Goal: Task Accomplishment & Management: Manage account settings

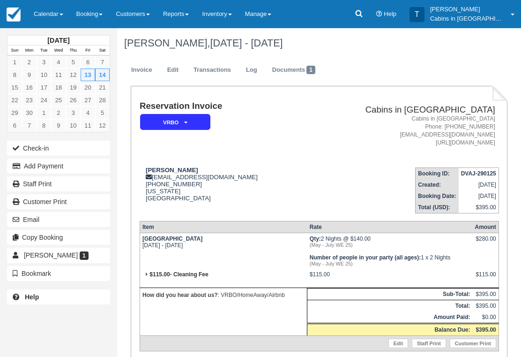
click at [59, 5] on link "Calendar" at bounding box center [48, 14] width 43 height 28
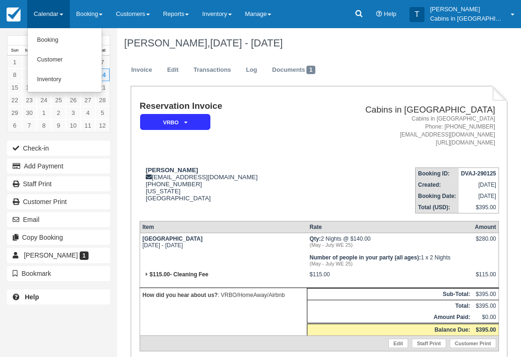
click at [79, 59] on link "Customer" at bounding box center [65, 60] width 74 height 20
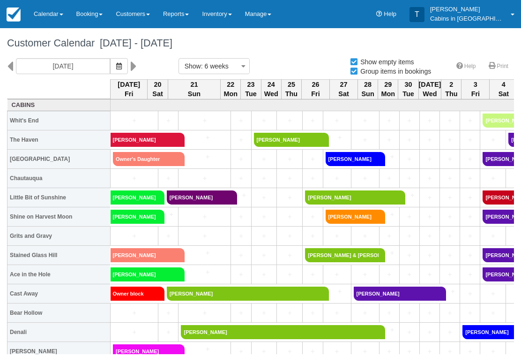
select select
click at [160, 155] on link "Owner's Daughter" at bounding box center [146, 159] width 66 height 14
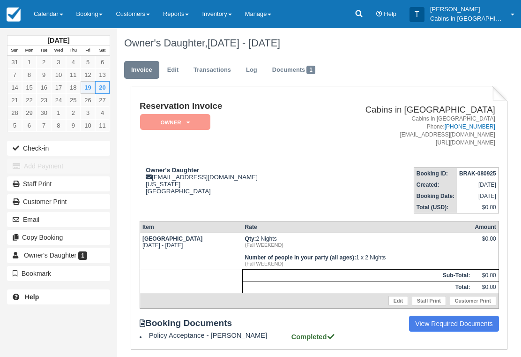
click at [210, 119] on em "Owner" at bounding box center [175, 122] width 70 height 16
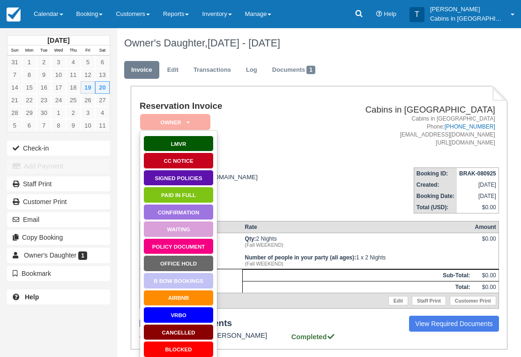
click at [193, 200] on link "Paid in Full" at bounding box center [178, 195] width 70 height 16
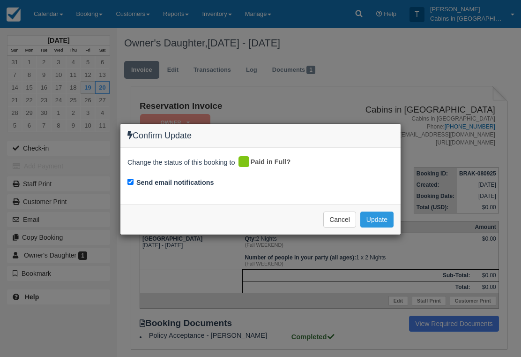
click at [381, 218] on button "Update" at bounding box center [377, 219] width 33 height 16
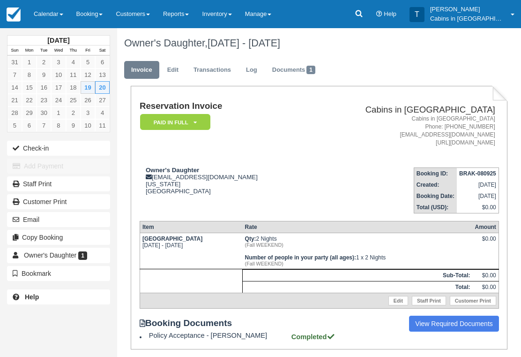
click at [196, 124] on icon at bounding box center [195, 123] width 3 height 6
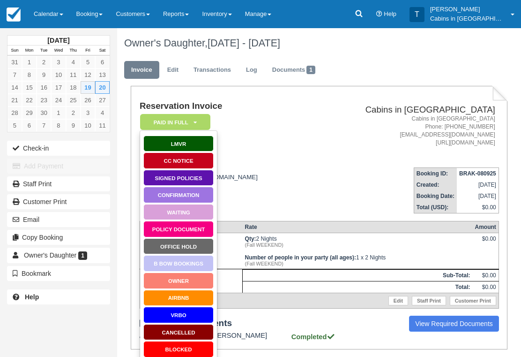
click at [194, 280] on link "Owner" at bounding box center [178, 280] width 70 height 16
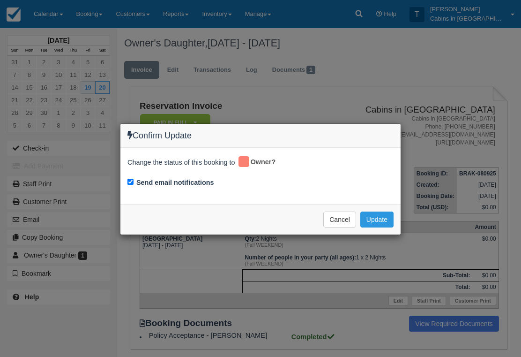
click at [385, 215] on button "Update" at bounding box center [377, 219] width 33 height 16
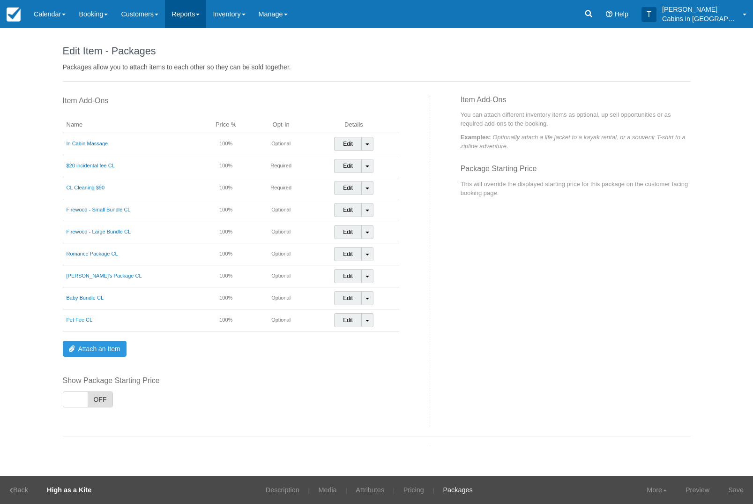
click at [187, 19] on link "Reports" at bounding box center [185, 14] width 41 height 28
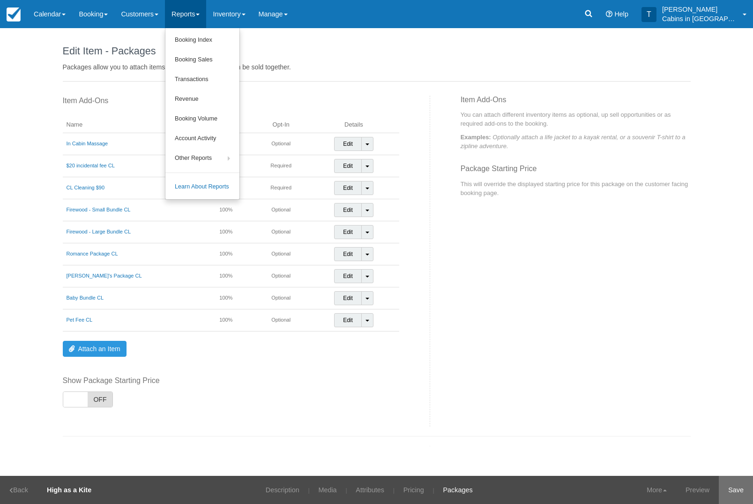
click at [734, 487] on link "Save" at bounding box center [736, 490] width 34 height 28
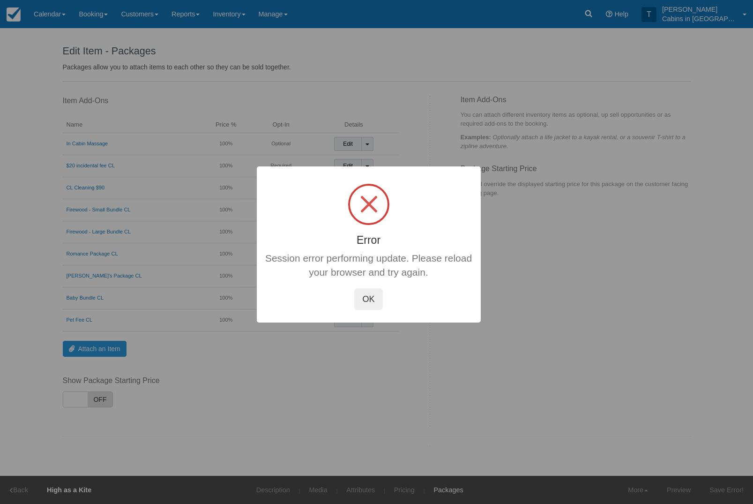
click at [373, 302] on button "OK" at bounding box center [368, 299] width 28 height 22
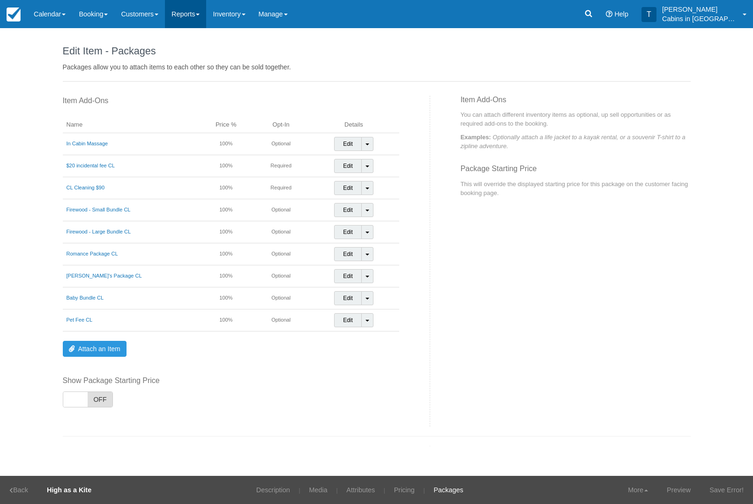
click at [202, 16] on link "Reports" at bounding box center [185, 14] width 41 height 28
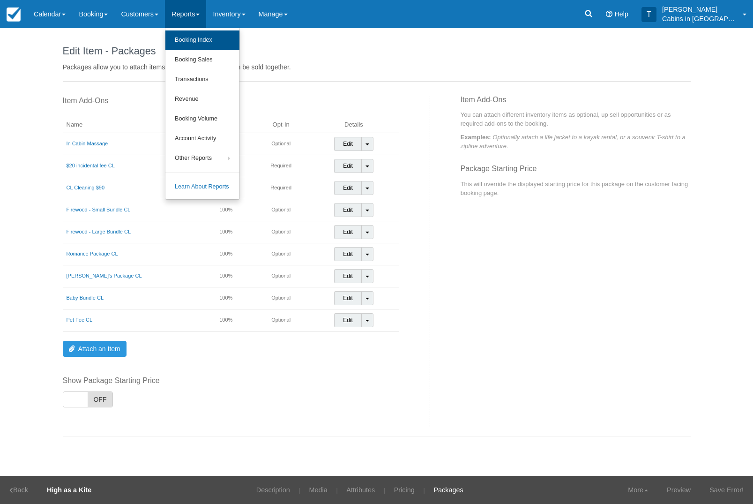
click at [240, 40] on link "Booking Index" at bounding box center [203, 40] width 74 height 20
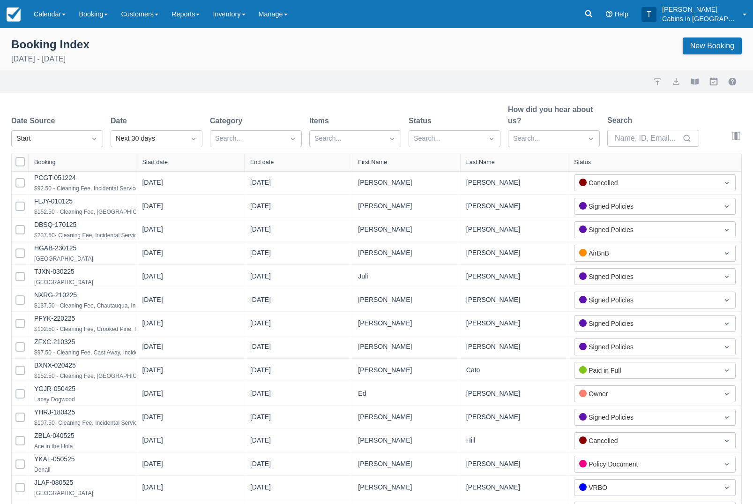
select select "25"
click at [83, 170] on div "Created" at bounding box center [57, 162] width 92 height 18
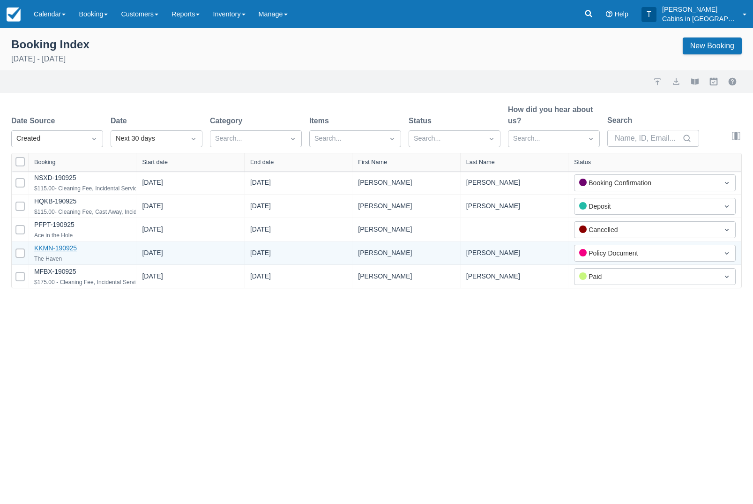
click at [63, 252] on link "KKMN-190925" at bounding box center [55, 248] width 43 height 8
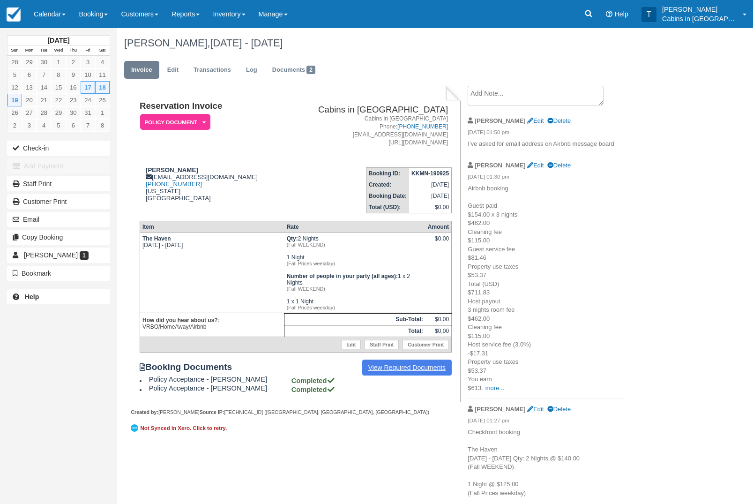
click at [407, 376] on link "View Required Documents" at bounding box center [407, 368] width 90 height 16
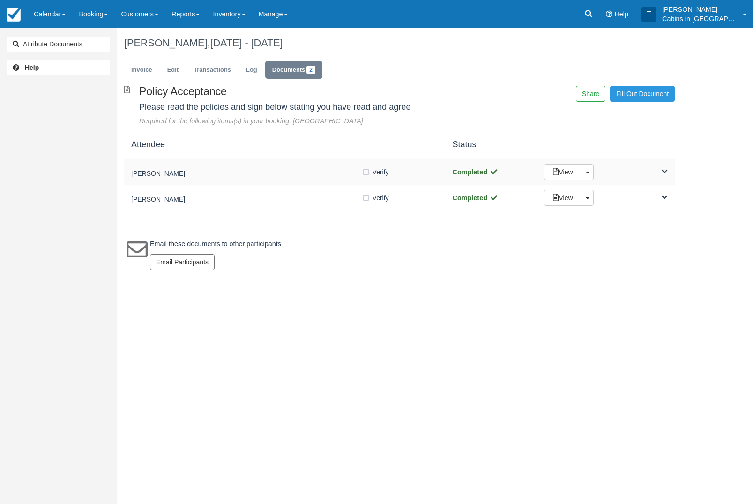
click at [279, 171] on h5 "[PERSON_NAME]" at bounding box center [246, 173] width 231 height 7
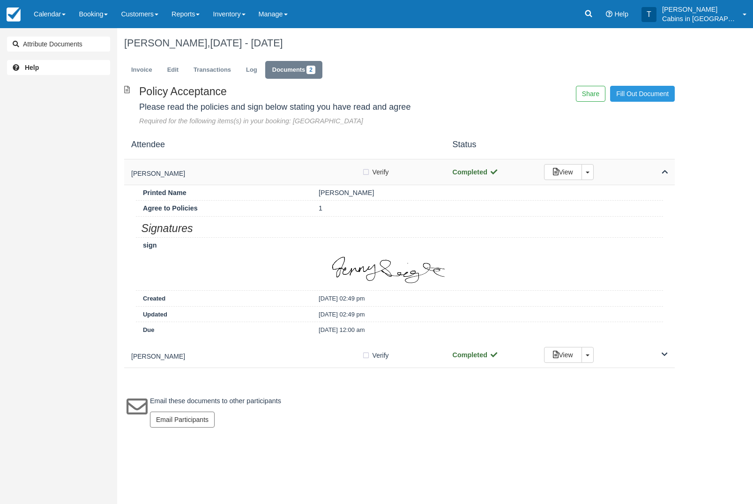
click at [367, 179] on label "Verify Verified" at bounding box center [378, 172] width 33 height 14
checkbox input "true"
click at [254, 354] on h5 "Ethan Smith" at bounding box center [246, 356] width 231 height 7
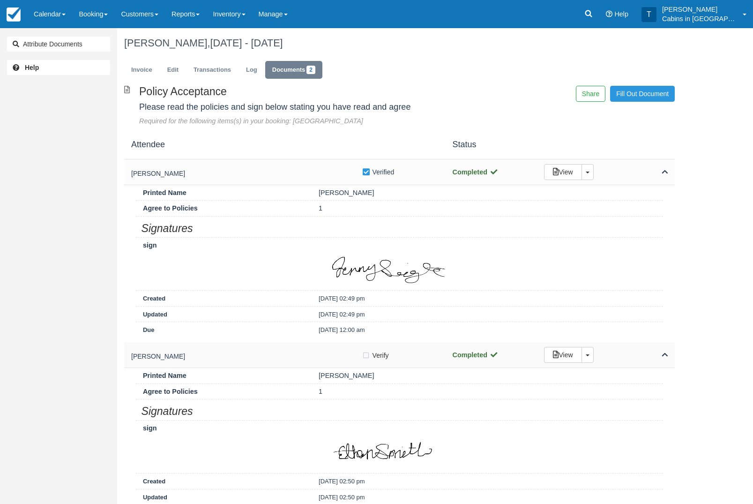
click at [363, 358] on label "Verify Verified" at bounding box center [378, 355] width 33 height 14
checkbox input "true"
click at [140, 69] on link "Invoice" at bounding box center [141, 70] width 35 height 18
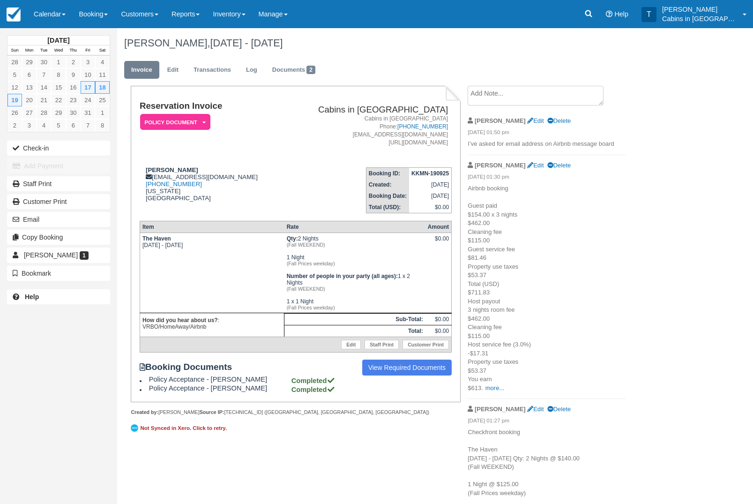
click at [196, 127] on em "Policy Document" at bounding box center [175, 122] width 70 height 16
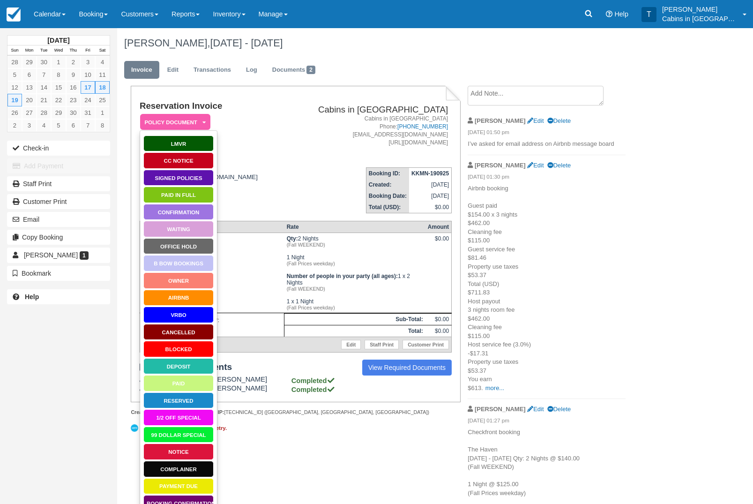
click at [199, 173] on link "Signed Policies" at bounding box center [178, 178] width 70 height 16
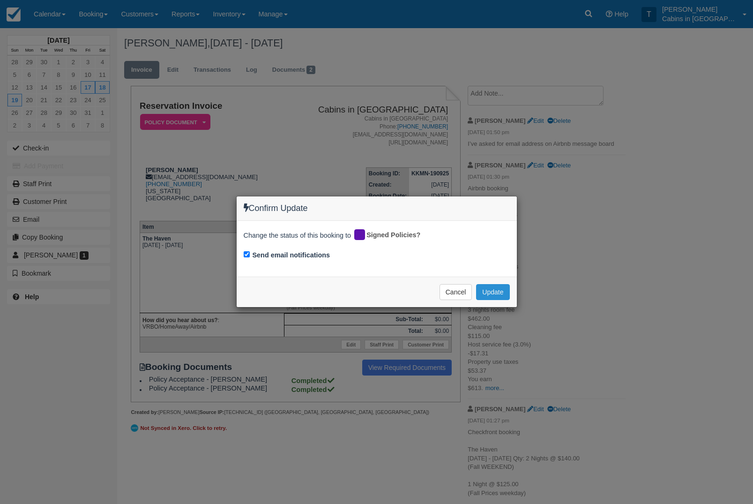
click at [498, 294] on button "Update" at bounding box center [492, 292] width 33 height 16
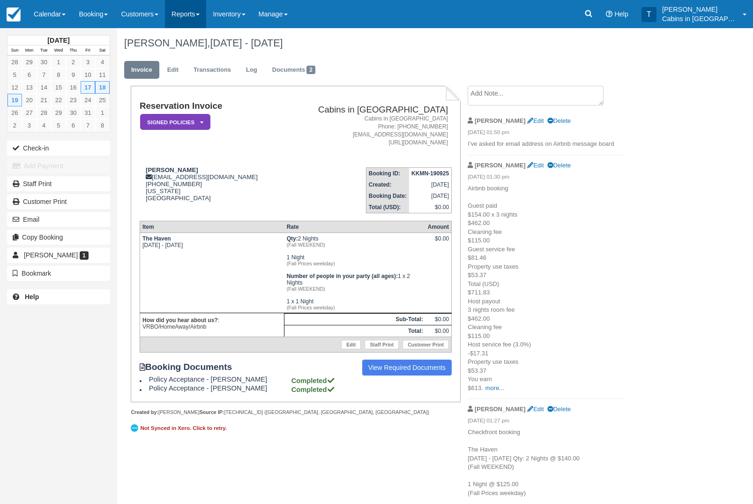
click at [204, 13] on link "Reports" at bounding box center [185, 14] width 41 height 28
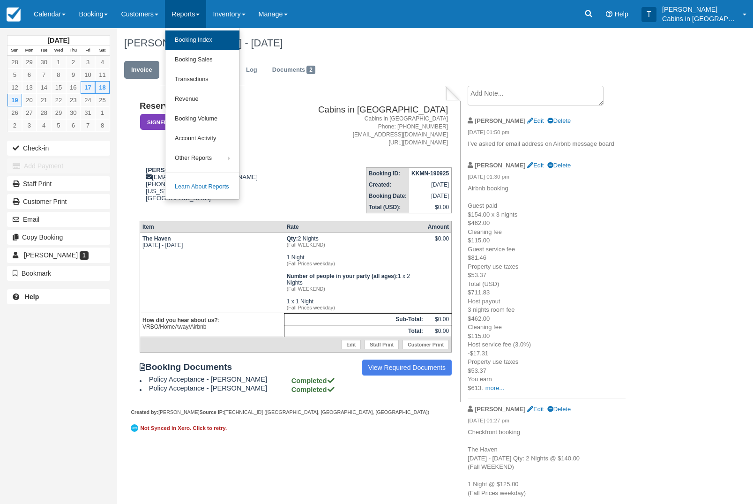
click at [236, 45] on link "Booking Index" at bounding box center [203, 40] width 74 height 20
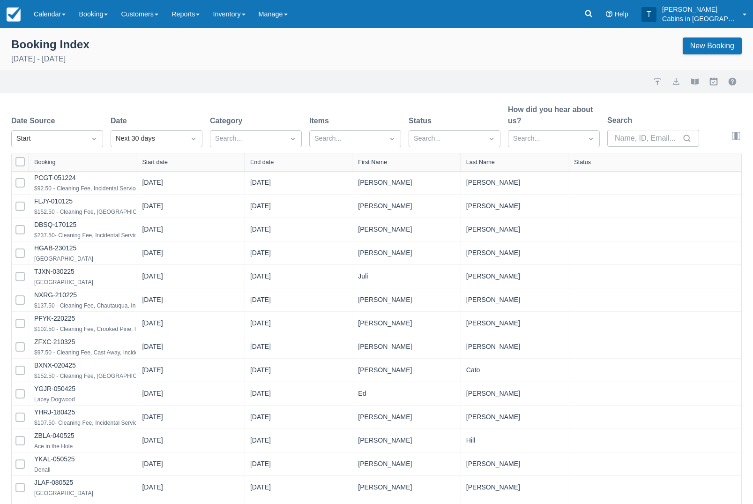
select select "25"
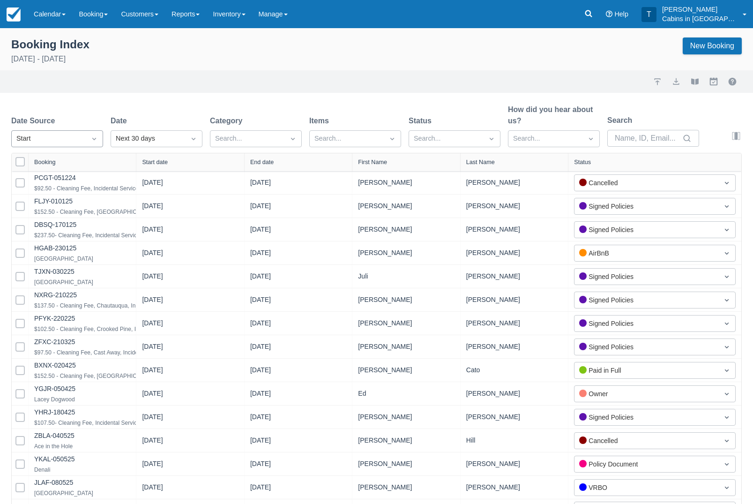
click at [91, 138] on icon "Dropdown icon" at bounding box center [94, 138] width 9 height 9
click at [87, 162] on div "Created" at bounding box center [57, 162] width 92 height 18
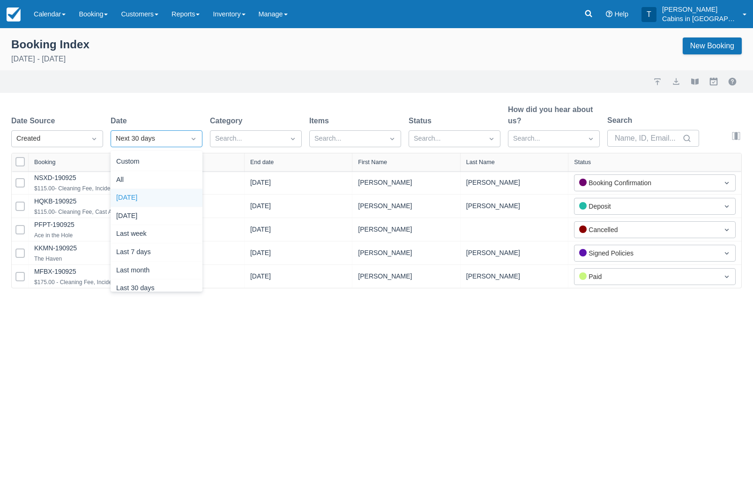
click at [169, 199] on div "Today" at bounding box center [157, 198] width 92 height 18
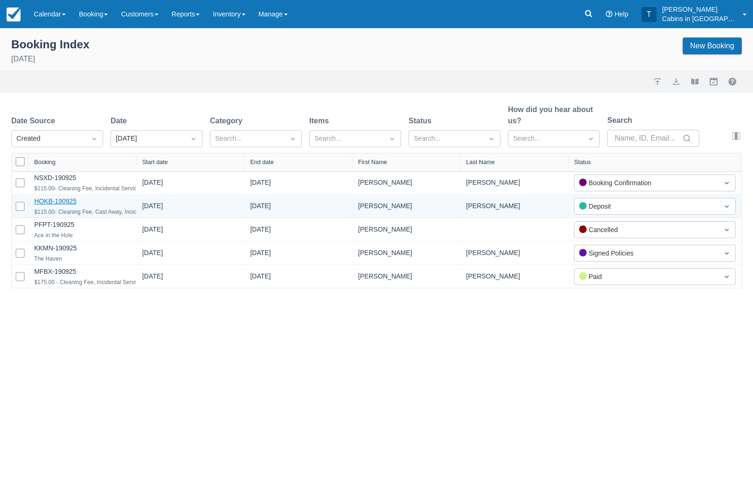
click at [70, 205] on link "HQKB-190925" at bounding box center [55, 201] width 42 height 8
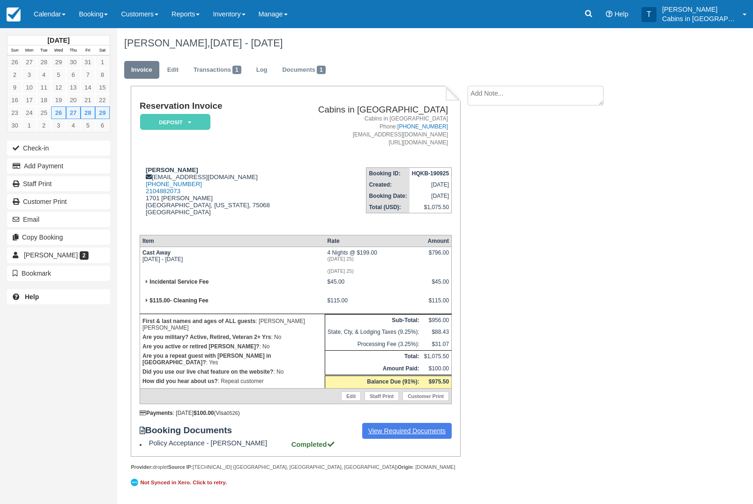
click at [414, 439] on link "View Required Documents" at bounding box center [407, 431] width 90 height 16
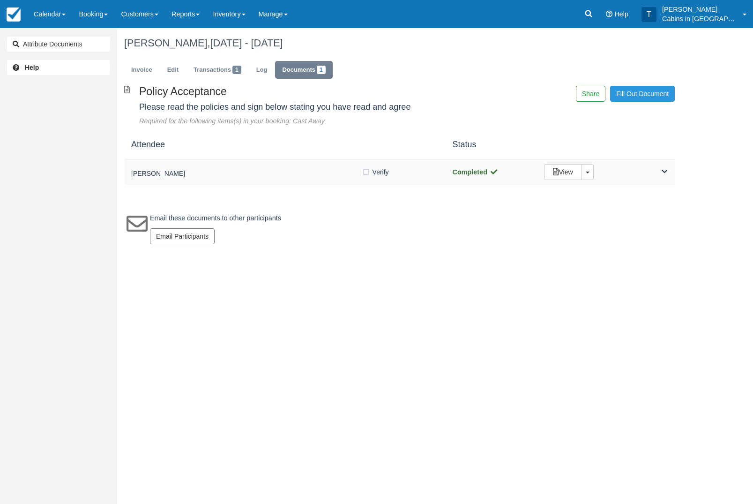
click at [263, 173] on h5 "[PERSON_NAME]" at bounding box center [246, 173] width 231 height 7
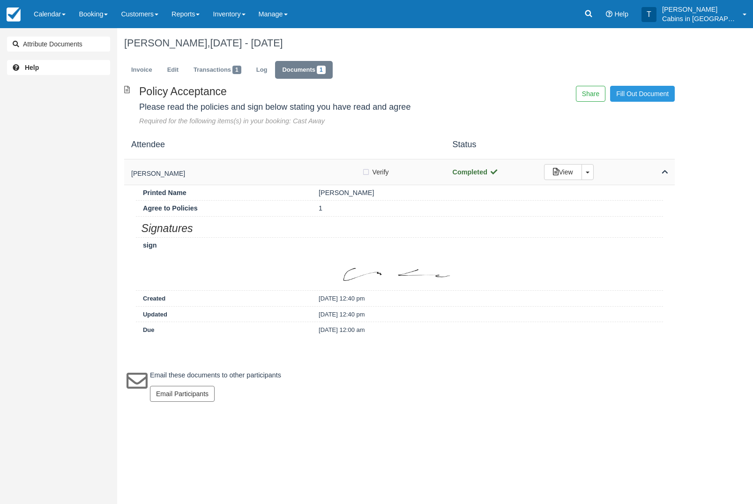
click at [368, 175] on label "Verify Verified" at bounding box center [378, 172] width 33 height 14
checkbox input "true"
click at [147, 67] on link "Invoice" at bounding box center [141, 70] width 35 height 18
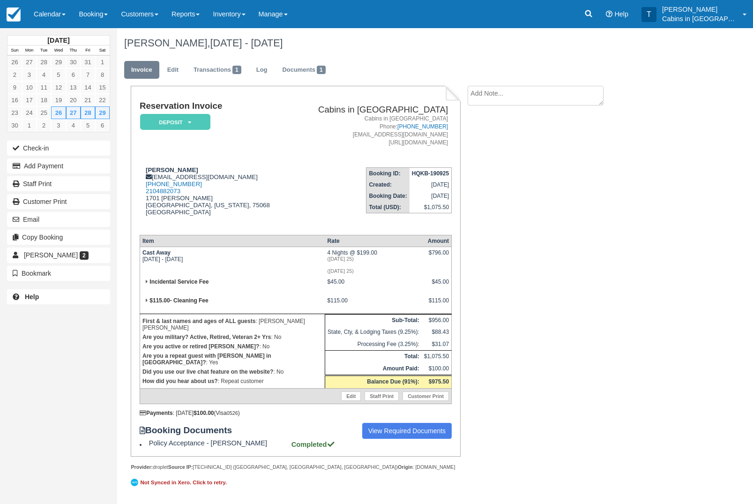
click at [196, 121] on em "Deposit" at bounding box center [175, 122] width 70 height 16
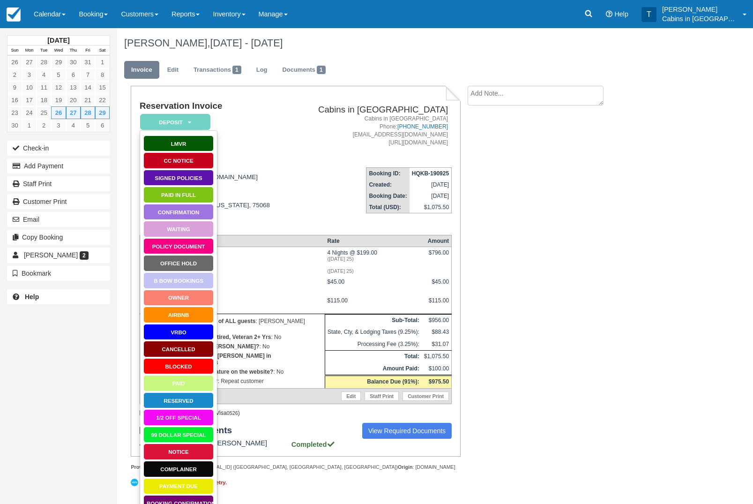
scroll to position [5, 0]
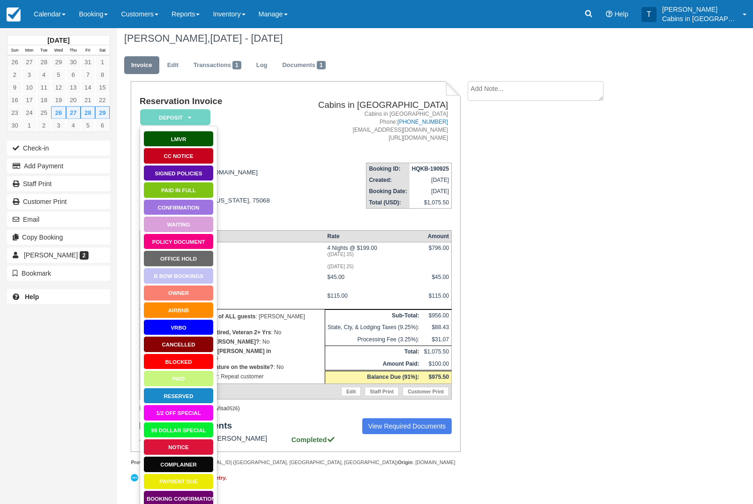
click at [187, 504] on link "Booking Confirmation" at bounding box center [178, 498] width 70 height 16
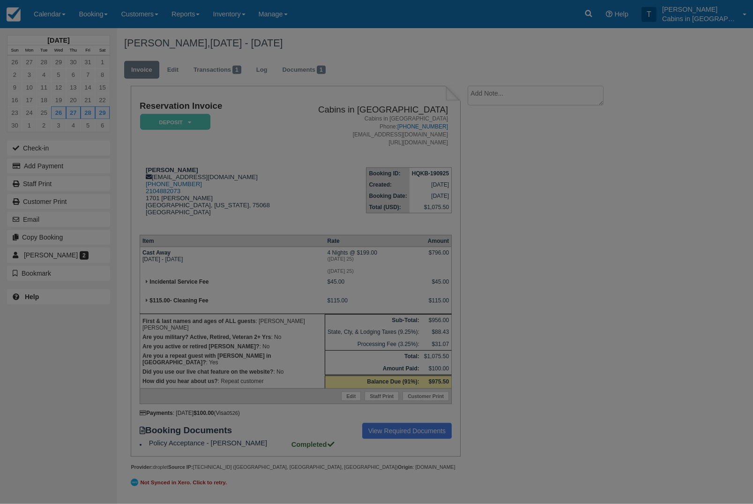
scroll to position [41, 0]
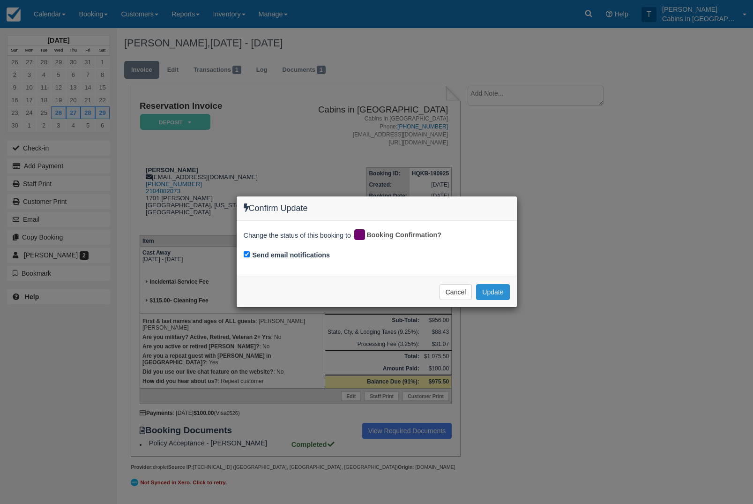
click at [501, 296] on button "Update" at bounding box center [492, 292] width 33 height 16
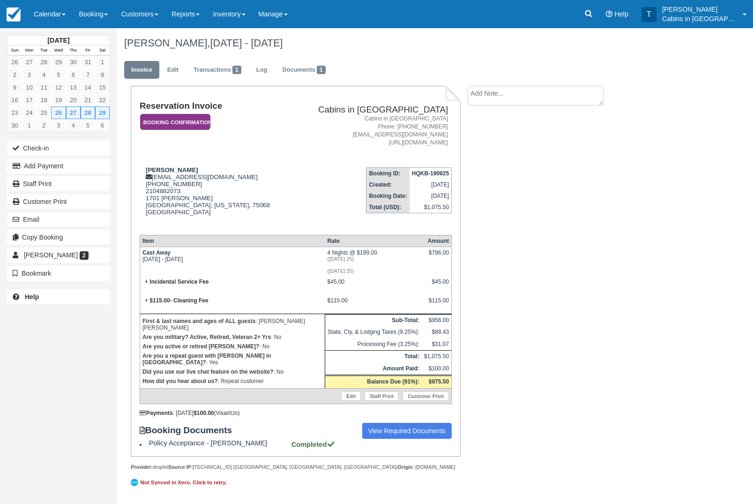
click at [199, 114] on em "Booking Confirmation" at bounding box center [175, 122] width 70 height 16
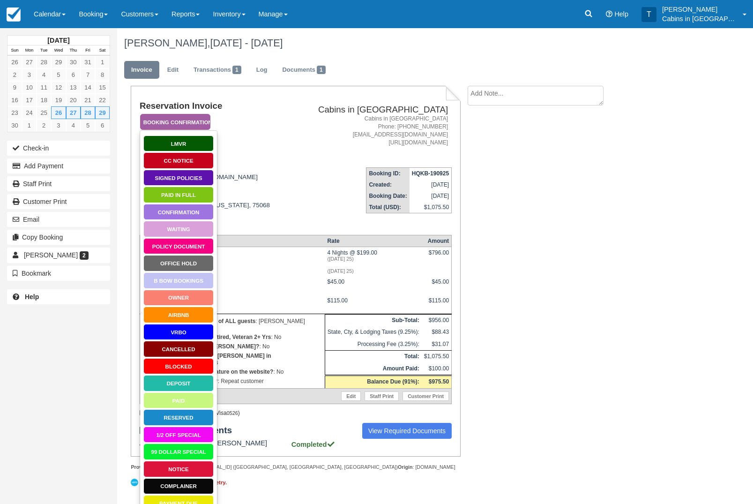
click at [199, 183] on link "Signed Policies" at bounding box center [178, 178] width 70 height 16
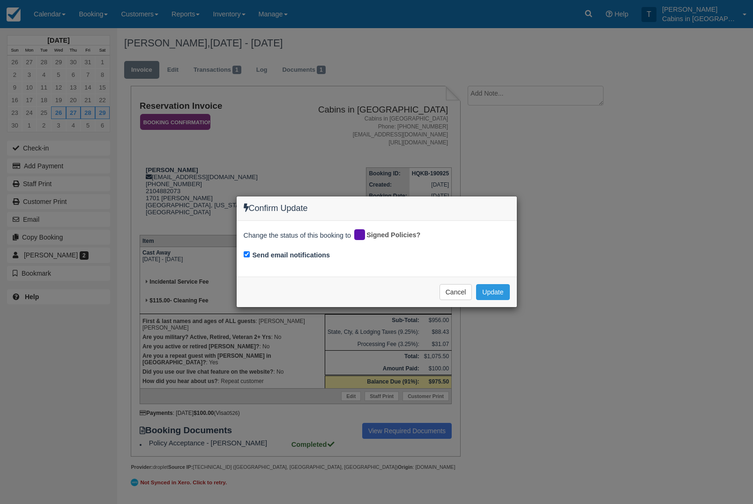
click at [497, 337] on div "Confirm Update Change the status of this booking to Signed Policies? Send email…" at bounding box center [376, 252] width 753 height 504
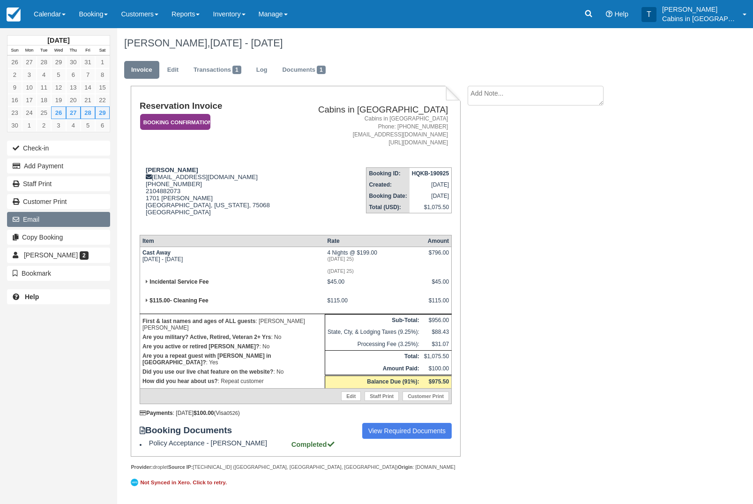
click at [84, 227] on button "Email" at bounding box center [58, 219] width 103 height 15
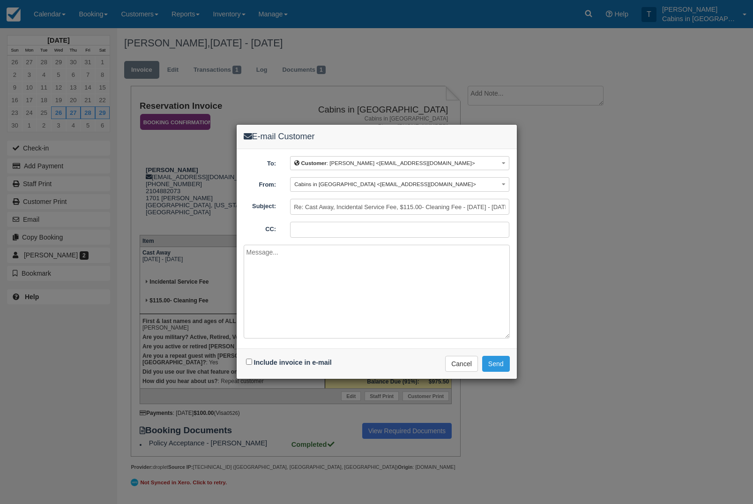
click at [328, 281] on textarea at bounding box center [377, 292] width 266 height 94
paste textarea "We have received your booking request. To confirm your reservation, we require …"
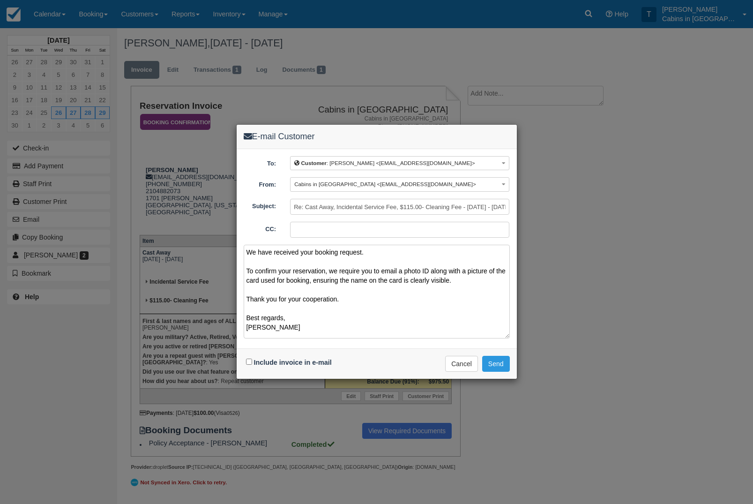
scroll to position [2, 0]
type textarea "We have received your booking request. To confirm your reservation, we require …"
click at [250, 361] on input "Include invoice in e-mail" at bounding box center [249, 362] width 6 height 6
checkbox input "true"
click at [507, 369] on button "Send" at bounding box center [496, 364] width 28 height 16
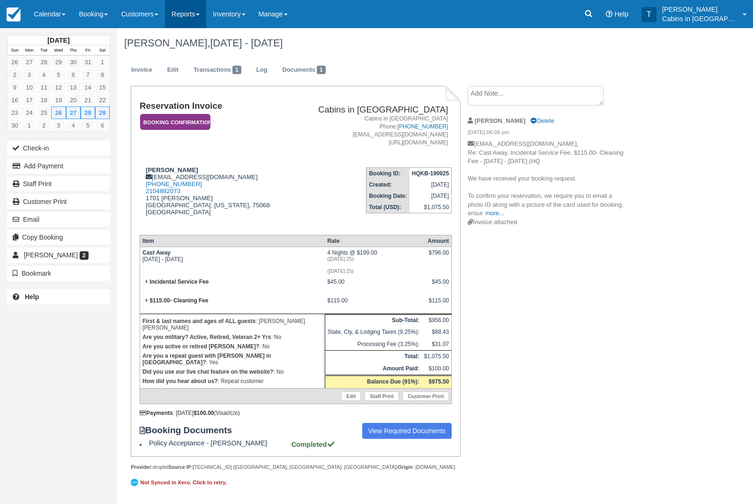
click at [205, 15] on link "Reports" at bounding box center [185, 14] width 41 height 28
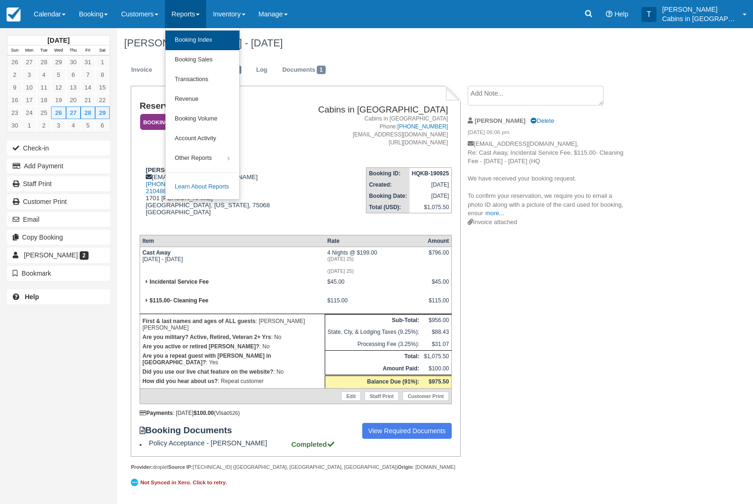
click at [240, 39] on link "Booking Index" at bounding box center [203, 40] width 74 height 20
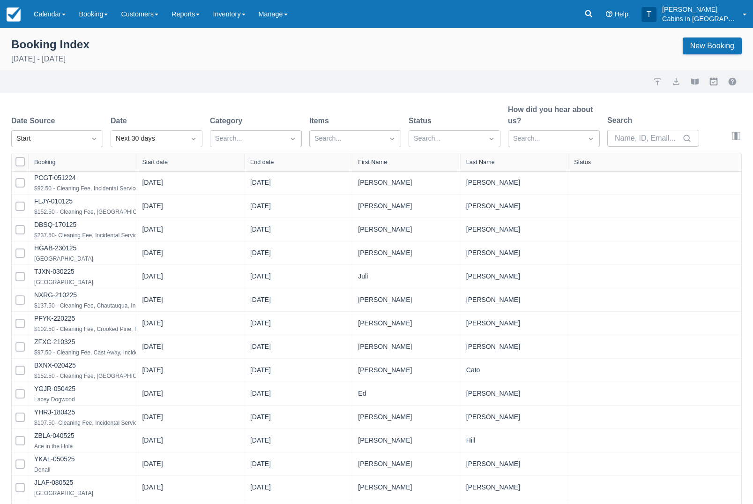
select select "25"
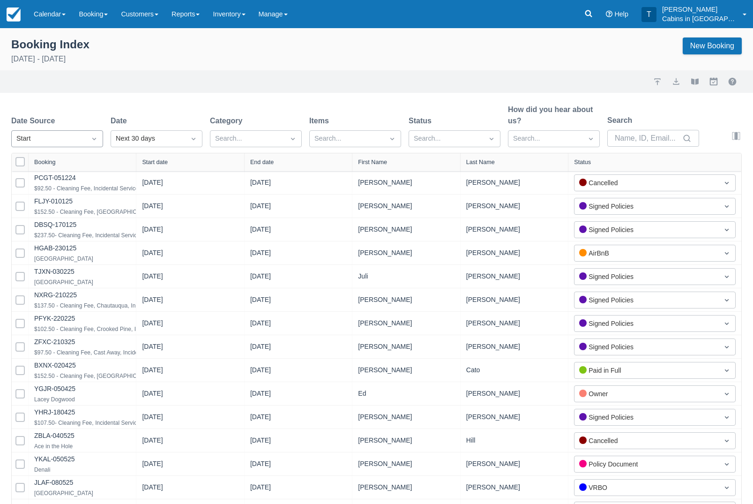
click at [94, 137] on icon "Dropdown icon" at bounding box center [94, 138] width 9 height 9
click at [81, 168] on div "Created" at bounding box center [57, 162] width 92 height 18
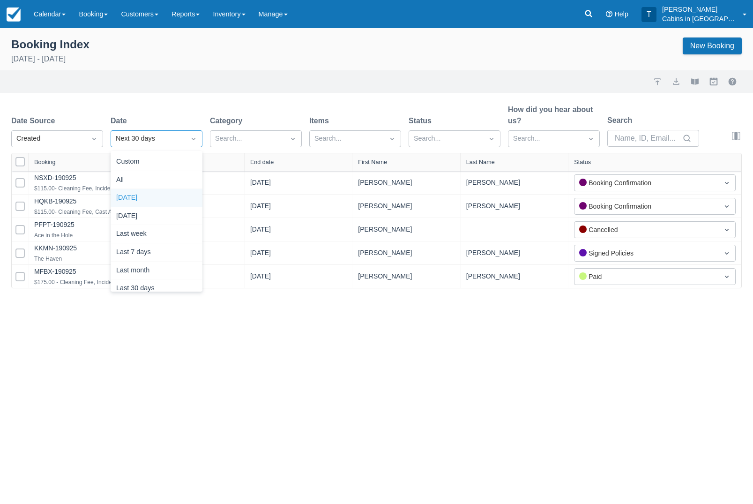
click at [169, 199] on div "Today" at bounding box center [157, 198] width 92 height 18
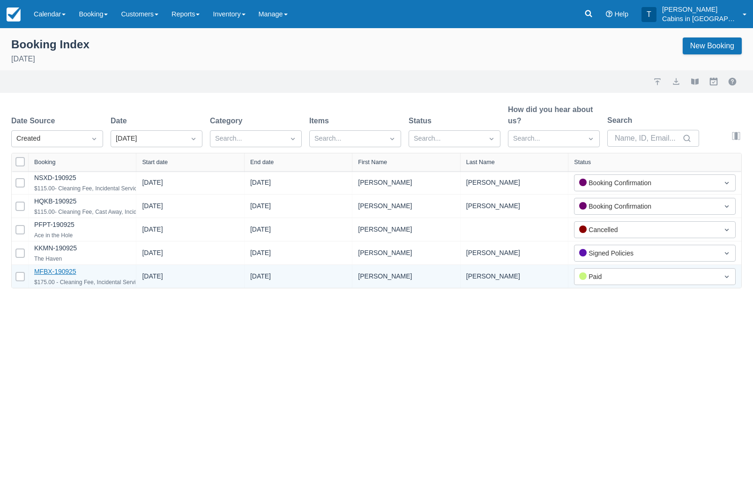
click at [68, 275] on link "MFBX-190925" at bounding box center [55, 272] width 42 height 8
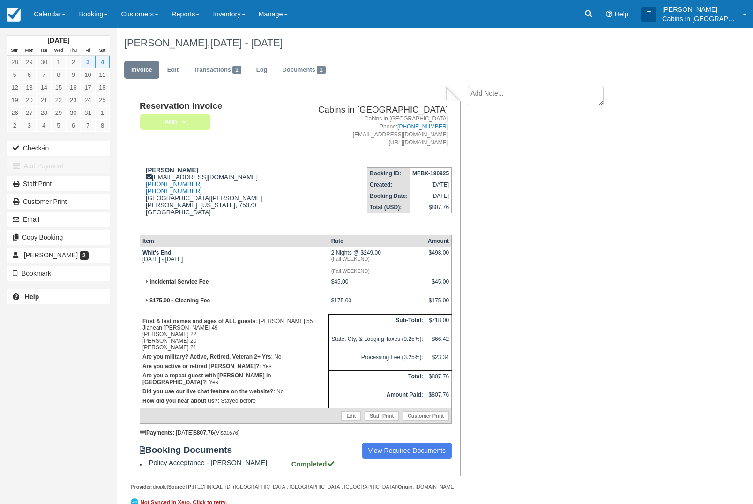
click at [193, 121] on em "Paid" at bounding box center [175, 122] width 70 height 16
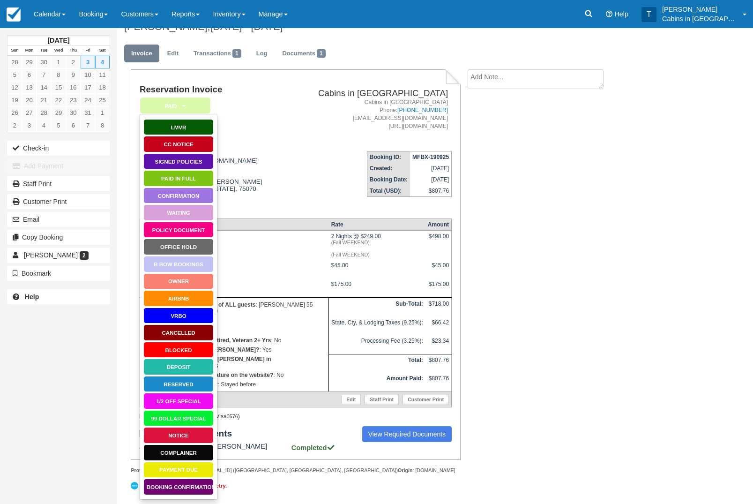
click at [188, 479] on link "Booking Confirmation" at bounding box center [178, 487] width 70 height 16
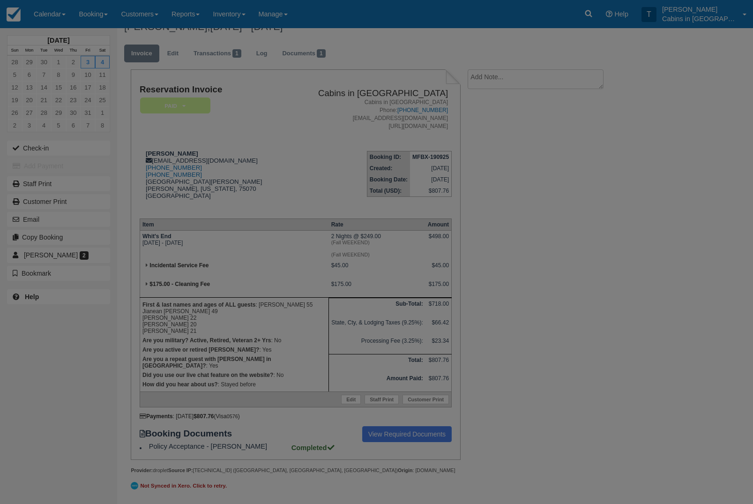
scroll to position [65, 0]
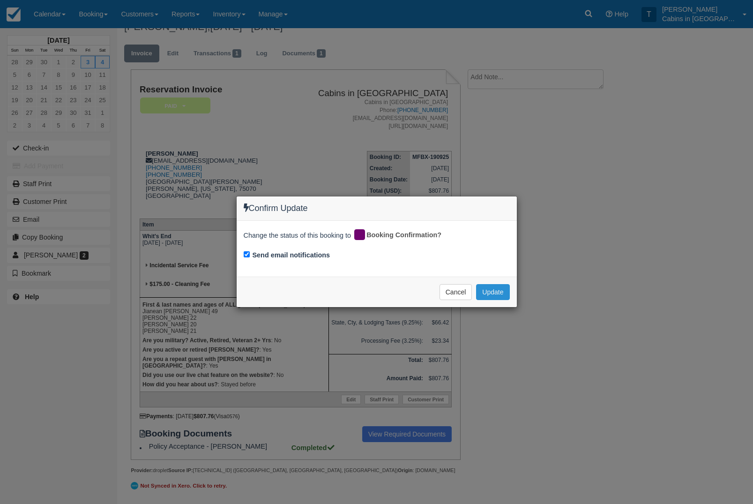
click at [495, 296] on button "Update" at bounding box center [492, 292] width 33 height 16
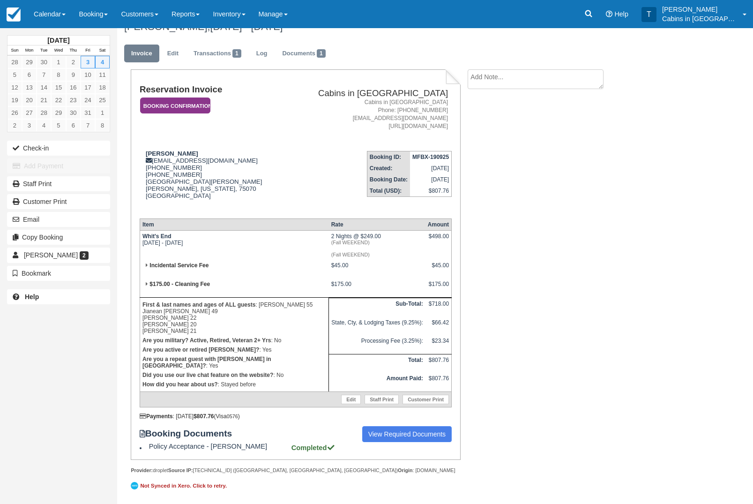
click at [196, 98] on em "Booking Confirmation" at bounding box center [175, 106] width 70 height 16
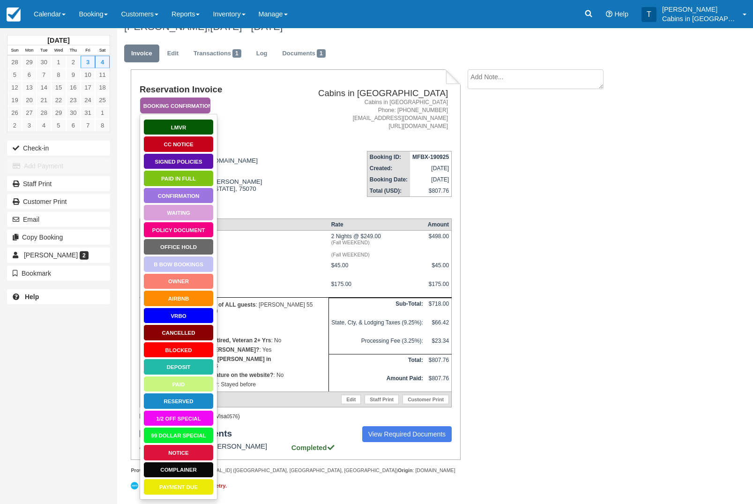
scroll to position [29, 0]
click at [203, 153] on link "Signed Policies" at bounding box center [178, 161] width 70 height 16
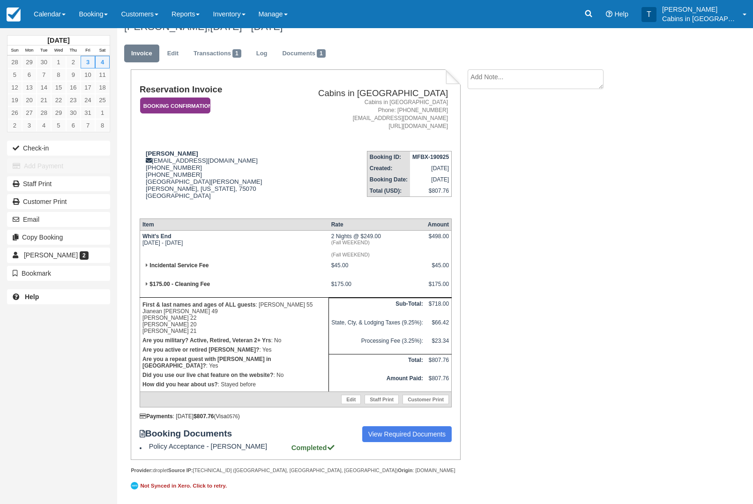
scroll to position [65, 0]
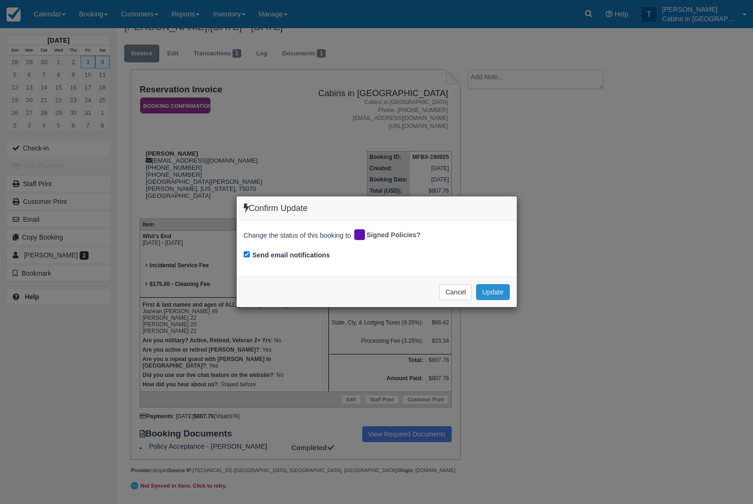
click at [499, 296] on button "Update" at bounding box center [492, 292] width 33 height 16
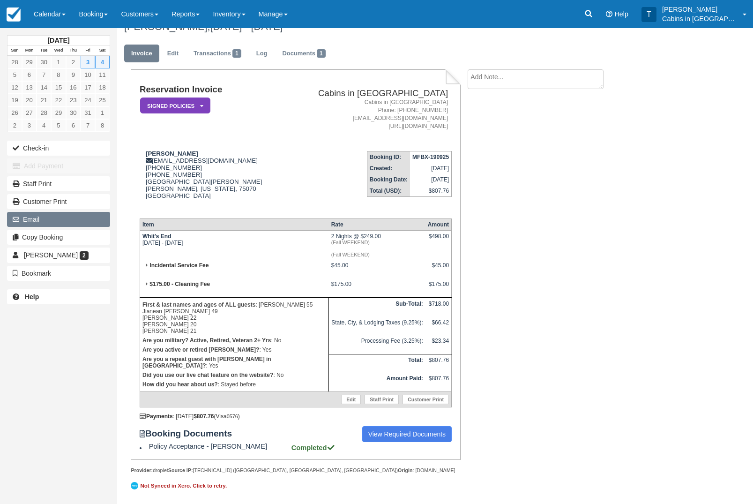
click at [77, 223] on button "Email" at bounding box center [58, 219] width 103 height 15
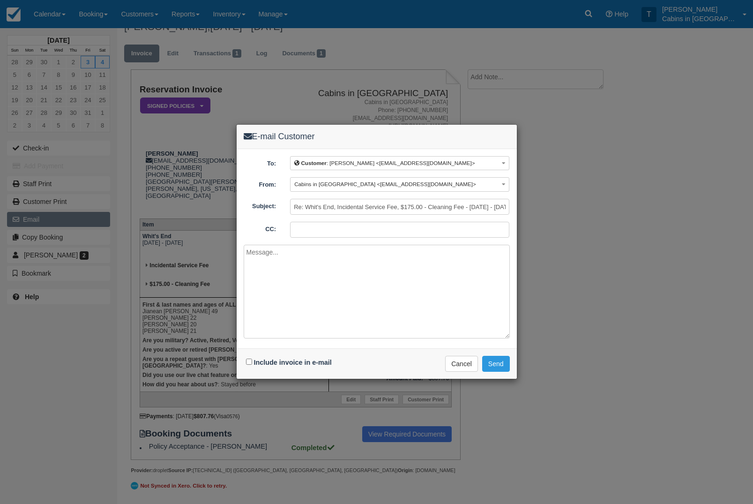
scroll to position [65, 0]
click at [376, 287] on textarea at bounding box center [377, 292] width 266 height 94
paste textarea "We have received your booking request. To confirm your reservation, we require …"
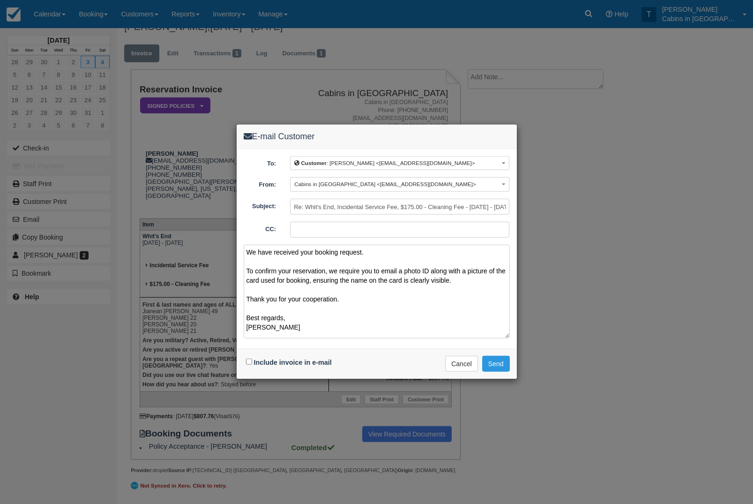
scroll to position [2, 0]
type textarea "We have received your booking request. To confirm your reservation, we require …"
click at [251, 372] on div "Include invoice in e-mail Delivering e-mail ... Cancel Send" at bounding box center [377, 363] width 280 height 30
click at [252, 362] on input "Include invoice in e-mail" at bounding box center [249, 362] width 6 height 6
checkbox input "true"
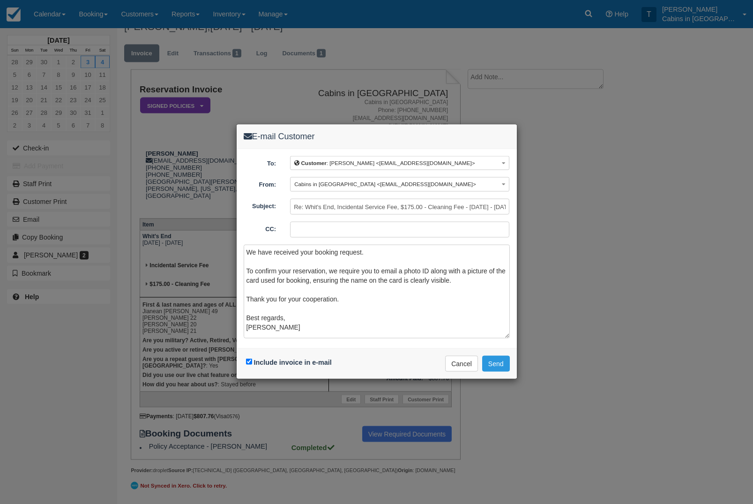
scroll to position [65, 0]
click at [501, 361] on button "Send" at bounding box center [496, 364] width 28 height 16
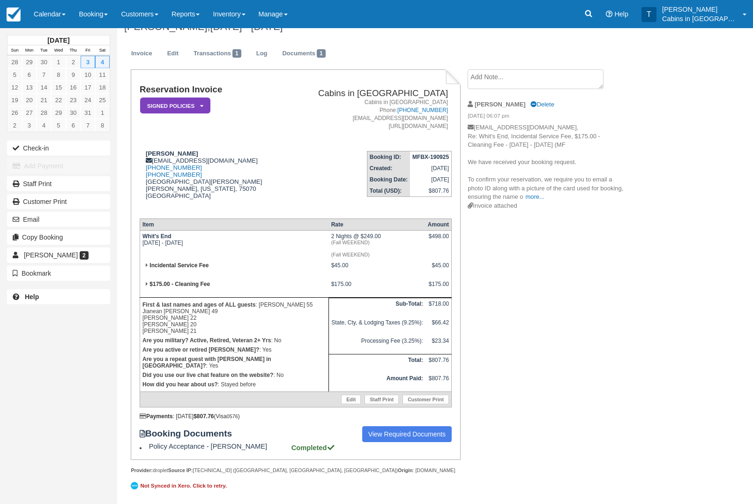
scroll to position [29, 0]
click at [397, 442] on link "View Required Documents" at bounding box center [407, 434] width 90 height 16
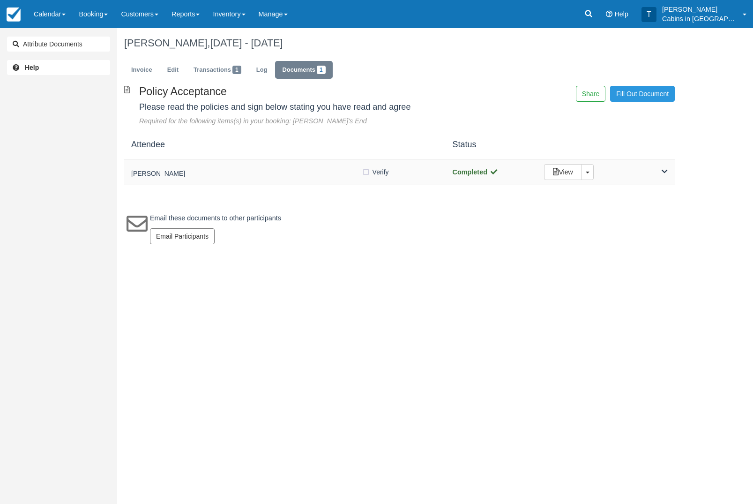
click at [255, 179] on div "[PERSON_NAME] Verify Verified Completed View Toggle Dropdown Detach" at bounding box center [399, 172] width 551 height 26
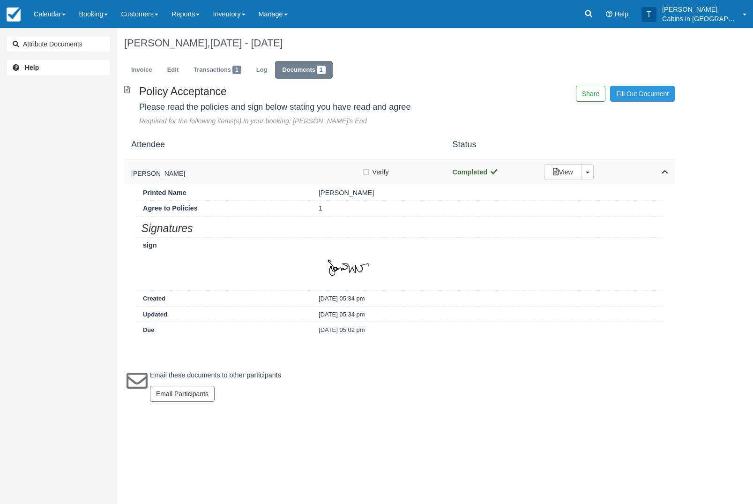
click at [366, 170] on label "Verify Verified" at bounding box center [378, 172] width 33 height 14
checkbox input "true"
click at [152, 66] on link "Invoice" at bounding box center [141, 70] width 35 height 18
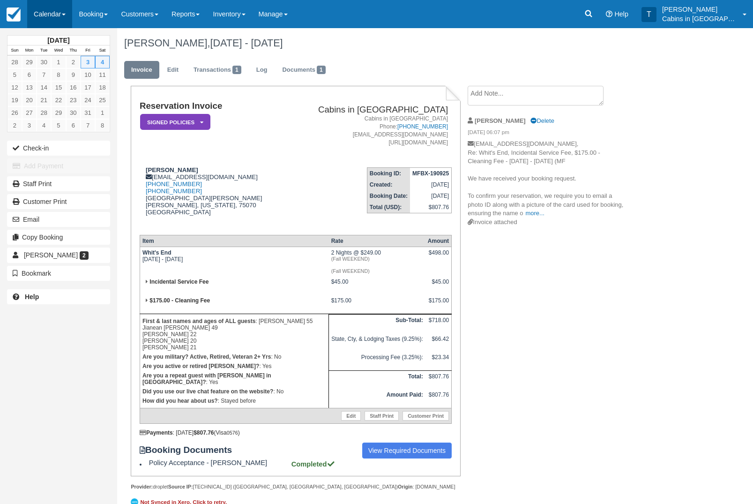
click at [58, 12] on link "Calendar" at bounding box center [49, 14] width 45 height 28
click at [78, 65] on link "Customer" at bounding box center [65, 60] width 74 height 20
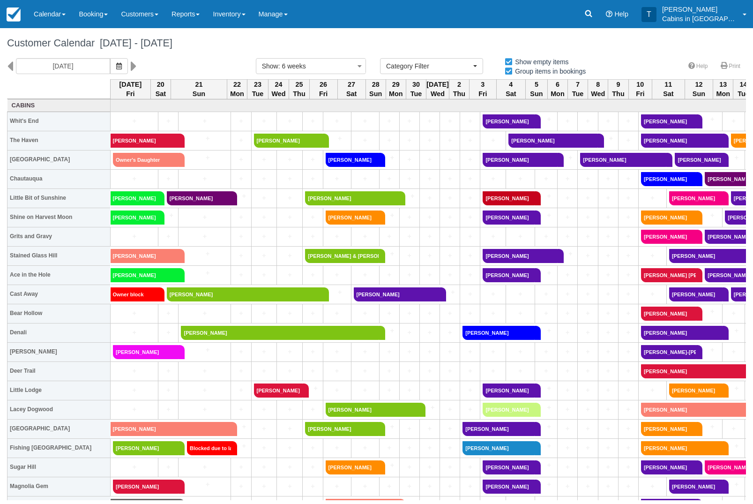
select select
click at [156, 139] on link "Kenny Martin" at bounding box center [145, 141] width 68 height 14
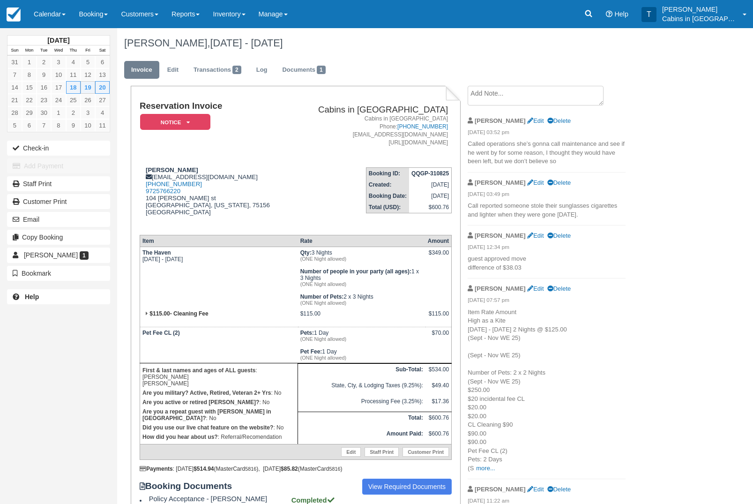
click at [519, 105] on textarea at bounding box center [536, 96] width 136 height 20
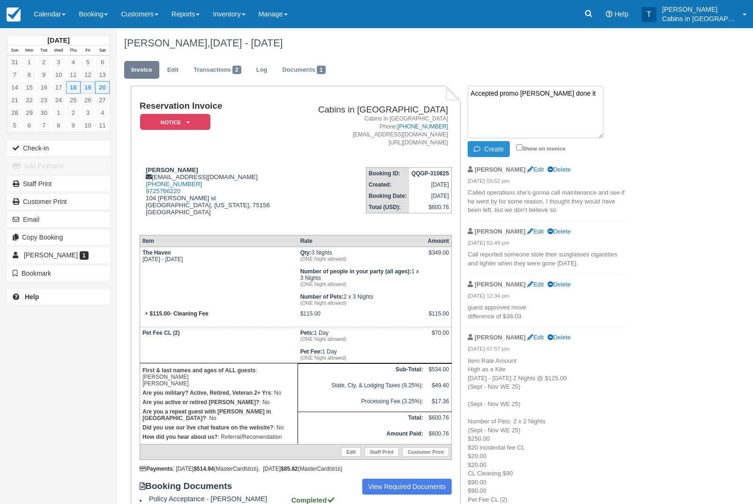
click at [491, 153] on button "Create" at bounding box center [489, 149] width 42 height 16
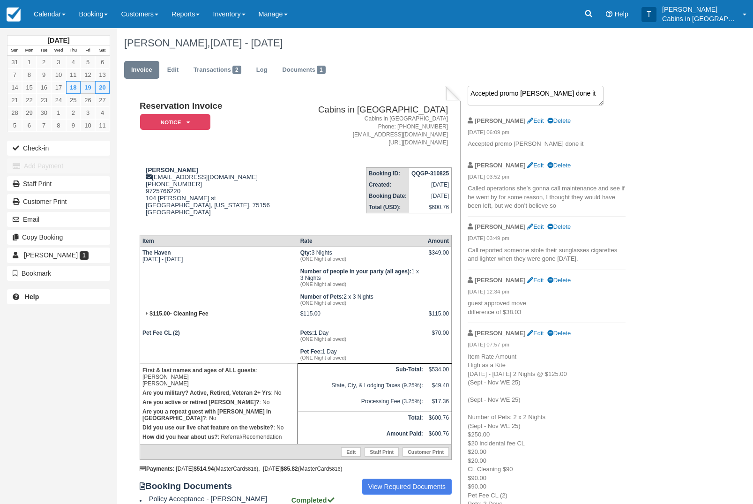
click at [532, 99] on textarea "Accepted promo Taylor done it" at bounding box center [536, 96] width 136 height 20
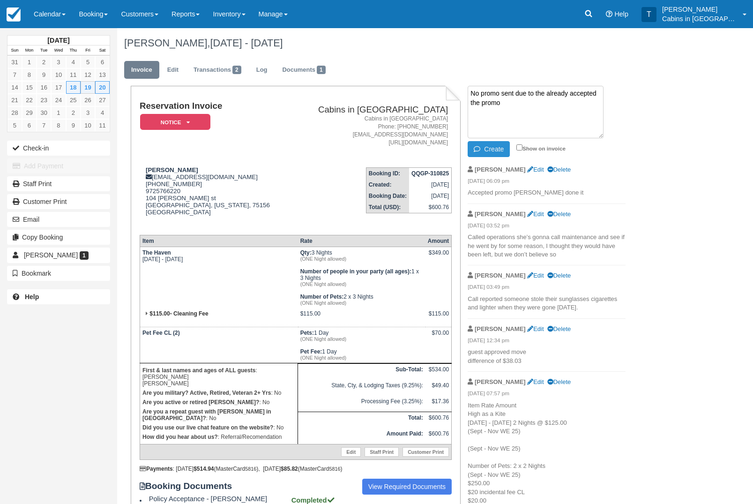
type textarea "No promo sent due to the already accepted the promo"
click at [498, 152] on button "Create" at bounding box center [489, 149] width 42 height 16
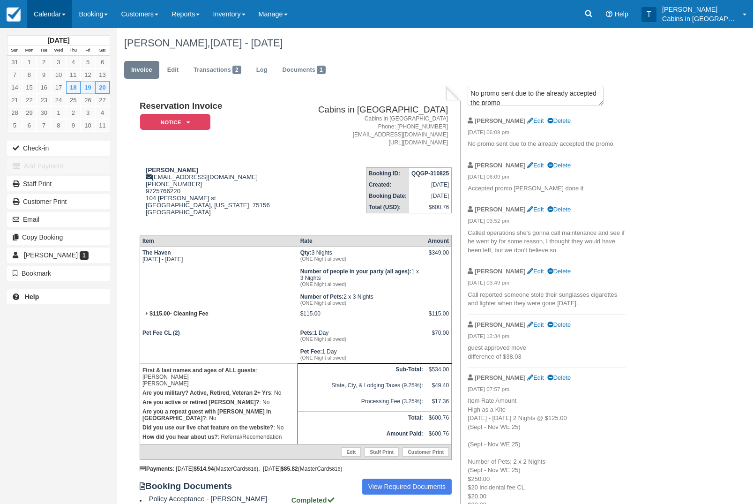
click at [54, 21] on link "Calendar" at bounding box center [49, 14] width 45 height 28
click at [80, 65] on link "Customer" at bounding box center [65, 60] width 74 height 20
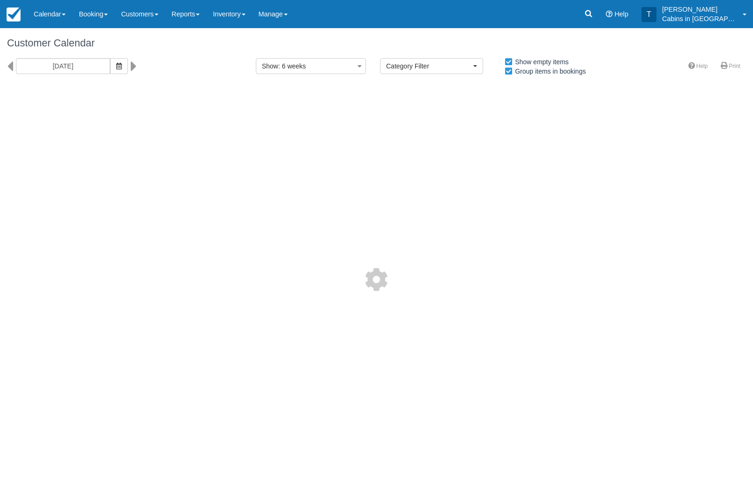
select select
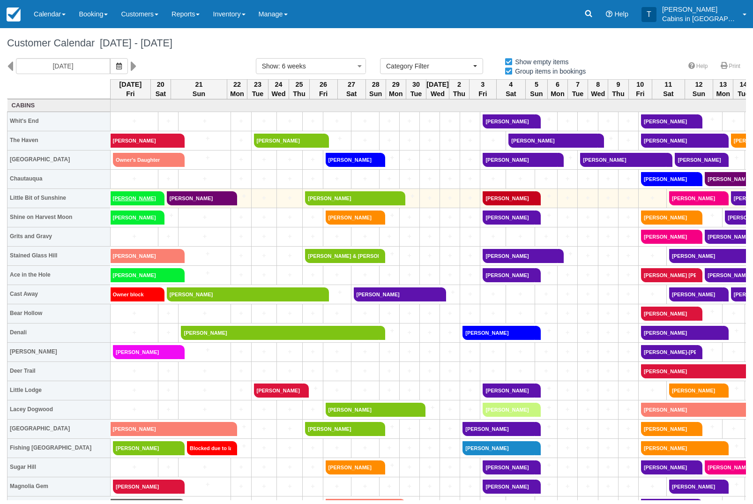
click at [142, 196] on link "[PERSON_NAME]" at bounding box center [135, 198] width 48 height 14
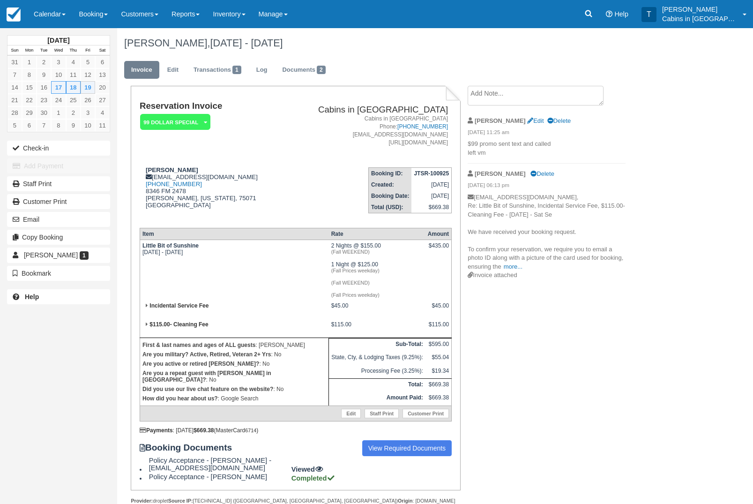
click at [204, 120] on icon at bounding box center [205, 123] width 3 height 6
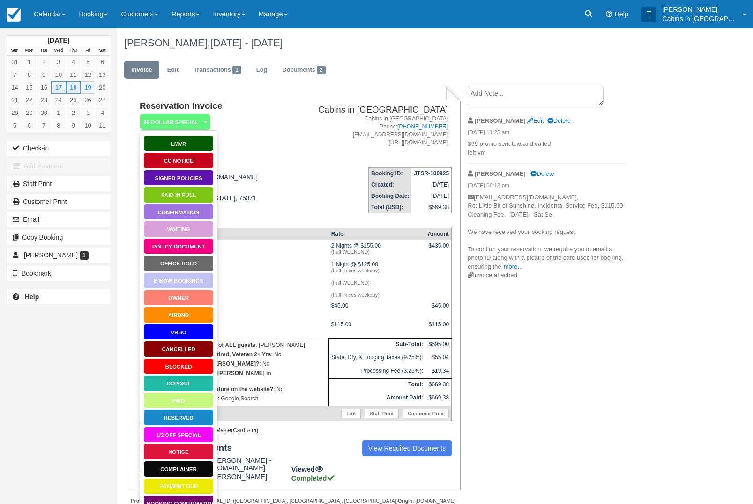
click at [196, 228] on link "Waiting" at bounding box center [178, 229] width 70 height 16
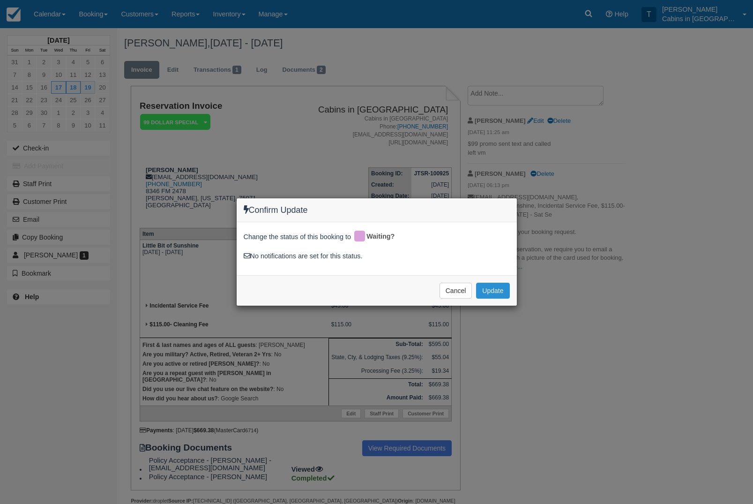
click at [498, 295] on button "Update" at bounding box center [492, 291] width 33 height 16
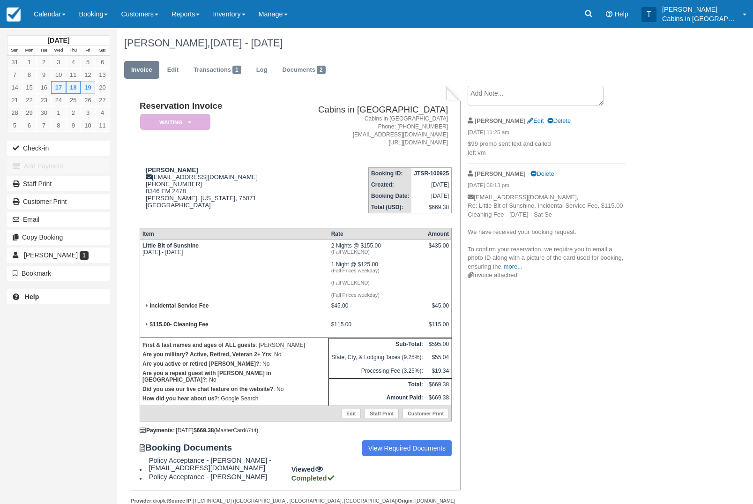
click at [197, 123] on em "Waiting" at bounding box center [175, 122] width 70 height 16
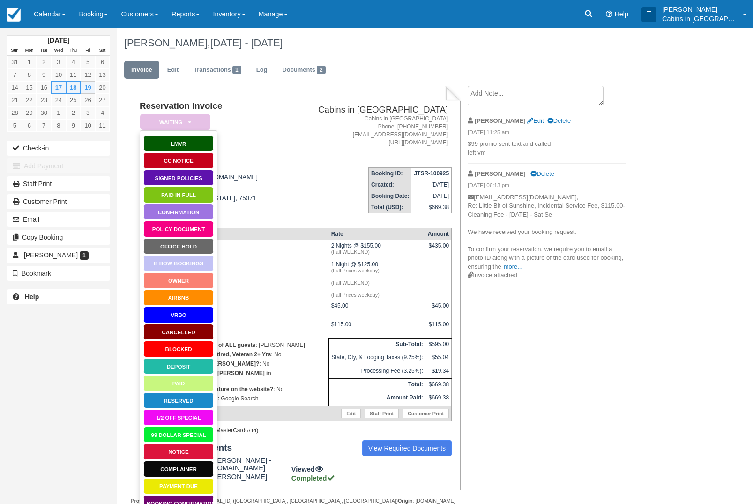
click at [190, 435] on link "99 Dollar Special" at bounding box center [178, 435] width 70 height 16
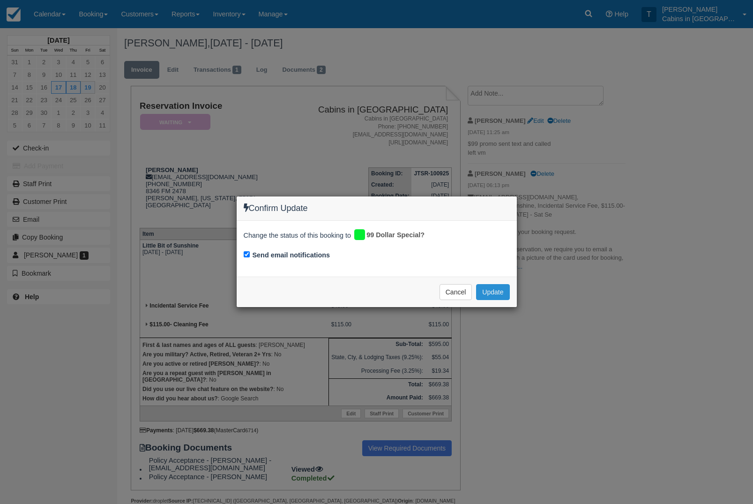
click at [504, 294] on button "Update" at bounding box center [492, 292] width 33 height 16
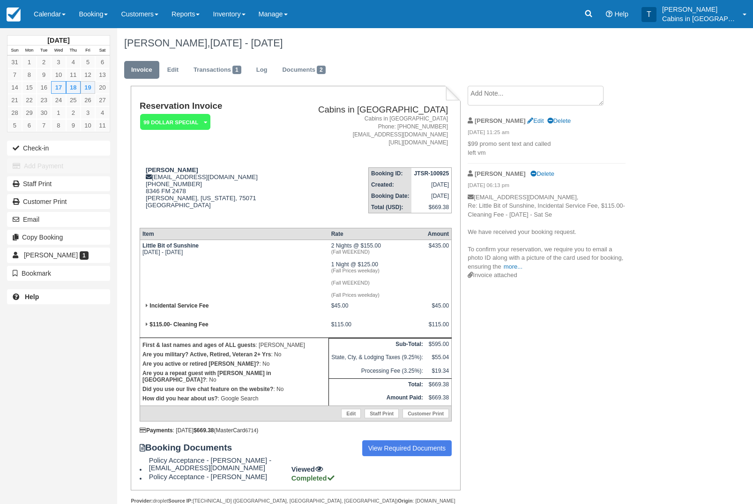
click at [543, 90] on textarea at bounding box center [536, 96] width 136 height 20
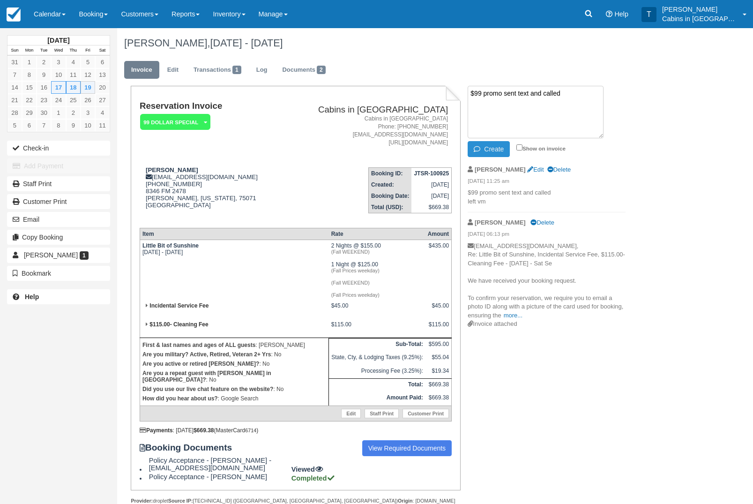
type textarea "$99 promo sent text and called"
click at [504, 157] on button "Create" at bounding box center [489, 149] width 42 height 16
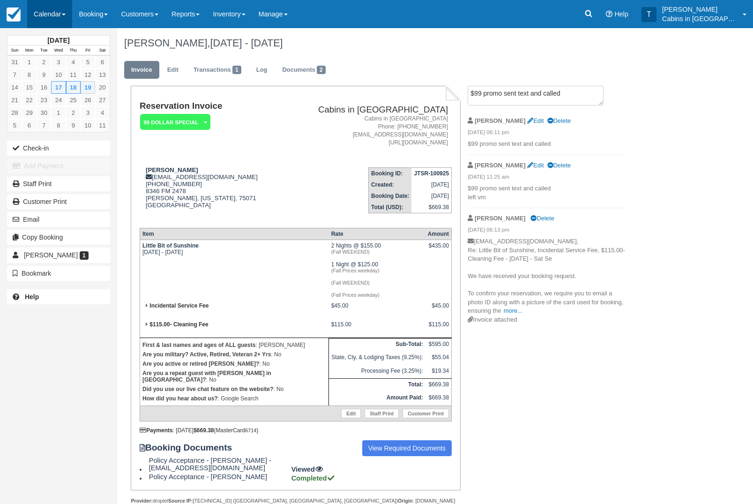
click at [59, 14] on link "Calendar" at bounding box center [49, 14] width 45 height 28
click at [92, 61] on link "Customer" at bounding box center [65, 60] width 74 height 20
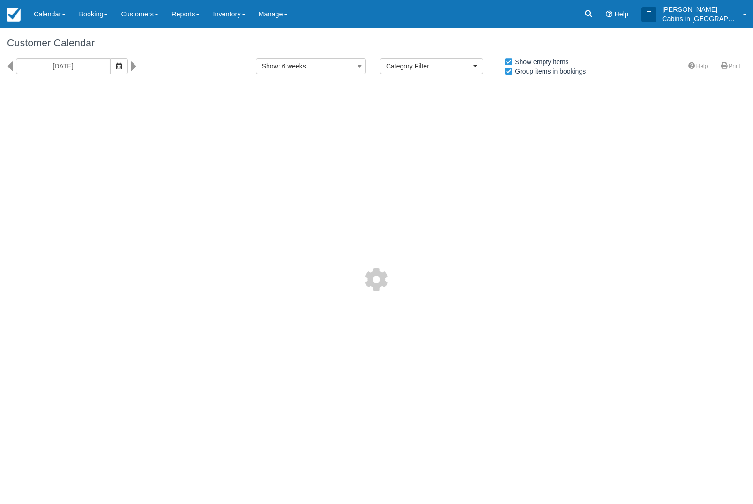
select select
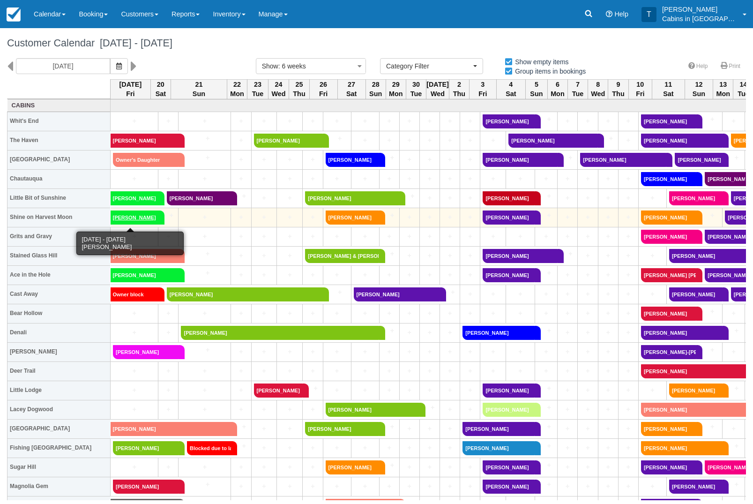
click at [148, 218] on link "[PERSON_NAME]" at bounding box center [135, 218] width 48 height 14
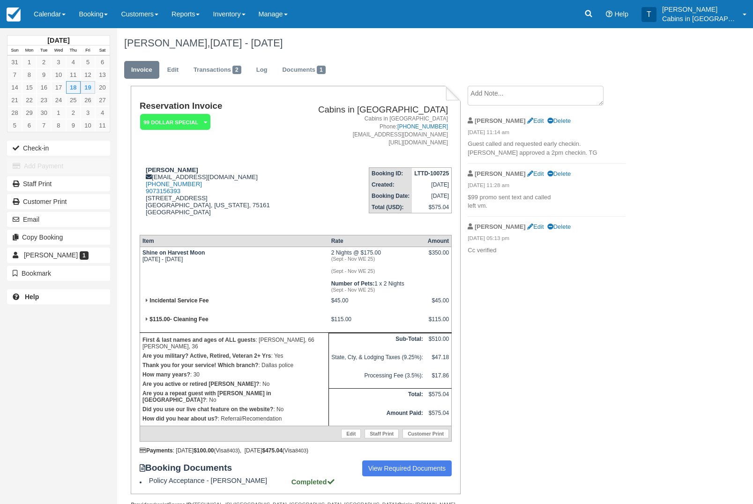
click at [204, 122] on icon at bounding box center [205, 123] width 3 height 6
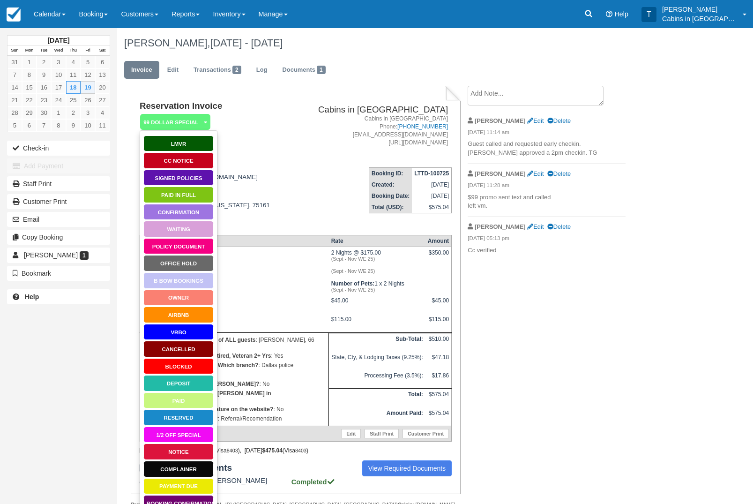
click at [209, 228] on link "Waiting" at bounding box center [178, 229] width 70 height 16
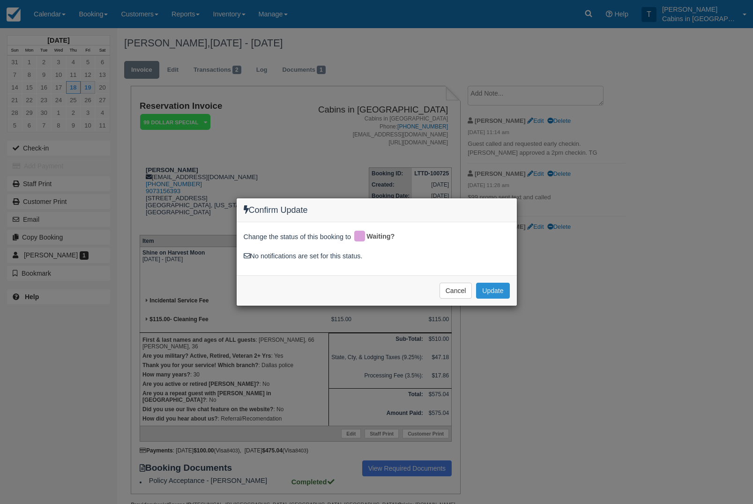
click at [500, 296] on button "Update" at bounding box center [492, 291] width 33 height 16
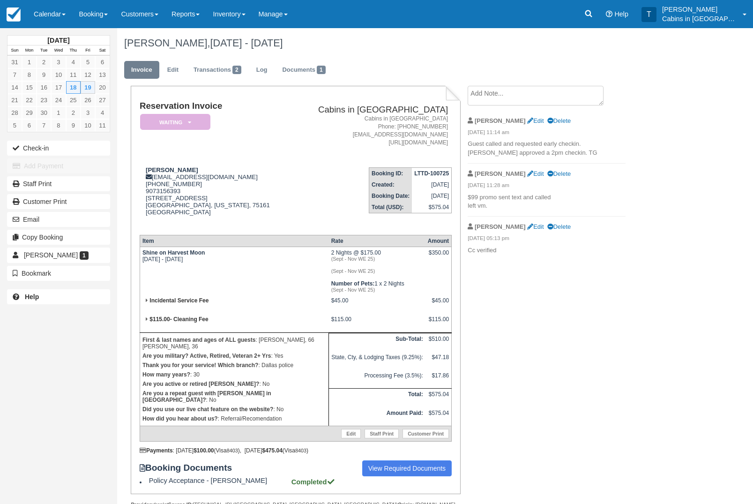
click at [185, 129] on em "Waiting" at bounding box center [175, 122] width 70 height 16
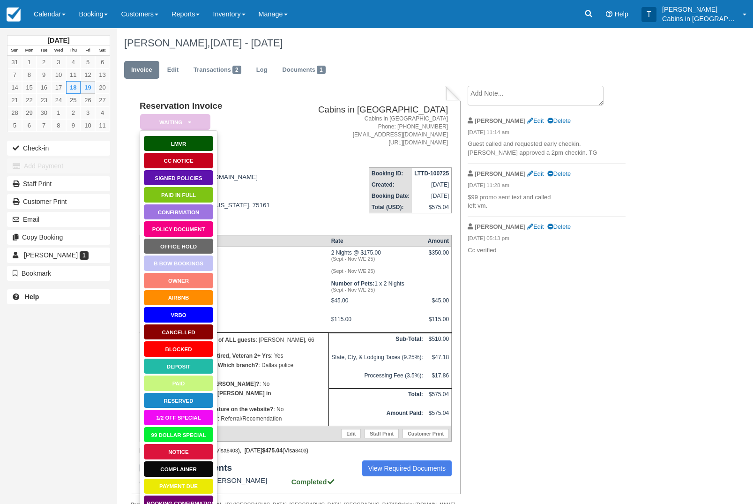
click at [193, 438] on link "99 Dollar Special" at bounding box center [178, 435] width 70 height 16
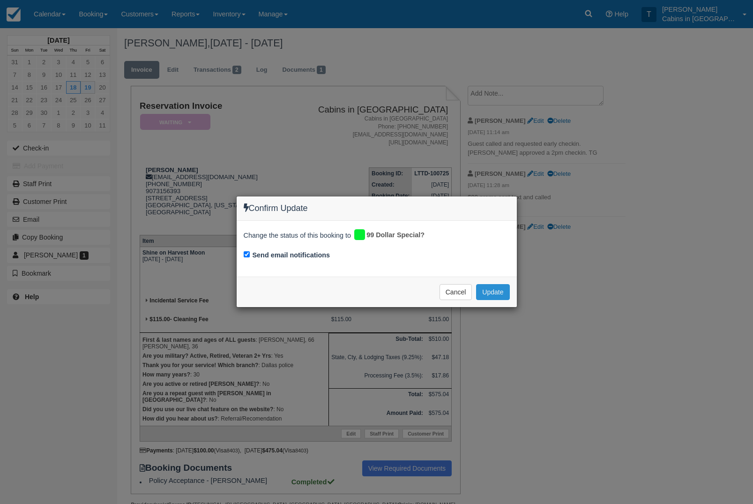
click at [497, 295] on button "Update" at bounding box center [492, 292] width 33 height 16
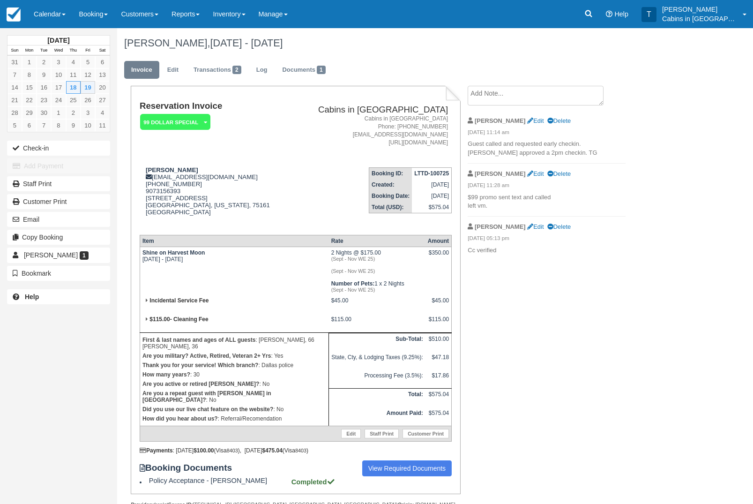
click at [151, 247] on th "Item" at bounding box center [234, 241] width 189 height 12
click at [133, 283] on div "Reservation Invoice 99 Dollar Special   LMVR CC Notice Signed Policies Paid in …" at bounding box center [296, 290] width 330 height 408
click at [153, 247] on th "Item" at bounding box center [234, 241] width 189 height 12
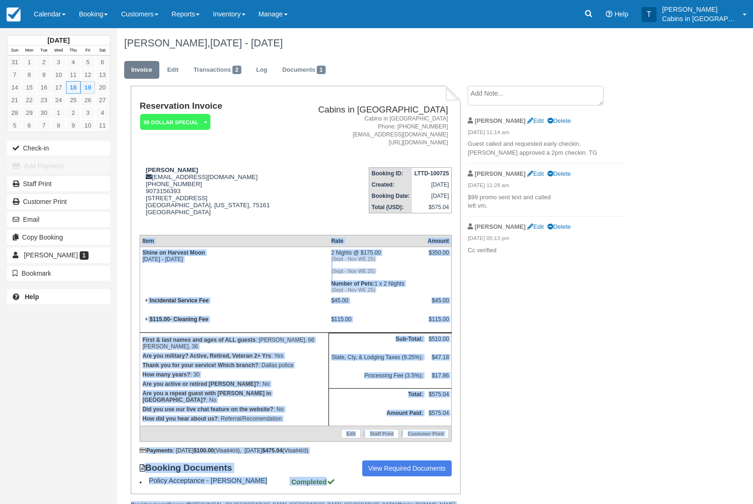
copy div "Item Rate Amount Shine on Harvest Moon Thu Sep 18 2025 - Sat Sep 20 2025 2 Nigh…"
click at [553, 96] on textarea at bounding box center [536, 96] width 136 height 20
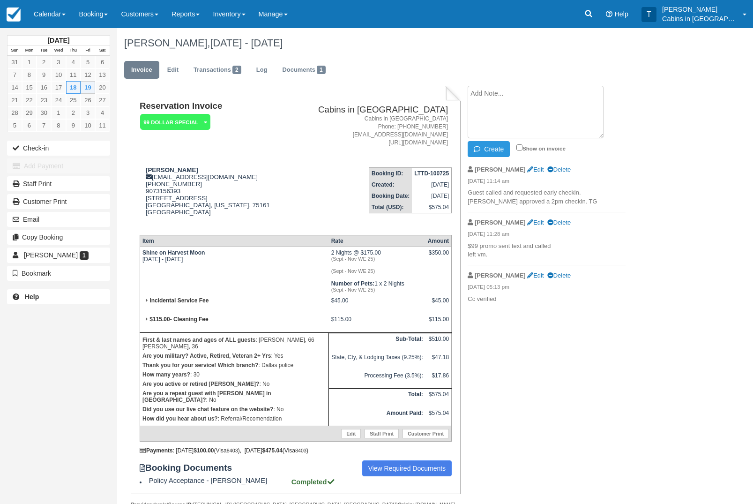
click at [545, 110] on textarea at bounding box center [536, 112] width 136 height 53
click at [510, 113] on textarea at bounding box center [536, 112] width 136 height 53
paste textarea "Item Rate Amount Shine on Harvest Moon Thu Sep 18 2025 - Sat Sep 20 2025 2 Nigh…"
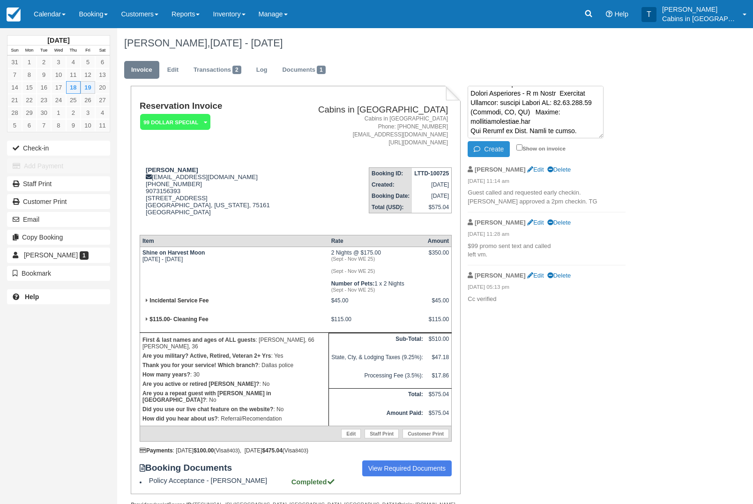
type textarea "Item Rate Amount Shine on Harvest Moon Thu Sep 18 2025 - Sat Sep 20 2025 2 Nigh…"
click at [499, 151] on button "Create" at bounding box center [489, 149] width 42 height 16
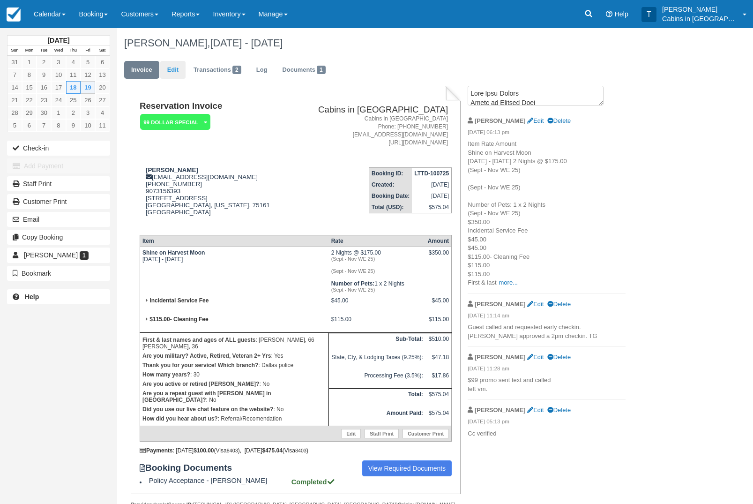
click at [183, 71] on link "Edit" at bounding box center [172, 70] width 25 height 18
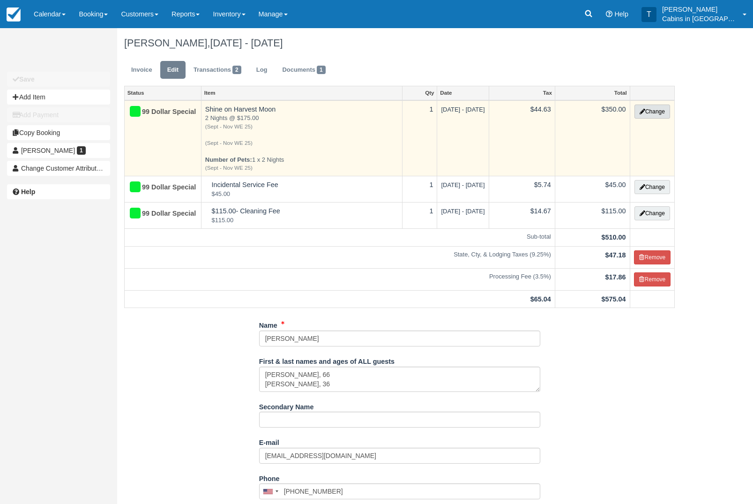
click at [659, 110] on button "Change" at bounding box center [653, 112] width 36 height 14
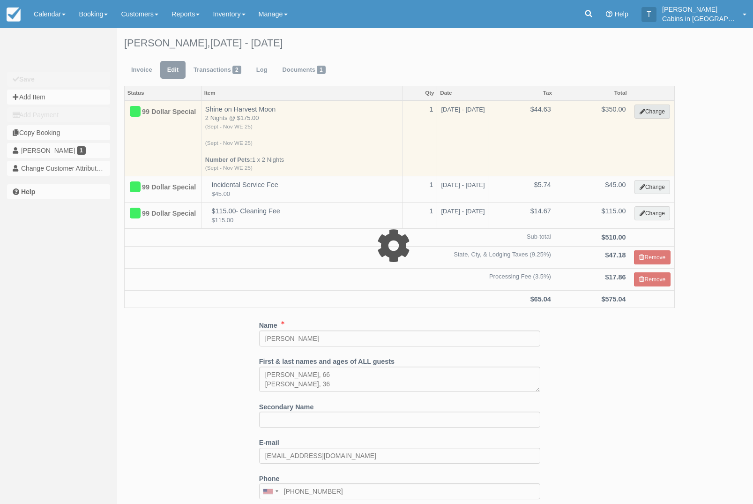
select select "1"
type input "350.00"
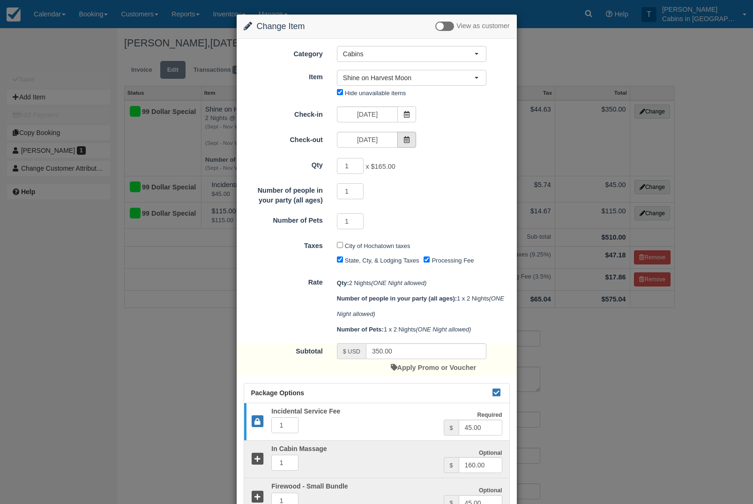
click at [406, 143] on icon at bounding box center [407, 139] width 7 height 7
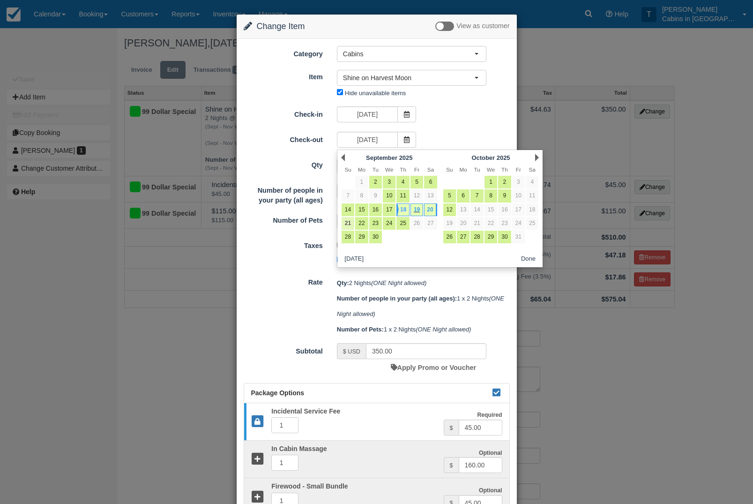
click at [350, 226] on link "21" at bounding box center [348, 223] width 13 height 13
type input "09/21/25"
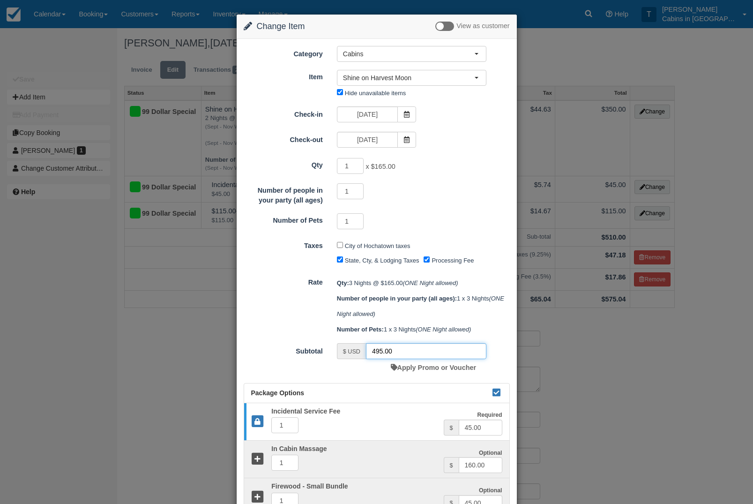
click at [404, 359] on input "495.00" at bounding box center [426, 351] width 120 height 16
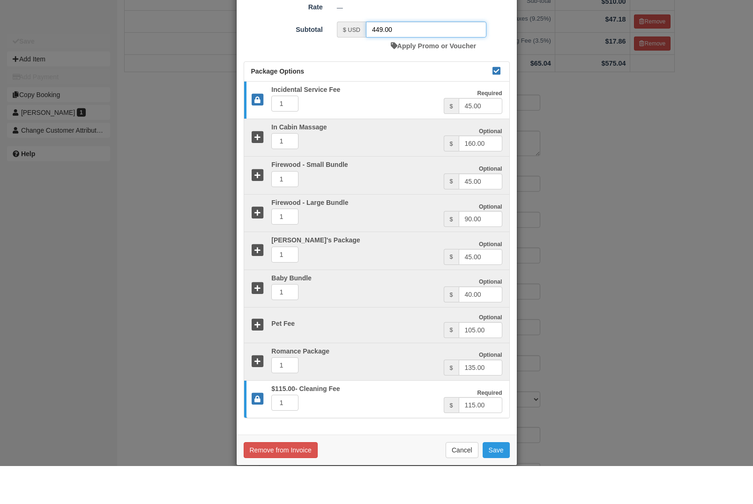
scroll to position [203, 0]
type input "449.00"
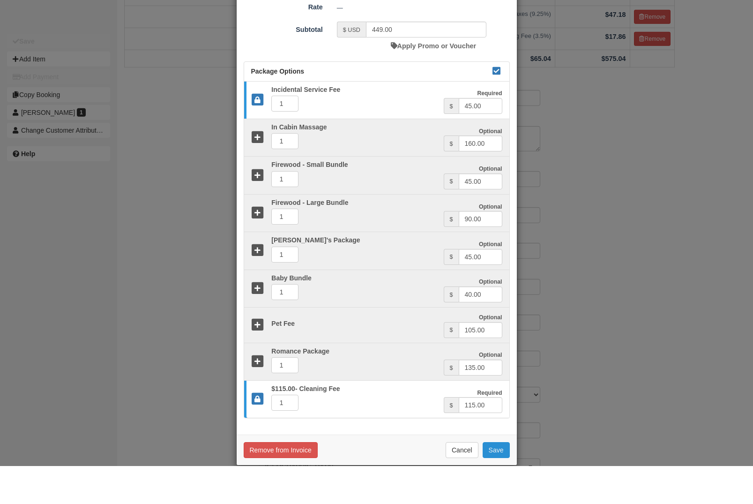
click at [499, 480] on button "Save" at bounding box center [496, 488] width 27 height 16
checkbox input "false"
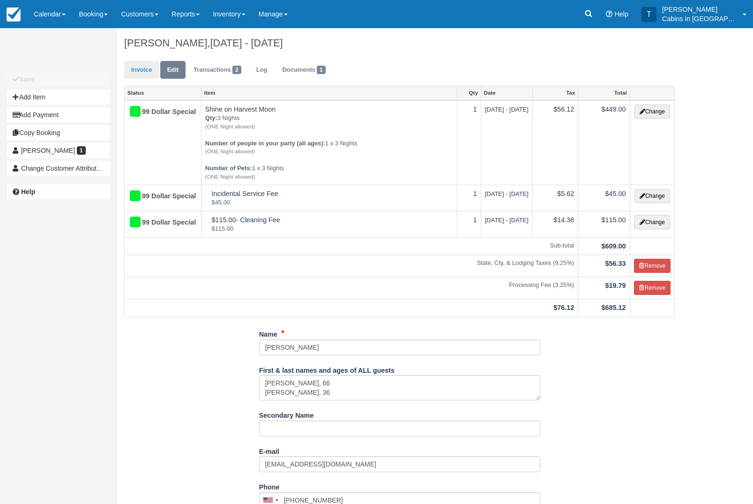
click at [131, 72] on link "Invoice" at bounding box center [141, 70] width 35 height 18
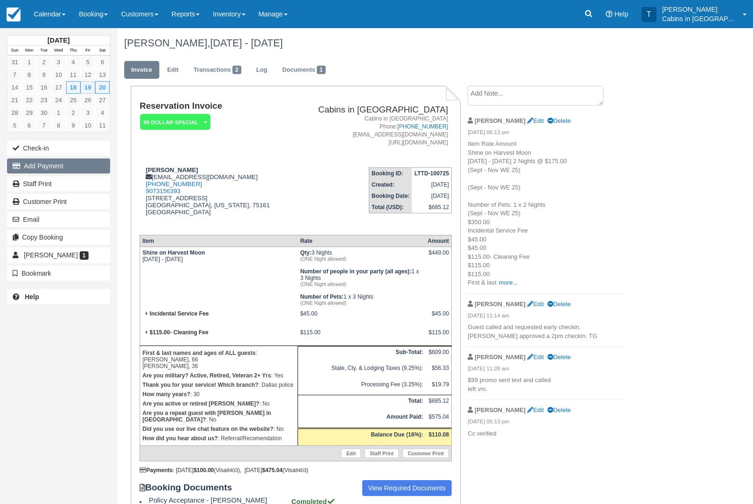
click at [83, 171] on button "Add Payment" at bounding box center [58, 165] width 103 height 15
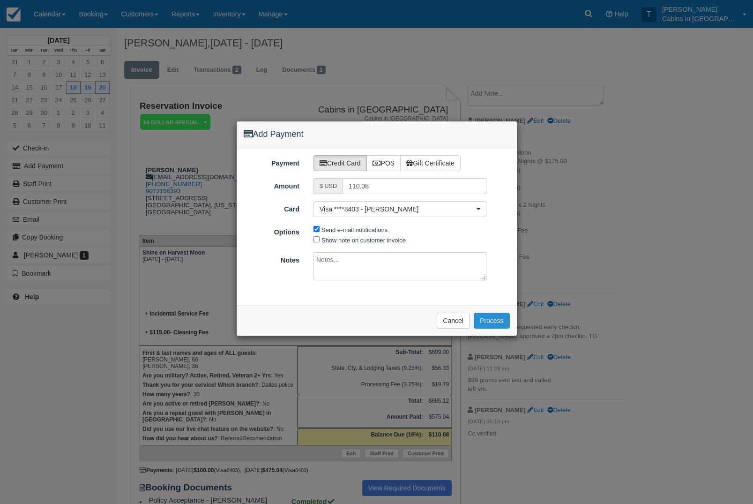
click at [506, 320] on button "Process" at bounding box center [492, 321] width 36 height 16
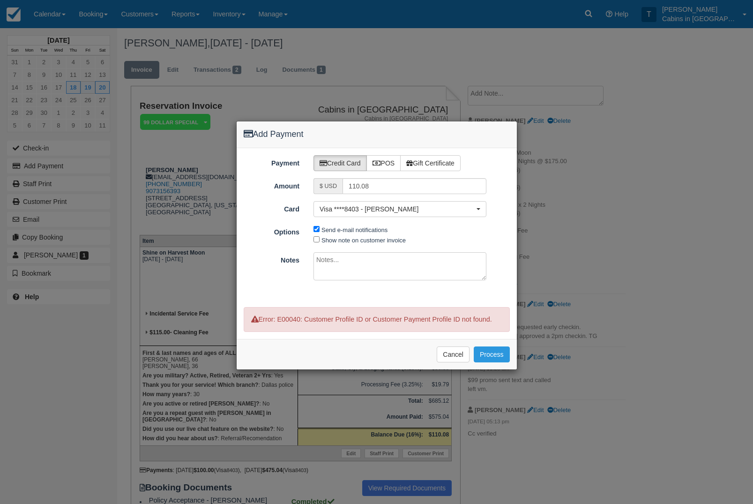
click at [223, 162] on div "Add Payment Payment Credit Card POS Gift Certificate Amount $ USD 110.08 Card V…" at bounding box center [376, 252] width 753 height 504
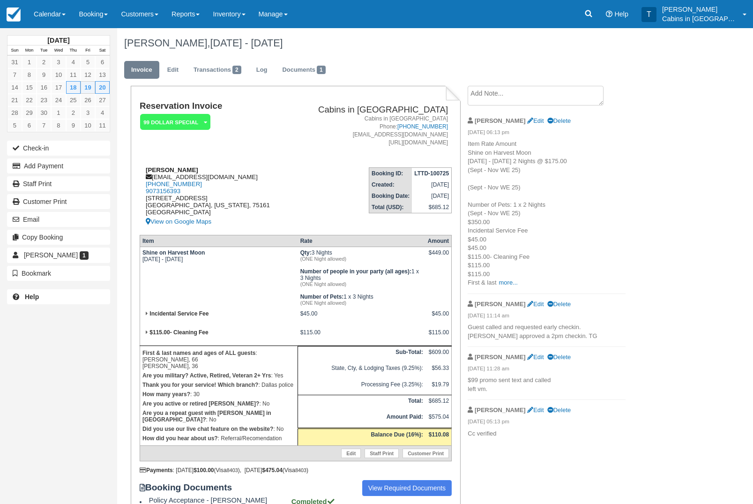
click at [154, 170] on strong "[PERSON_NAME]" at bounding box center [172, 169] width 53 height 7
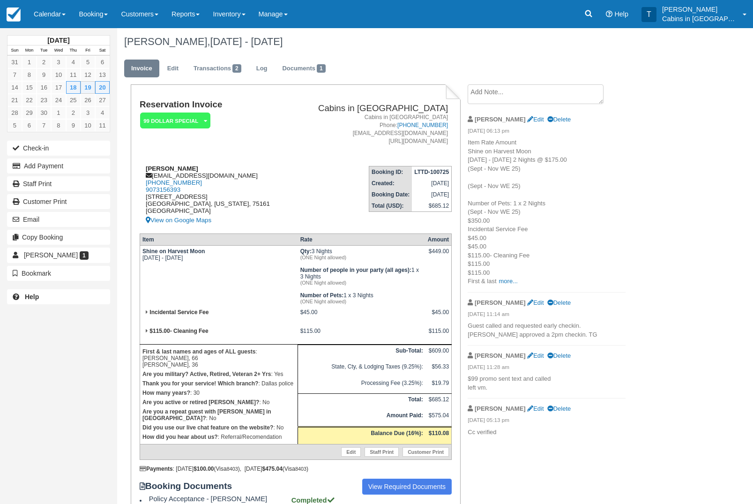
scroll to position [6, 0]
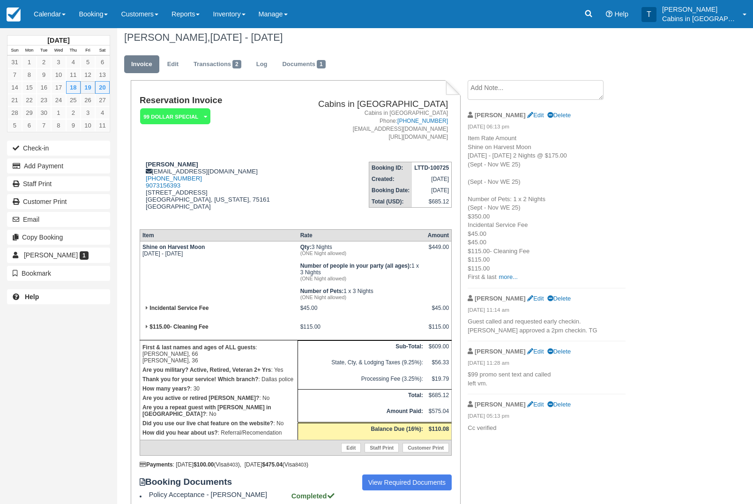
click at [202, 161] on td "Donna Smith dlsmithjj@yahoo.com 1 (907) 315-5943 9073156393 16001 Ranchette Rd …" at bounding box center [216, 187] width 152 height 67
copy strong "[PERSON_NAME]"
click at [227, 64] on link "Transactions 2" at bounding box center [218, 64] width 62 height 18
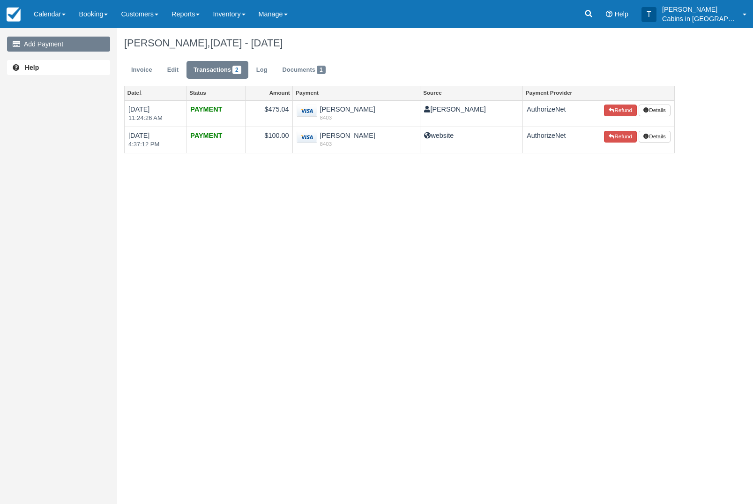
click at [81, 40] on link "Add Payment" at bounding box center [58, 44] width 103 height 15
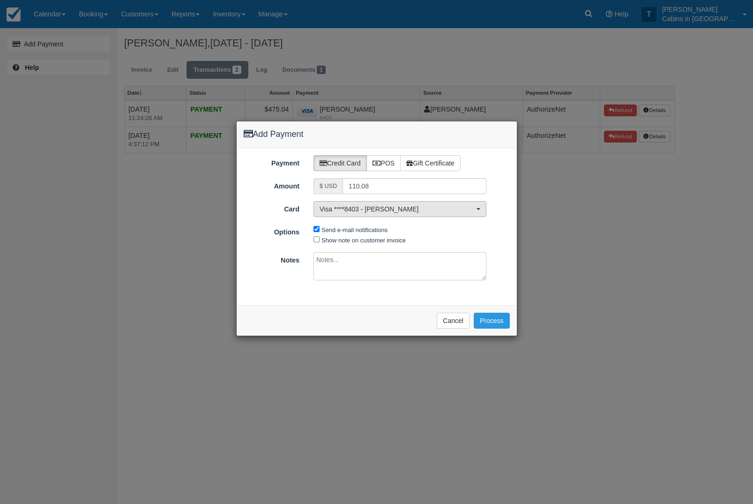
click at [485, 203] on button "Visa ****8403 - [PERSON_NAME]" at bounding box center [400, 209] width 173 height 16
click at [421, 241] on link "[ New Card ]" at bounding box center [400, 240] width 172 height 15
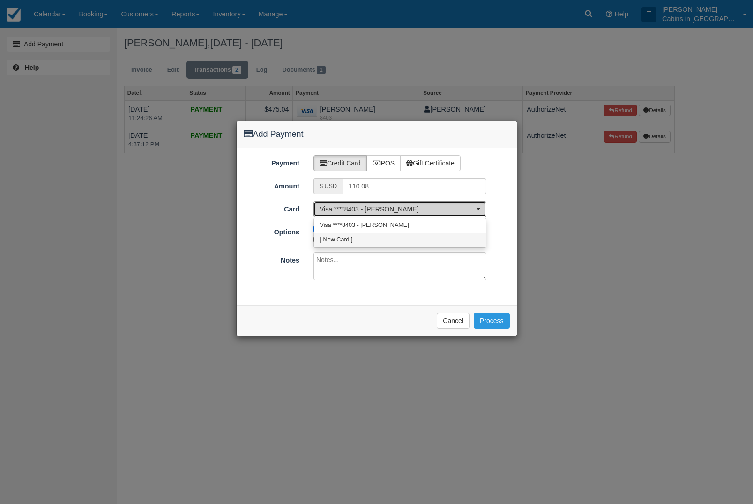
select select "0"
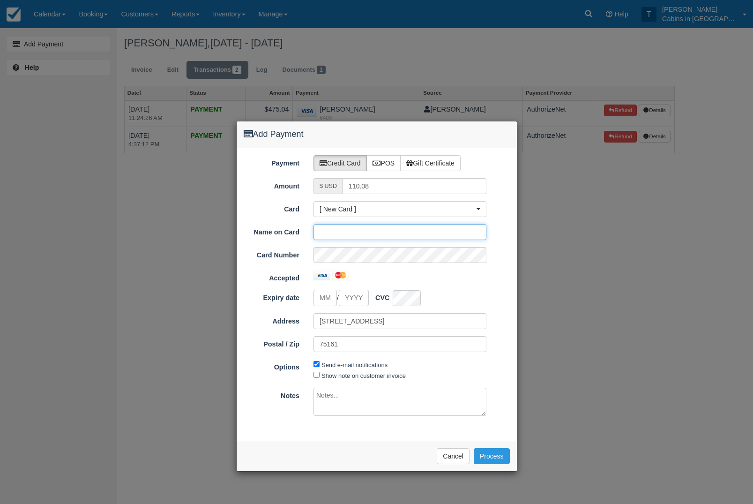
click at [362, 228] on input "Card" at bounding box center [400, 232] width 173 height 16
paste input "[PERSON_NAME]"
type input "[PERSON_NAME]"
click at [330, 296] on input "tel" at bounding box center [325, 298] width 23 height 16
type input "12"
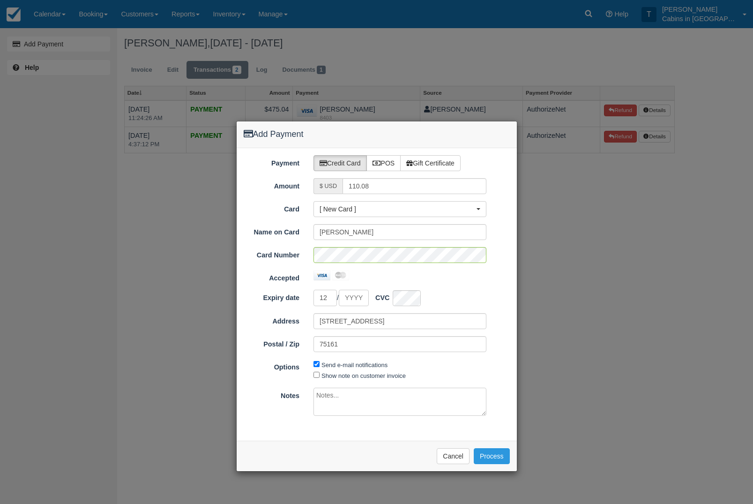
click at [363, 299] on input "Expiry date" at bounding box center [354, 298] width 30 height 16
type input "2029"
click at [500, 459] on button "Process" at bounding box center [492, 456] width 36 height 16
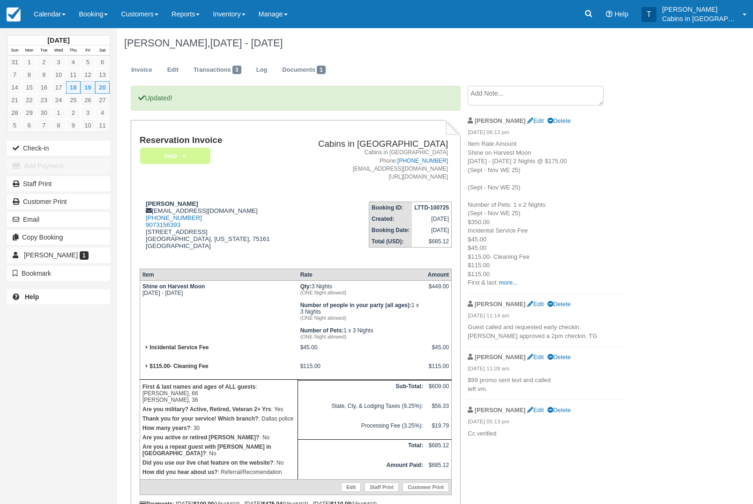
click at [188, 157] on em "Paid" at bounding box center [175, 156] width 70 height 16
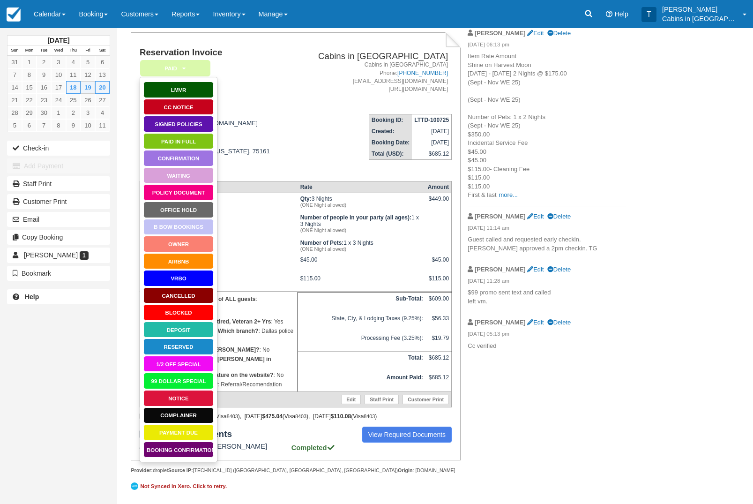
click at [196, 442] on link "Booking Confirmation" at bounding box center [178, 450] width 70 height 16
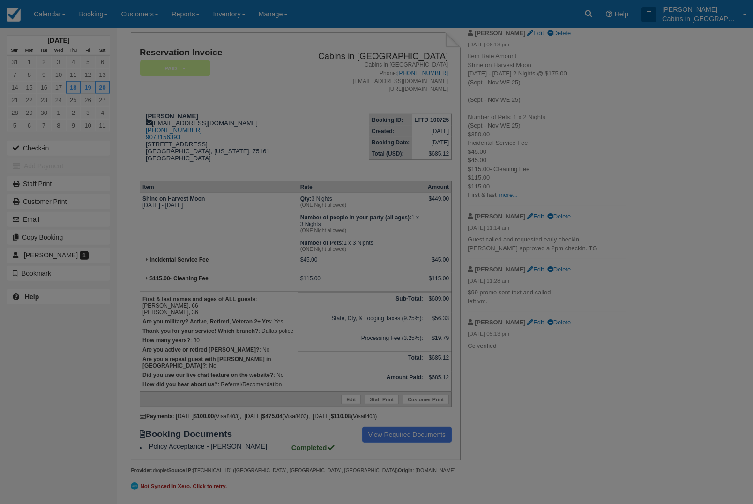
scroll to position [185, 0]
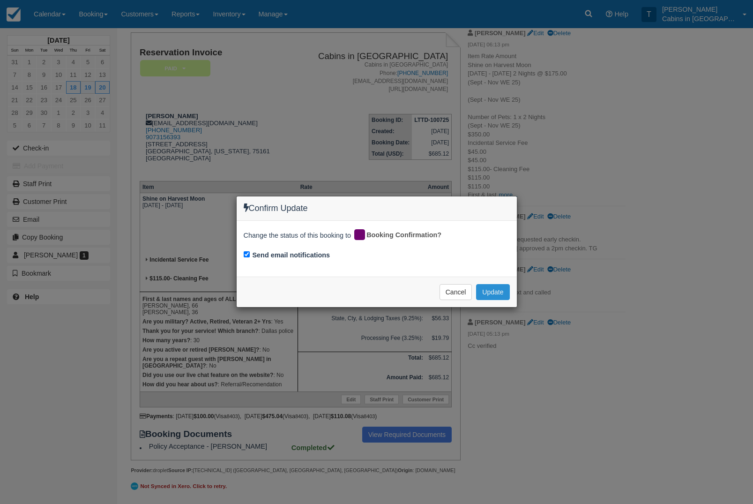
click at [503, 293] on button "Update" at bounding box center [492, 292] width 33 height 16
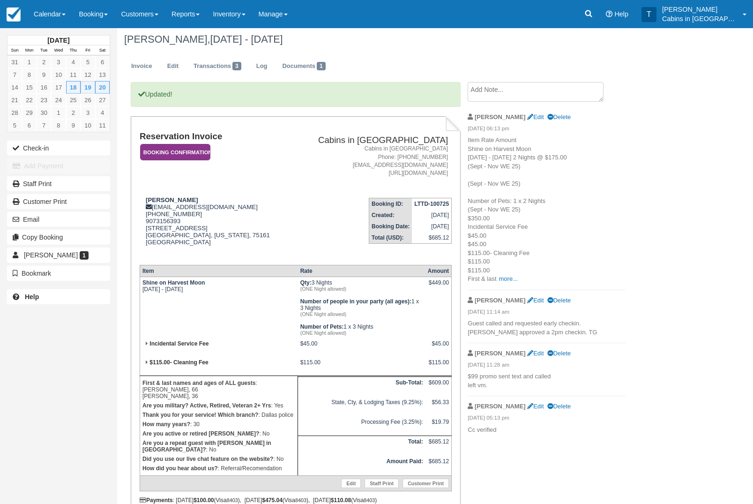
scroll to position [0, 0]
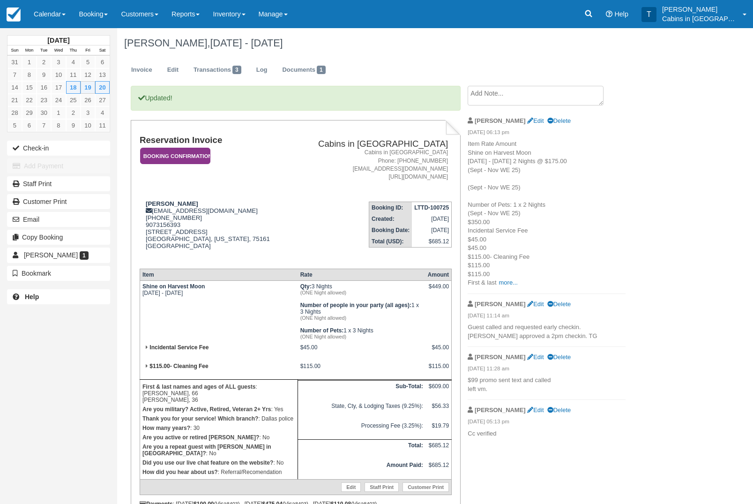
click at [189, 157] on em "Booking Confirmation" at bounding box center [175, 156] width 70 height 16
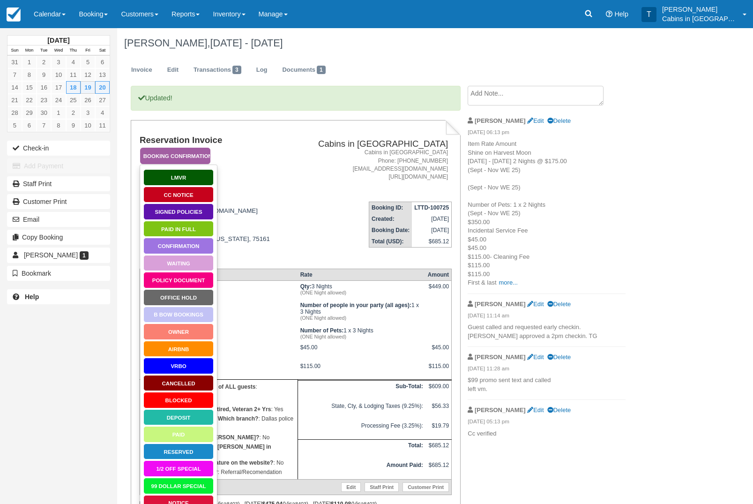
click at [197, 229] on link "Paid in Full" at bounding box center [178, 229] width 70 height 16
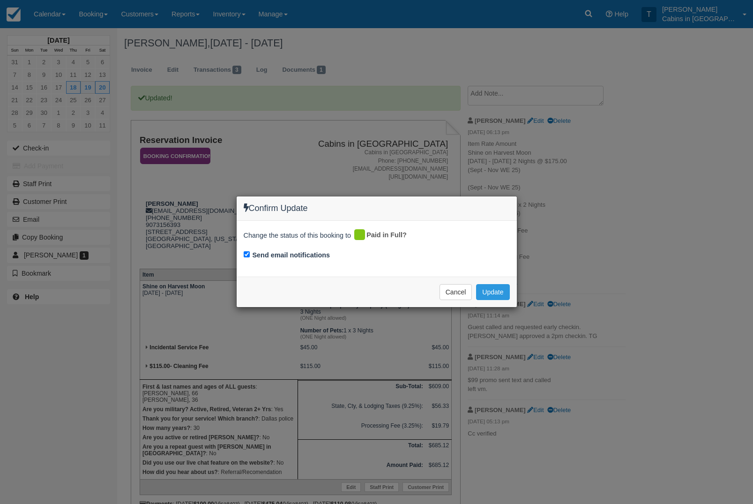
click at [248, 257] on input "Send email notifications" at bounding box center [247, 254] width 6 height 6
checkbox input "false"
click at [495, 295] on button "Update" at bounding box center [492, 292] width 33 height 16
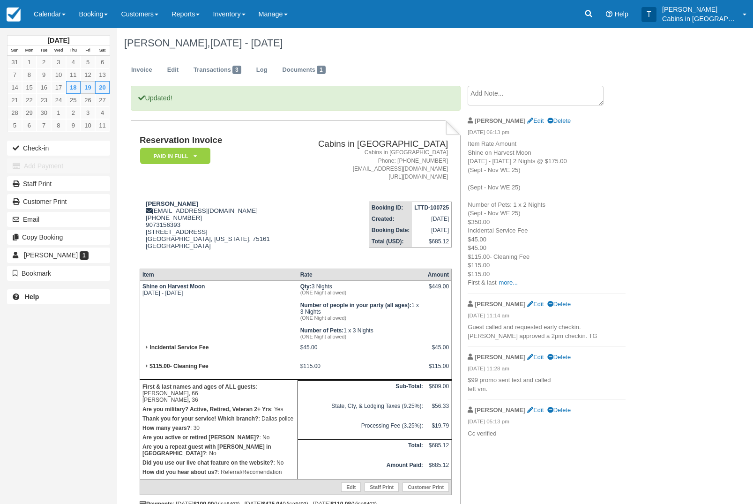
click at [529, 104] on textarea at bounding box center [536, 96] width 136 height 20
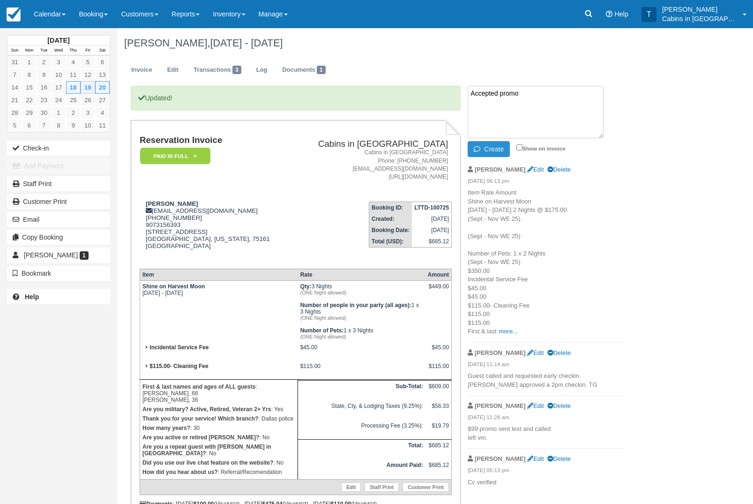
type textarea "Accepted promo"
click at [499, 151] on button "Create" at bounding box center [489, 149] width 42 height 16
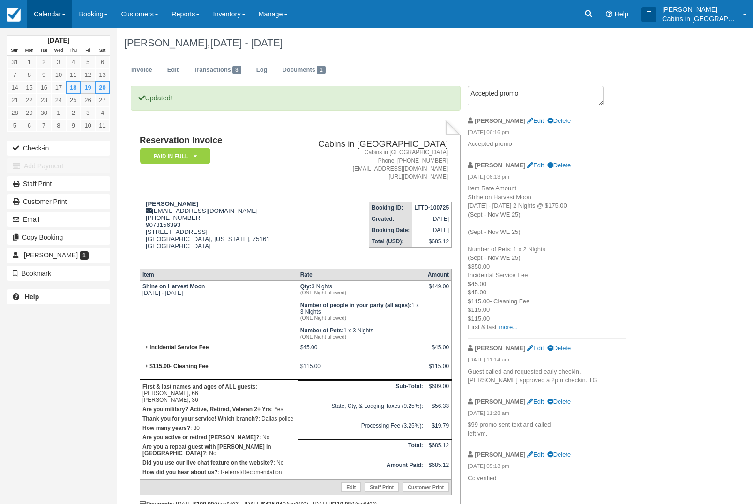
click at [56, 16] on link "Calendar" at bounding box center [49, 14] width 45 height 28
click at [94, 63] on link "Customer" at bounding box center [65, 60] width 74 height 20
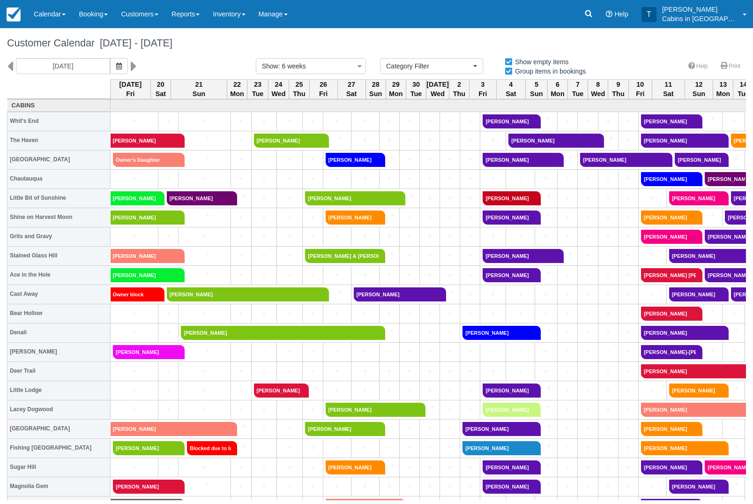
select select
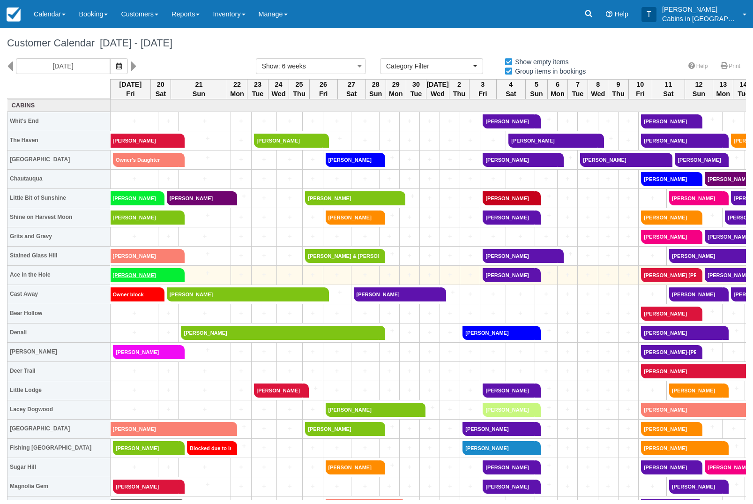
click at [164, 278] on link "[PERSON_NAME]" at bounding box center [145, 275] width 68 height 14
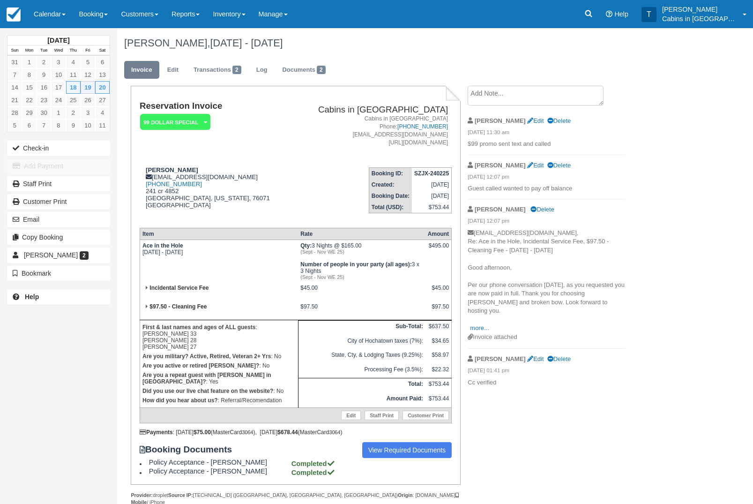
click at [202, 120] on em "99 Dollar Special" at bounding box center [175, 122] width 70 height 16
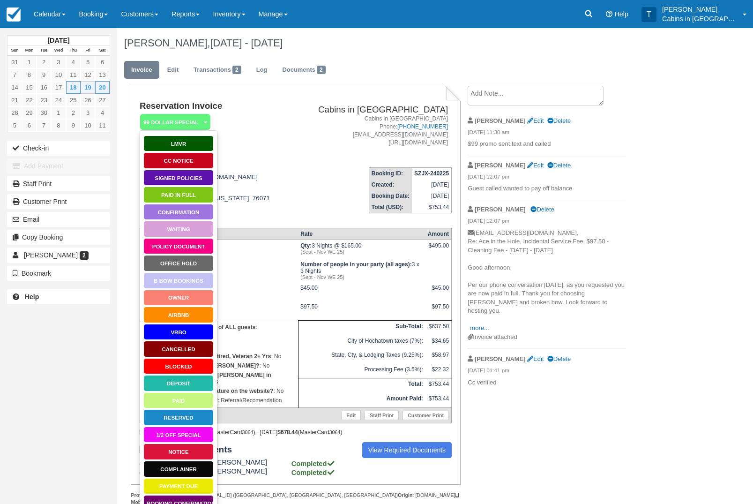
click at [198, 232] on link "Waiting" at bounding box center [178, 229] width 70 height 16
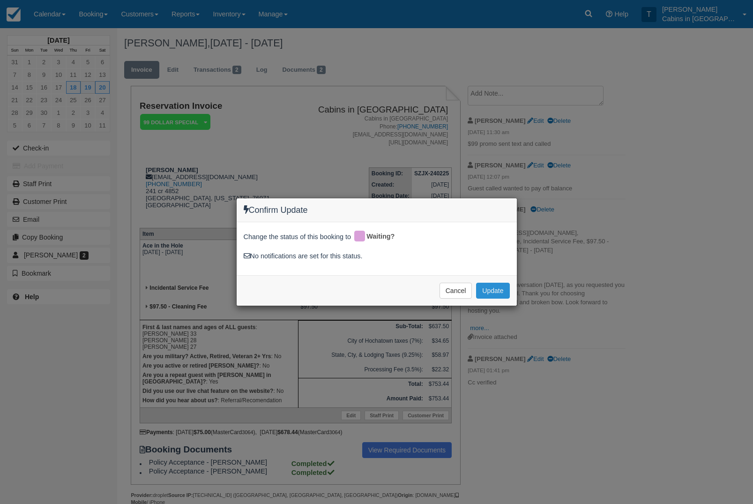
click at [489, 286] on button "Update" at bounding box center [492, 291] width 33 height 16
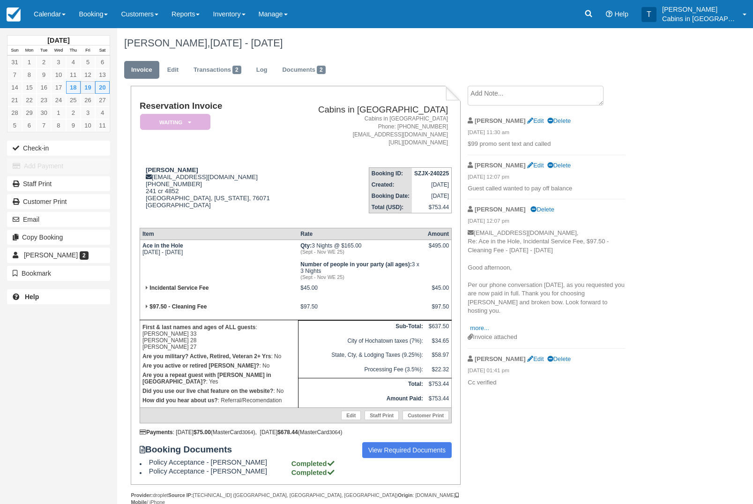
click at [190, 119] on em "Waiting" at bounding box center [175, 122] width 70 height 16
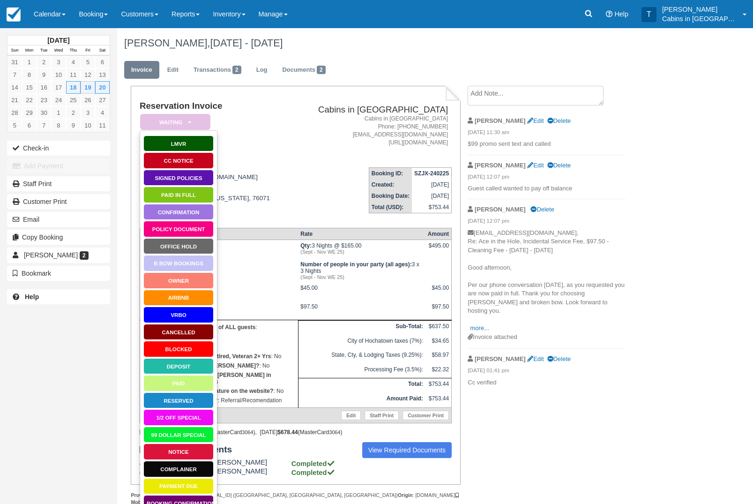
click at [197, 436] on link "99 Dollar Special" at bounding box center [178, 435] width 70 height 16
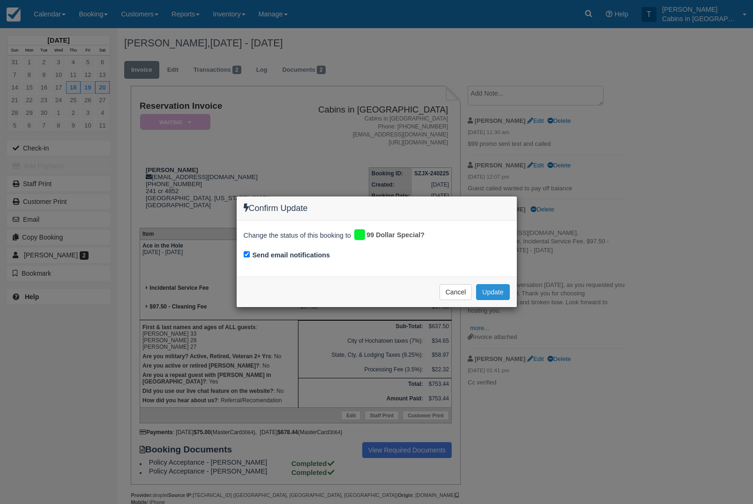
click at [504, 296] on button "Update" at bounding box center [492, 292] width 33 height 16
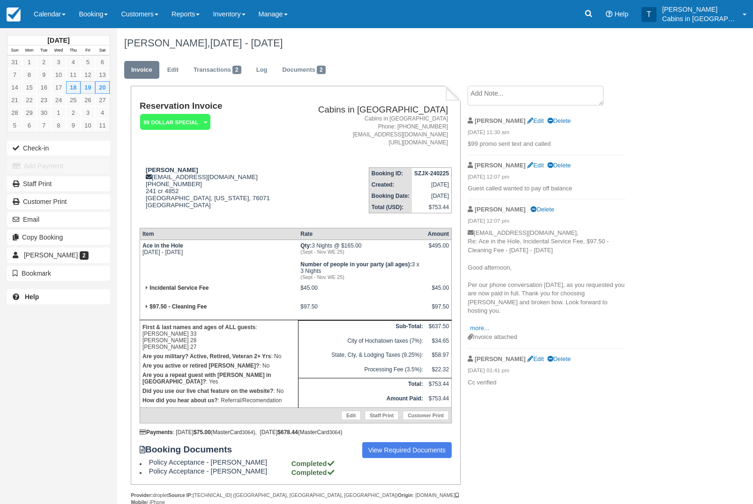
click at [546, 102] on textarea at bounding box center [536, 96] width 136 height 20
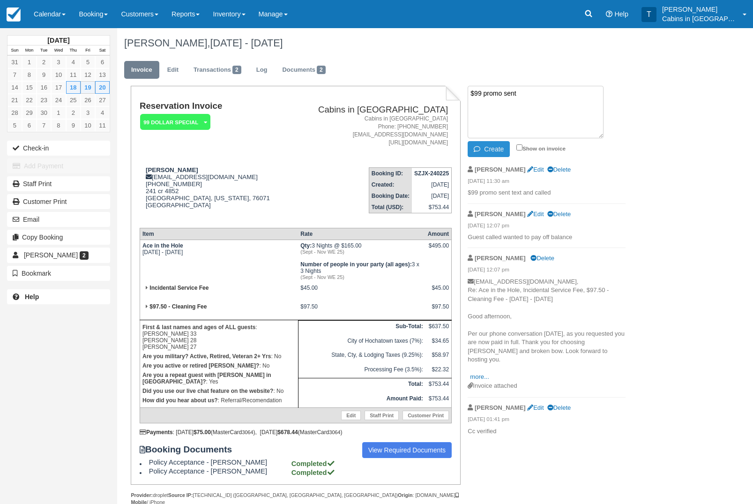
type textarea "$99 promo sent"
click at [504, 151] on button "Create" at bounding box center [489, 149] width 42 height 16
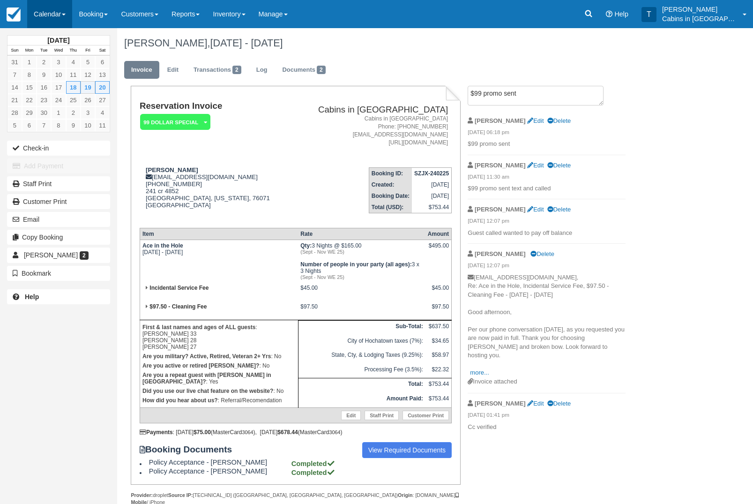
click at [56, 14] on link "Calendar" at bounding box center [49, 14] width 45 height 28
click at [79, 62] on link "Customer" at bounding box center [65, 60] width 74 height 20
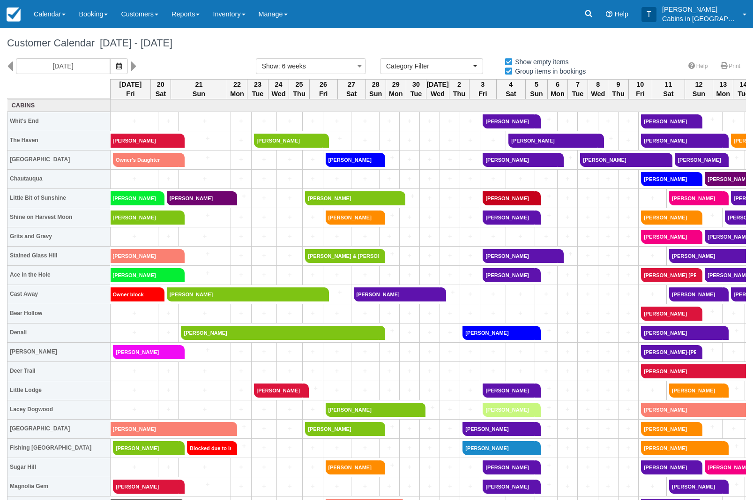
select select
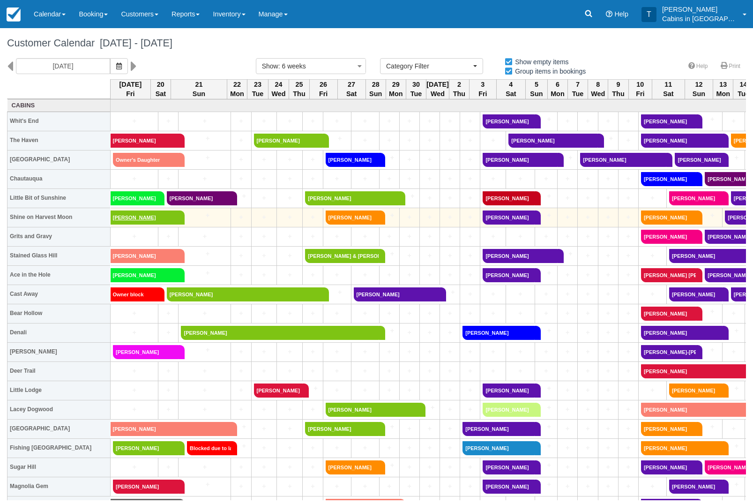
click at [166, 220] on link "Donna Smith" at bounding box center [145, 218] width 68 height 14
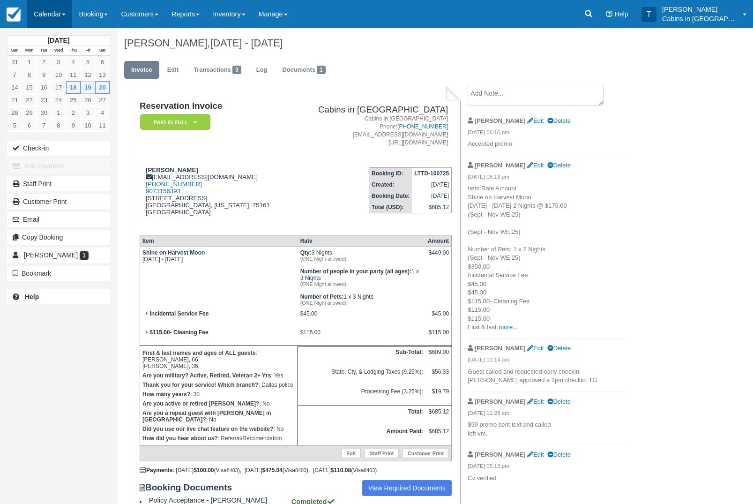
click at [72, 17] on link "Calendar" at bounding box center [49, 14] width 45 height 28
click at [76, 64] on link "Customer" at bounding box center [65, 60] width 74 height 20
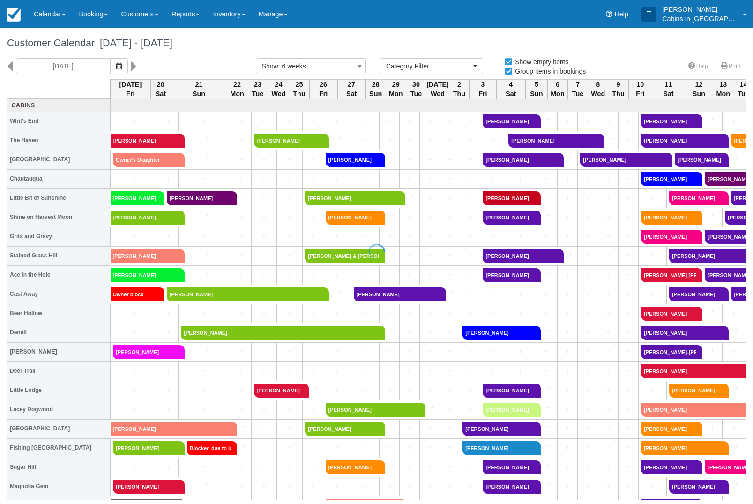
select select
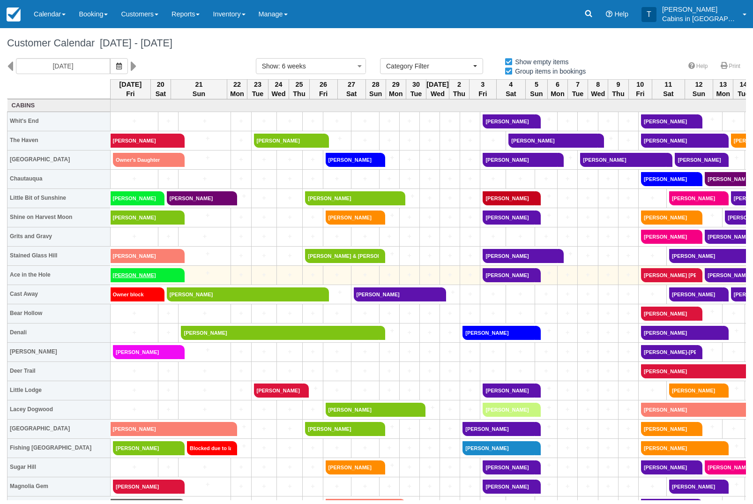
click at [160, 278] on link "[PERSON_NAME]" at bounding box center [145, 275] width 68 height 14
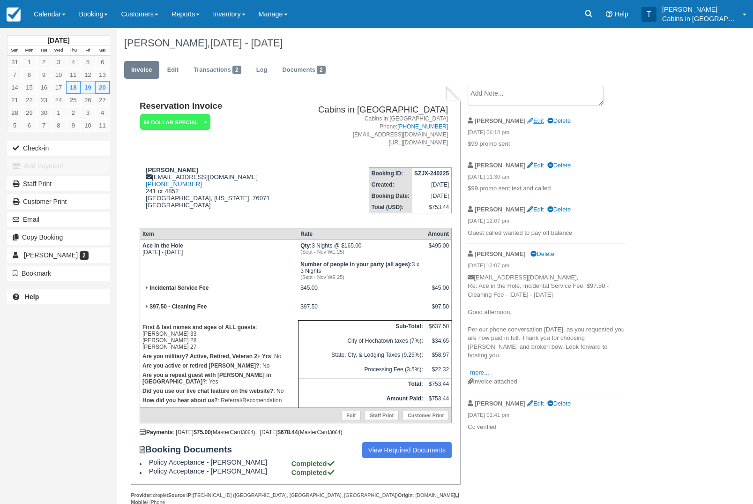
click at [527, 124] on link "Edit" at bounding box center [535, 120] width 16 height 7
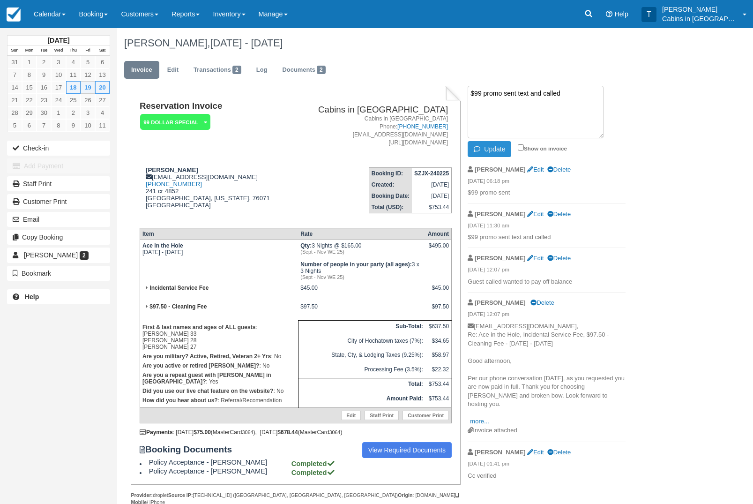
type textarea "$99 promo sent text and called"
click at [501, 144] on button "Update" at bounding box center [490, 149] width 44 height 16
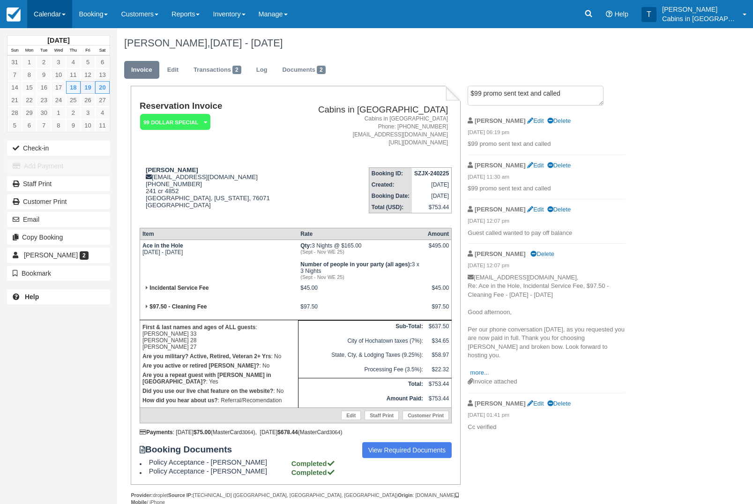
click at [45, 11] on link "Calendar" at bounding box center [49, 14] width 45 height 28
click at [85, 61] on link "Customer" at bounding box center [65, 60] width 74 height 20
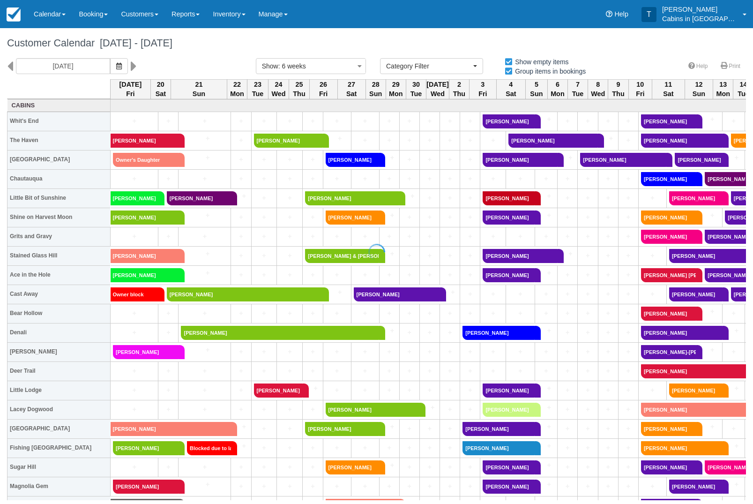
select select
click at [270, 336] on link "[PERSON_NAME]" at bounding box center [280, 333] width 198 height 14
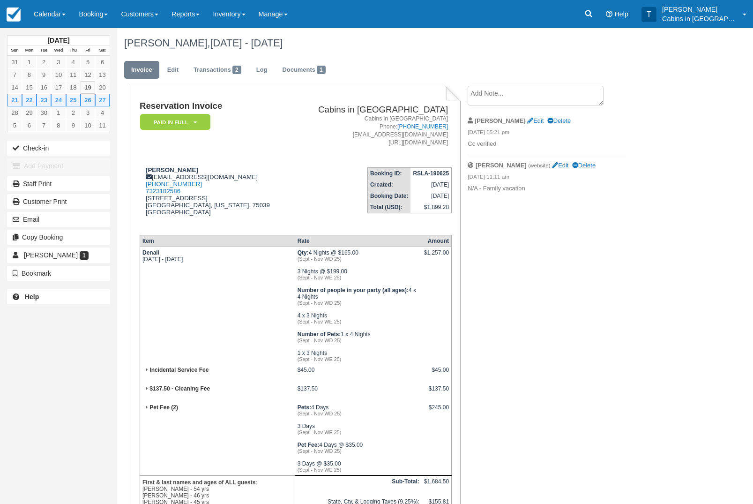
click at [194, 120] on icon at bounding box center [195, 123] width 3 height 6
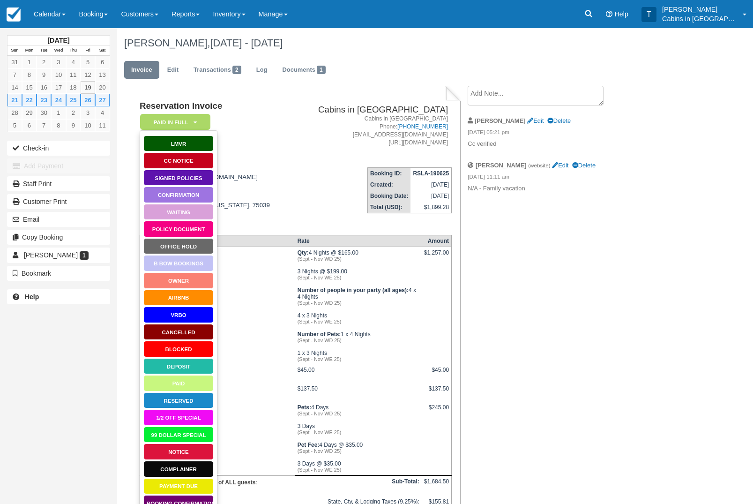
click at [196, 417] on link "1/2 Off Special" at bounding box center [178, 417] width 70 height 16
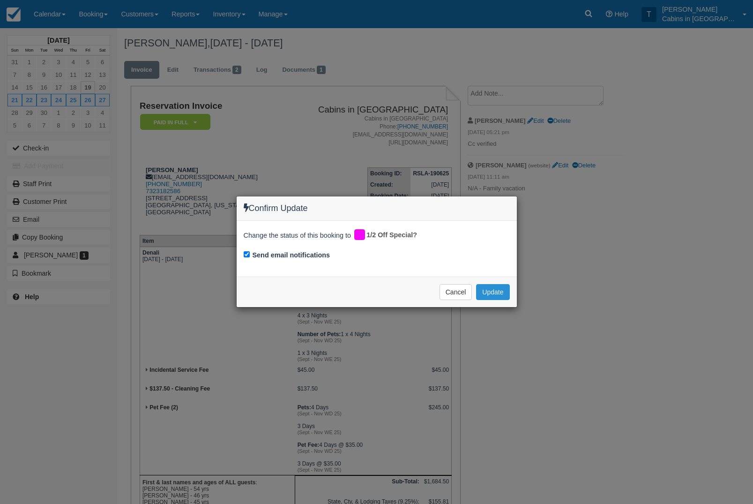
click at [500, 289] on button "Update" at bounding box center [492, 292] width 33 height 16
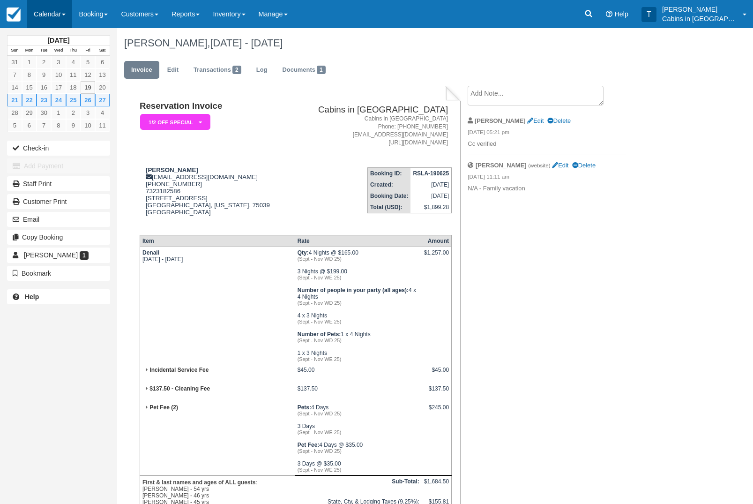
click at [52, 14] on link "Calendar" at bounding box center [49, 14] width 45 height 28
click at [559, 96] on div at bounding box center [376, 252] width 753 height 504
click at [532, 103] on textarea at bounding box center [536, 96] width 136 height 20
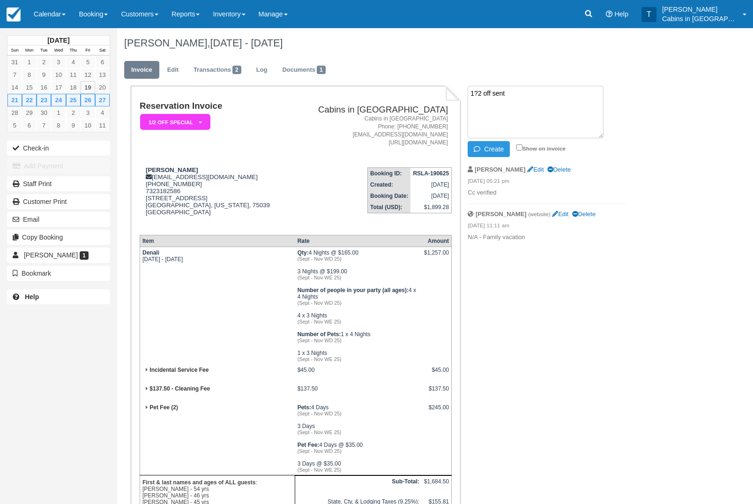
click at [484, 90] on textarea "1?2 off sent" at bounding box center [536, 112] width 136 height 53
click at [527, 92] on textarea "1/2 off sent" at bounding box center [536, 112] width 136 height 53
type textarea "1/2 off sent text and called"
click at [500, 153] on button "Create" at bounding box center [489, 149] width 42 height 16
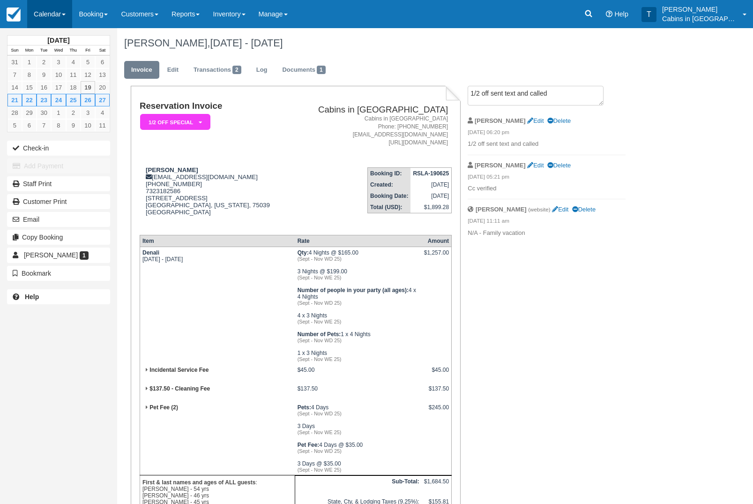
click at [54, 21] on link "Calendar" at bounding box center [49, 14] width 45 height 28
click at [72, 60] on link "Customer" at bounding box center [65, 60] width 74 height 20
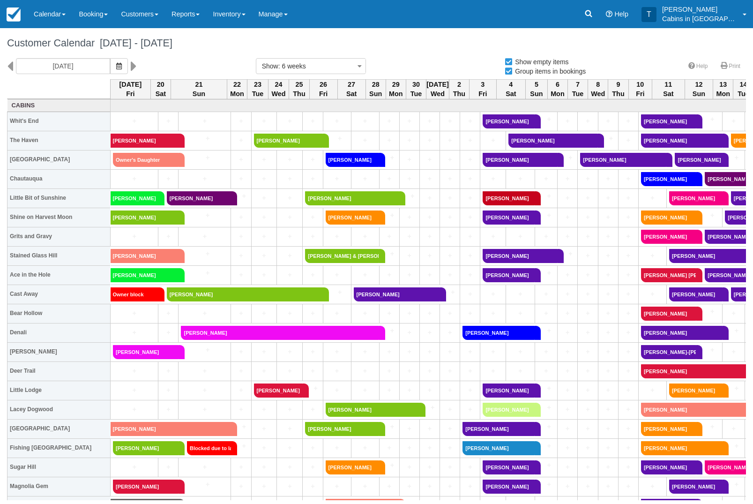
select select
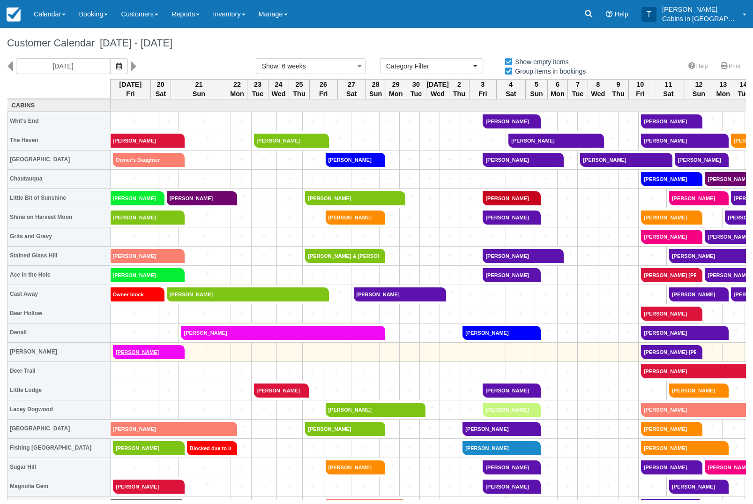
click at [154, 351] on link "[PERSON_NAME]" at bounding box center [146, 352] width 66 height 14
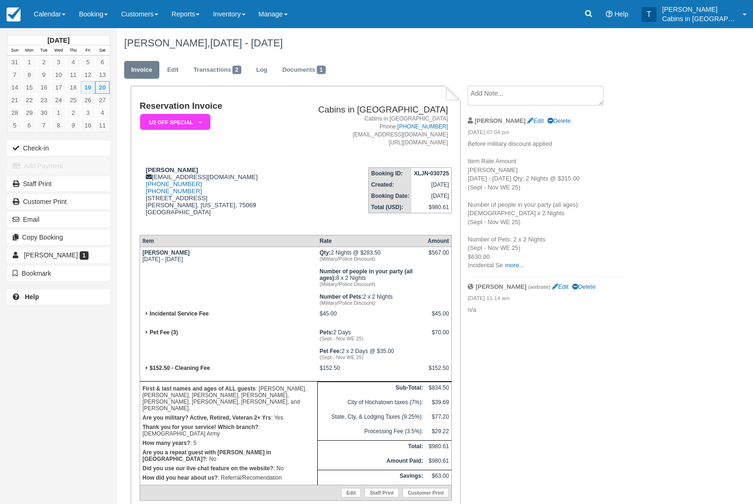
click at [180, 124] on em "1/2 Off Special" at bounding box center [175, 122] width 70 height 16
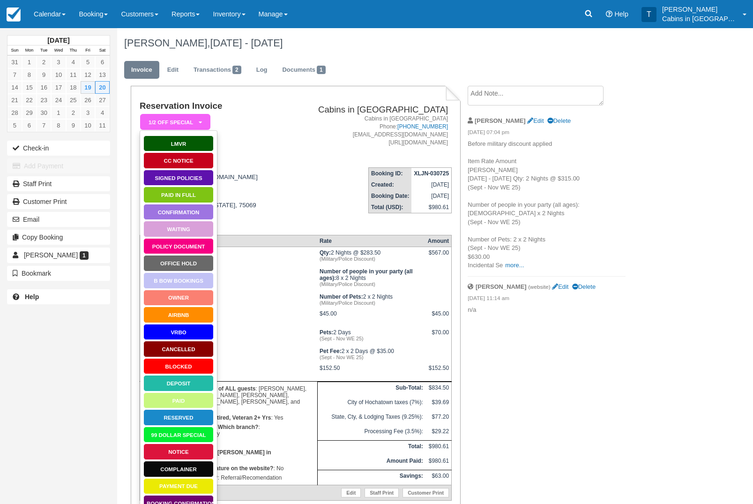
click at [186, 233] on link "Waiting" at bounding box center [178, 229] width 70 height 16
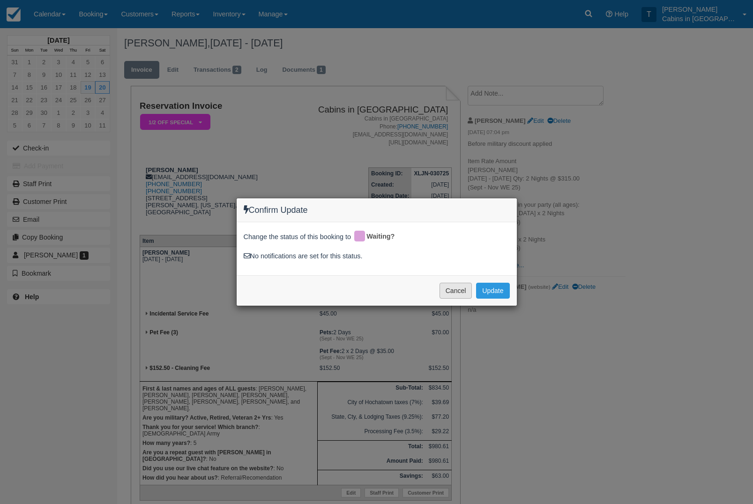
click at [459, 288] on button "Cancel" at bounding box center [456, 291] width 33 height 16
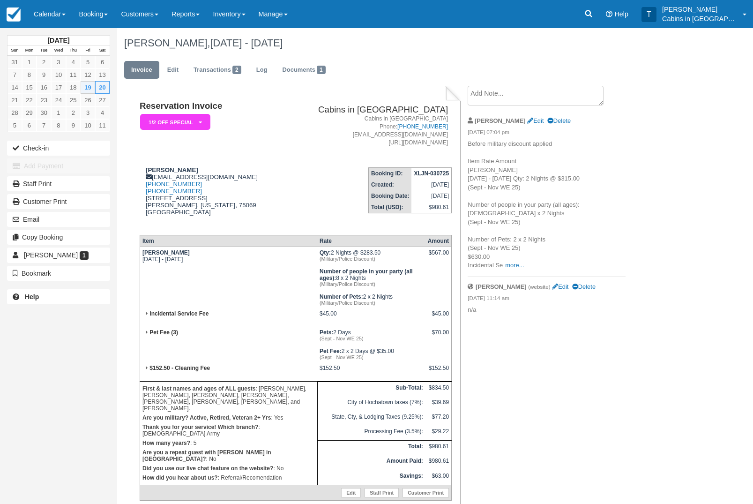
click at [203, 123] on em "1/2 Off Special" at bounding box center [175, 122] width 70 height 16
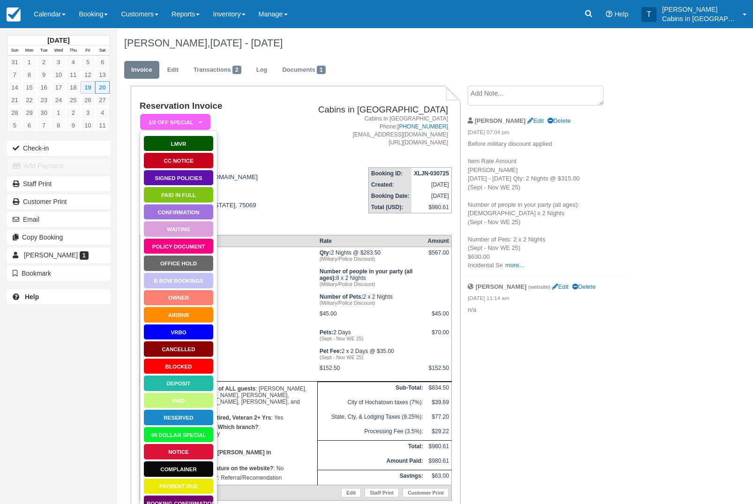
click at [202, 230] on link "Waiting" at bounding box center [178, 229] width 70 height 16
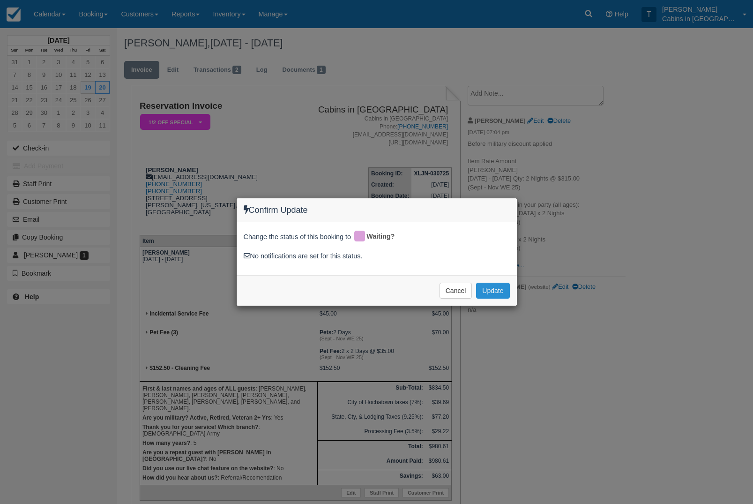
click at [494, 289] on button "Update" at bounding box center [492, 291] width 33 height 16
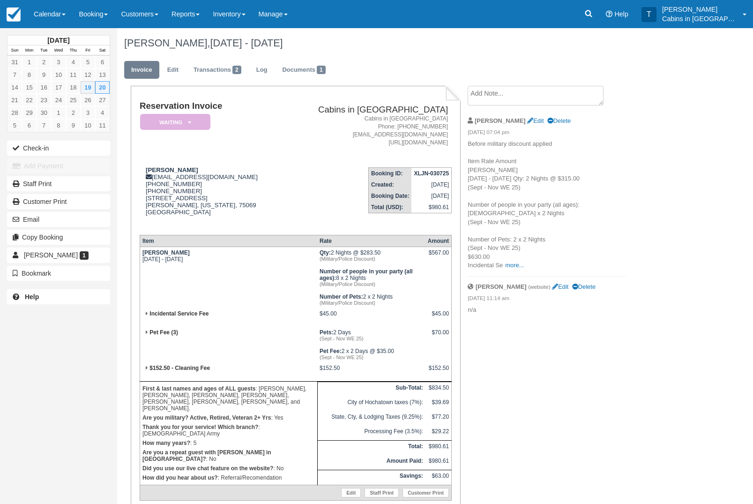
click at [195, 120] on em "Waiting" at bounding box center [175, 122] width 70 height 16
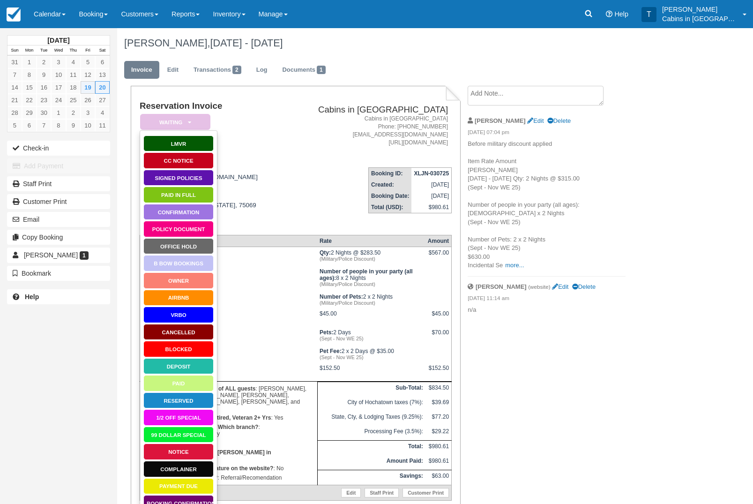
click at [202, 421] on link "1/2 Off Special" at bounding box center [178, 417] width 70 height 16
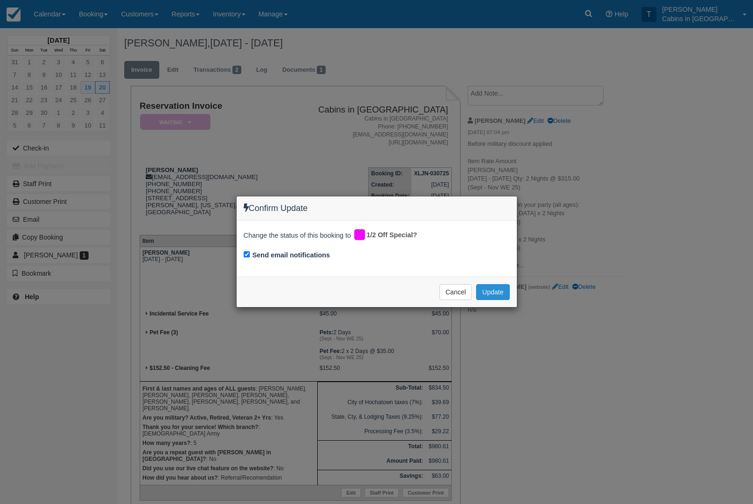
click at [501, 297] on button "Update" at bounding box center [492, 292] width 33 height 16
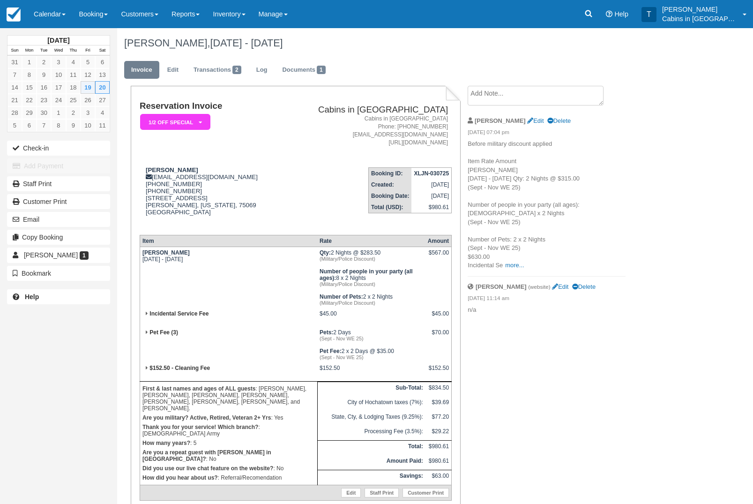
click at [534, 96] on textarea at bounding box center [536, 96] width 136 height 20
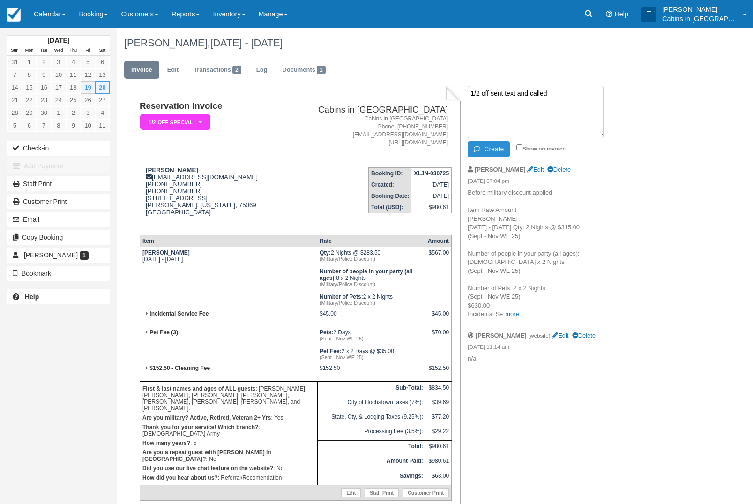
type textarea "1/2 off sent text and called"
click at [497, 153] on button "Create" at bounding box center [489, 149] width 42 height 16
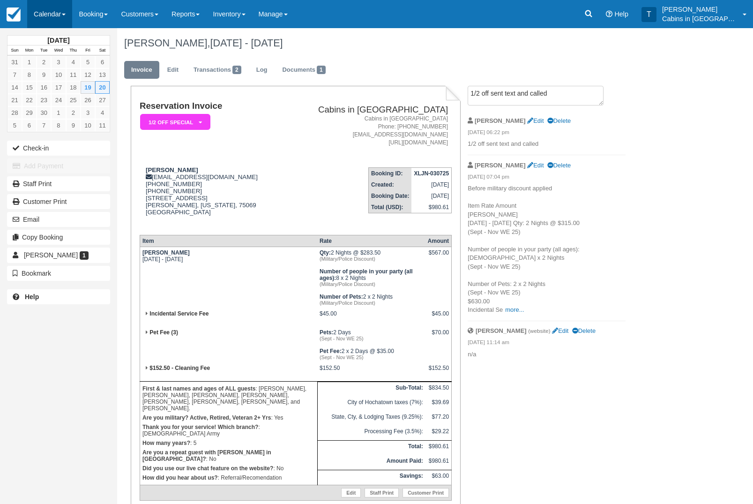
click at [51, 14] on link "Calendar" at bounding box center [49, 14] width 45 height 28
click at [79, 57] on link "Customer" at bounding box center [65, 60] width 74 height 20
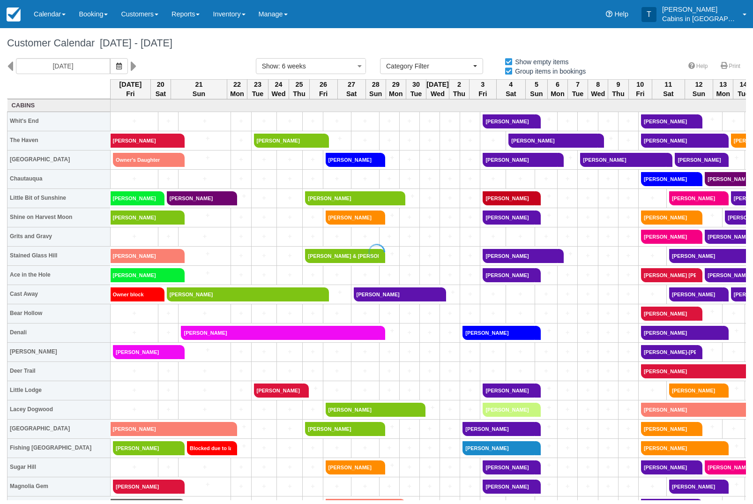
select select
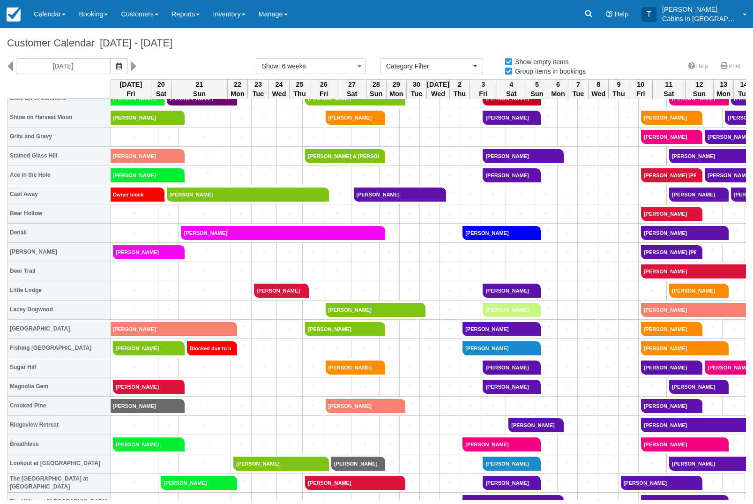
scroll to position [100, 0]
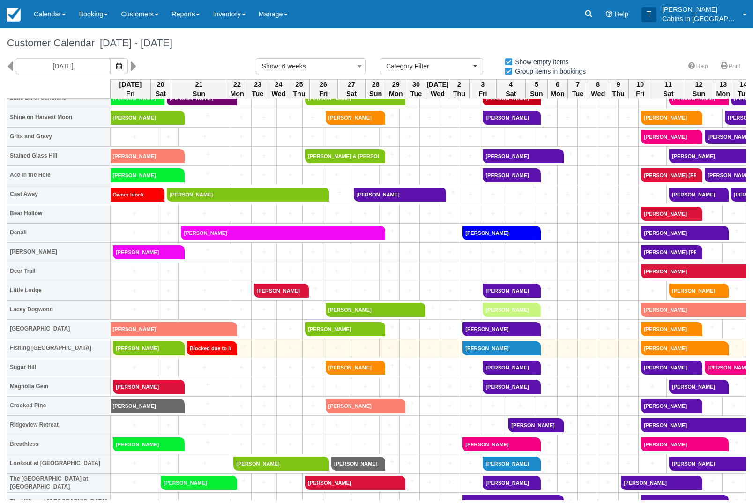
click at [152, 349] on link "[PERSON_NAME]" at bounding box center [146, 348] width 66 height 14
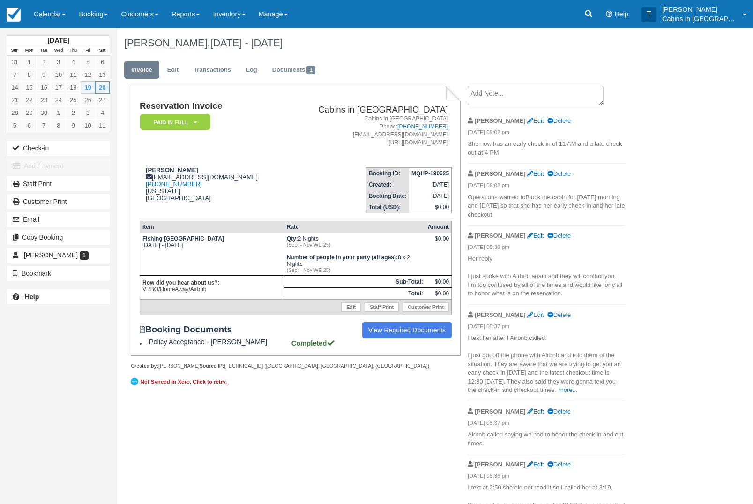
click at [192, 121] on em "Paid in Full" at bounding box center [175, 122] width 70 height 16
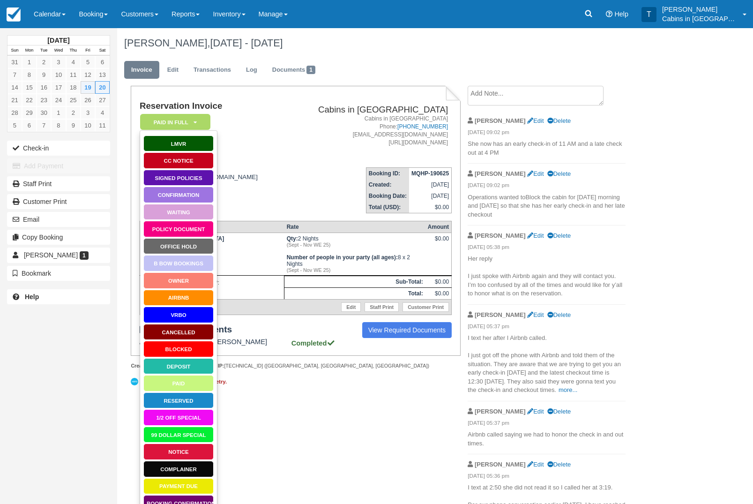
click at [200, 210] on link "Waiting" at bounding box center [178, 212] width 70 height 16
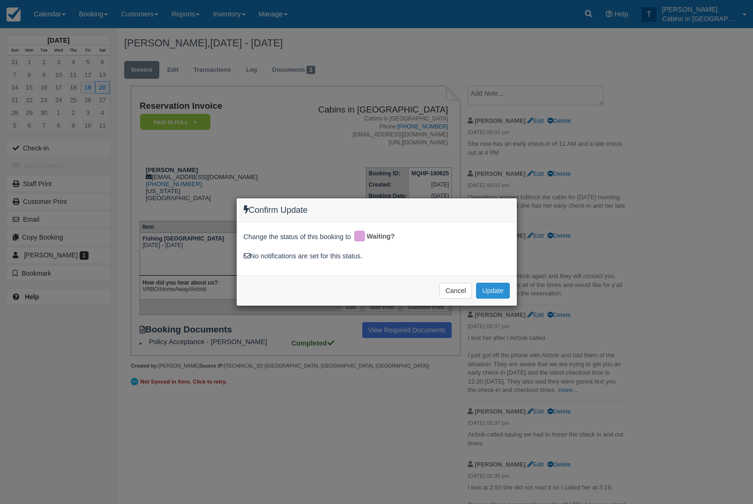
click at [496, 289] on button "Update" at bounding box center [492, 291] width 33 height 16
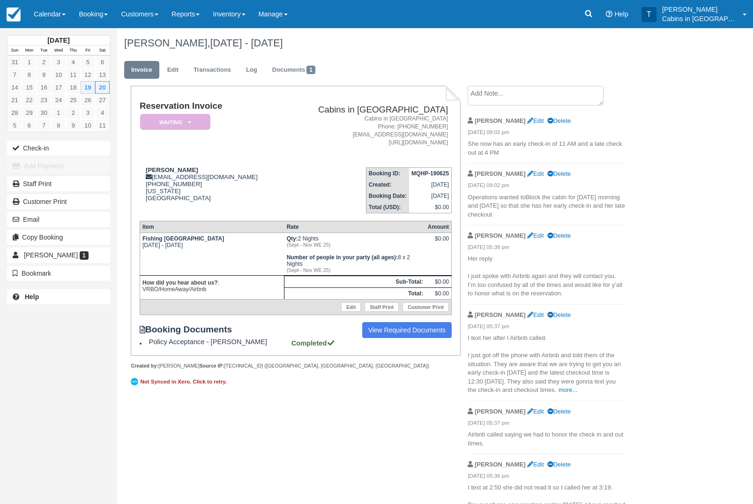
click at [193, 116] on em "Waiting" at bounding box center [175, 122] width 70 height 16
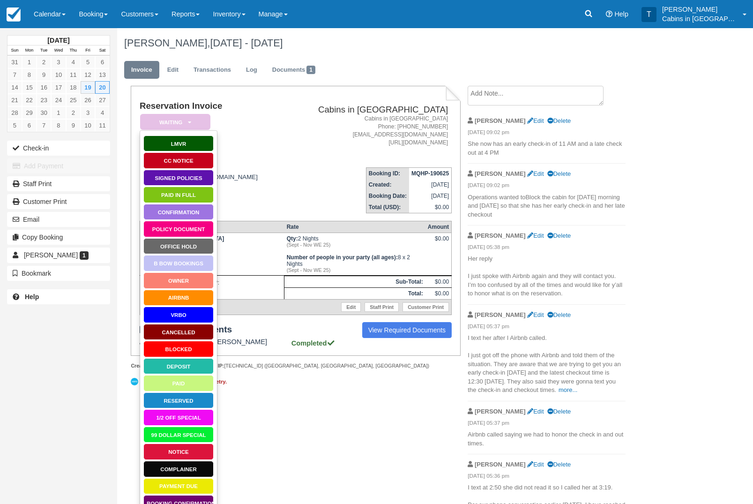
click at [195, 197] on link "Paid in Full" at bounding box center [178, 195] width 70 height 16
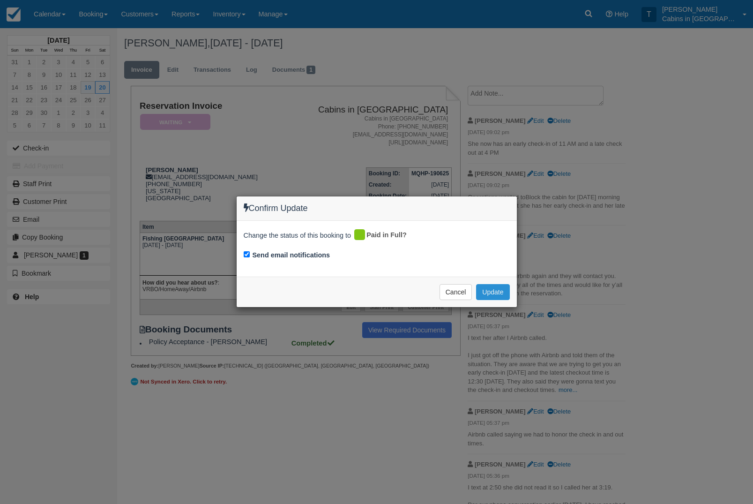
click at [502, 294] on button "Update" at bounding box center [492, 292] width 33 height 16
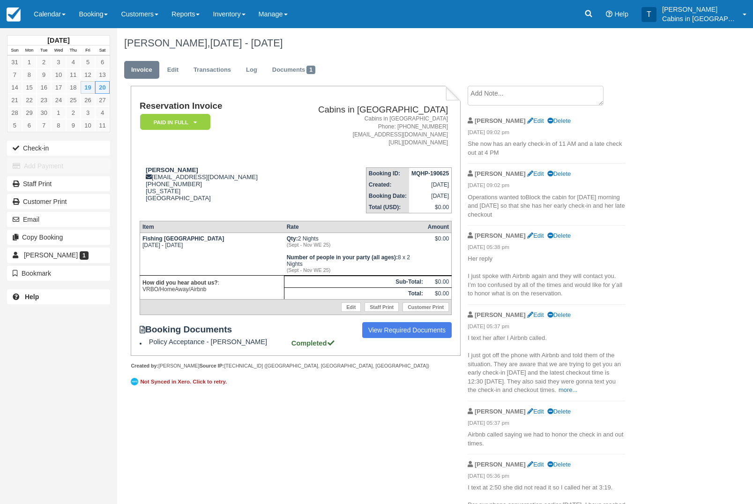
click at [190, 121] on em "Paid in Full" at bounding box center [175, 122] width 70 height 16
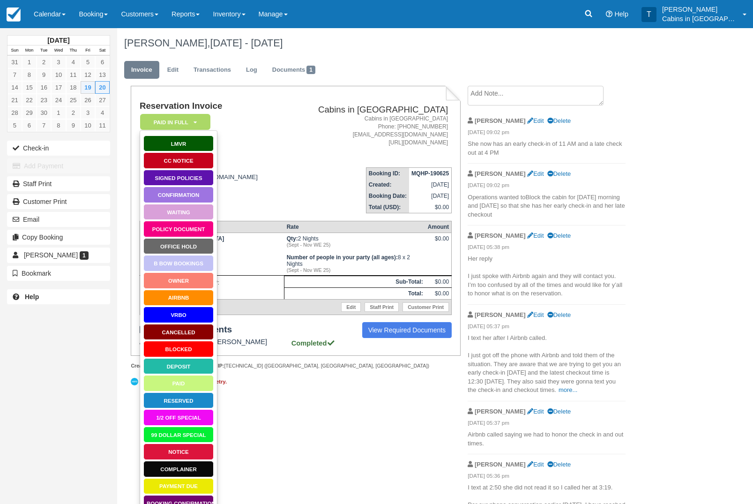
click at [201, 301] on link "AirBnB" at bounding box center [178, 298] width 70 height 16
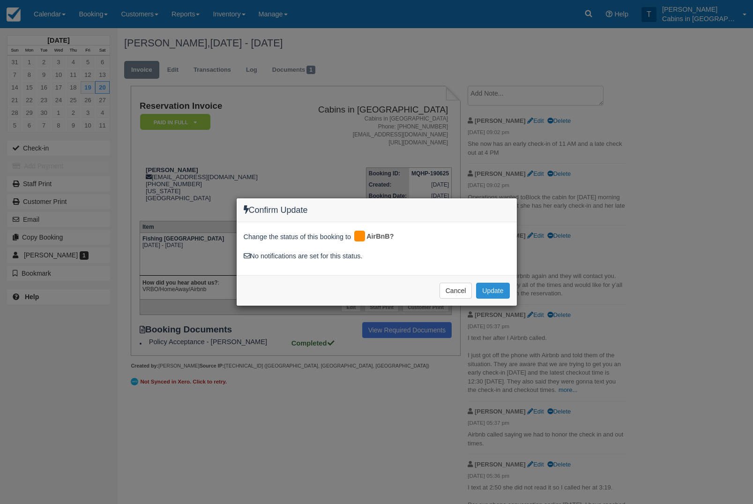
click at [504, 296] on button "Update" at bounding box center [492, 291] width 33 height 16
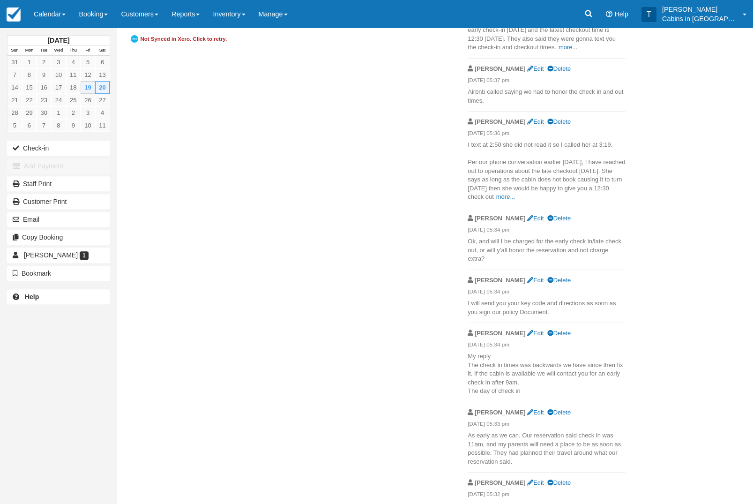
scroll to position [349, 0]
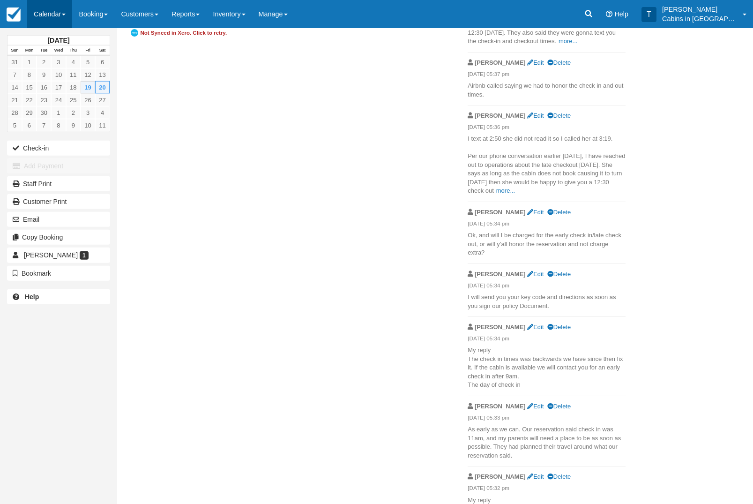
click at [64, 14] on link "Calendar" at bounding box center [49, 14] width 45 height 28
click at [86, 60] on link "Customer" at bounding box center [65, 60] width 74 height 20
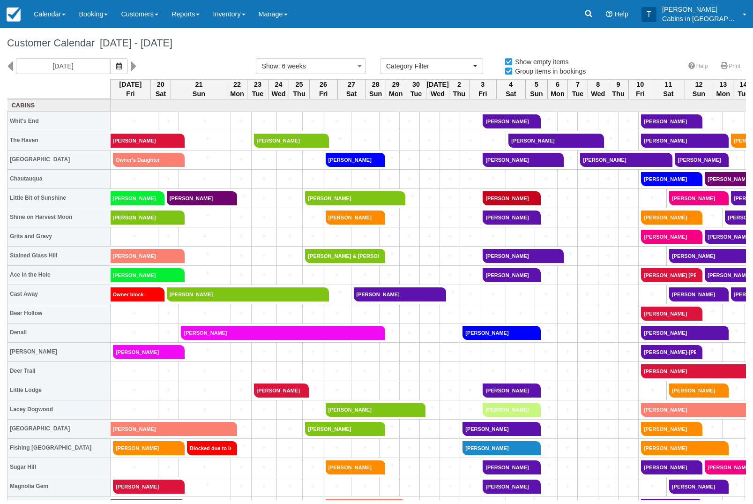
select select
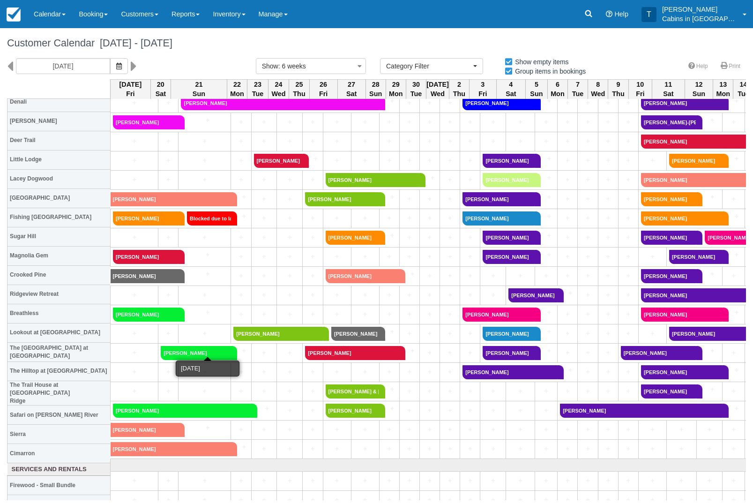
scroll to position [231, 0]
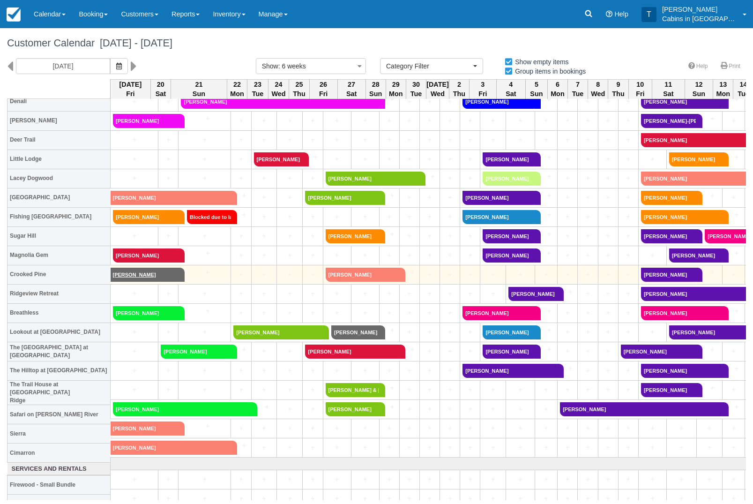
click at [159, 271] on link "[PERSON_NAME]" at bounding box center [145, 275] width 68 height 14
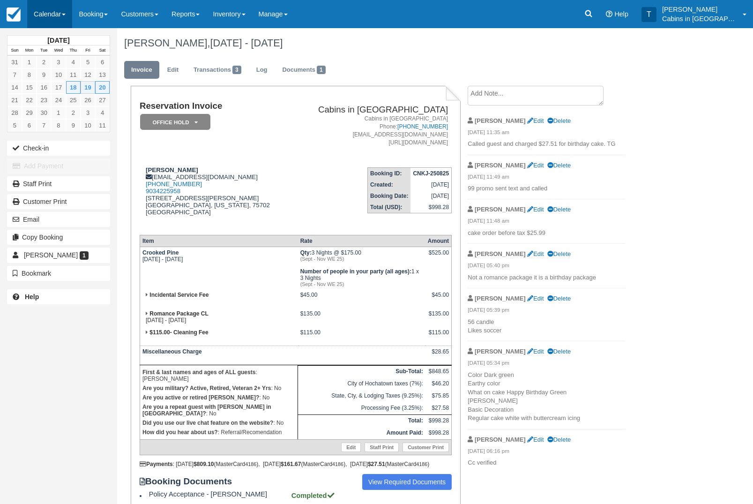
click at [58, 8] on link "Calendar" at bounding box center [49, 14] width 45 height 28
click at [79, 65] on link "Customer" at bounding box center [65, 60] width 74 height 20
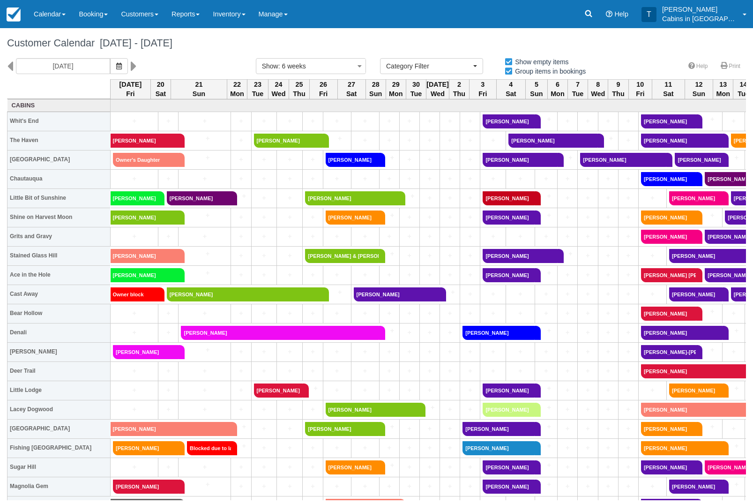
select select
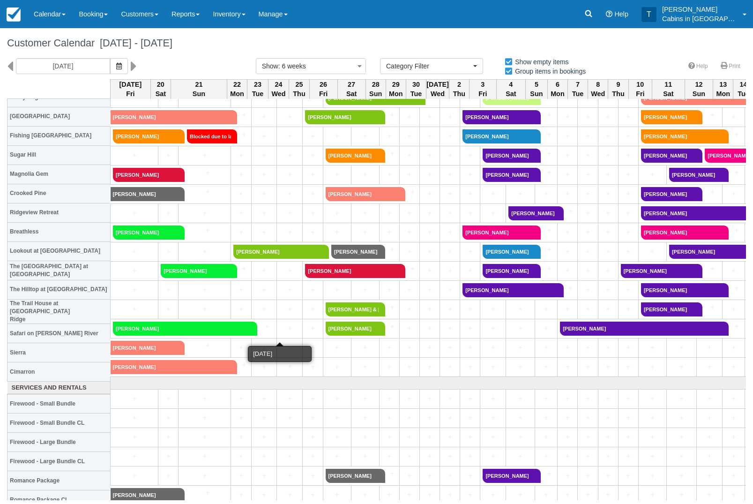
scroll to position [310, 0]
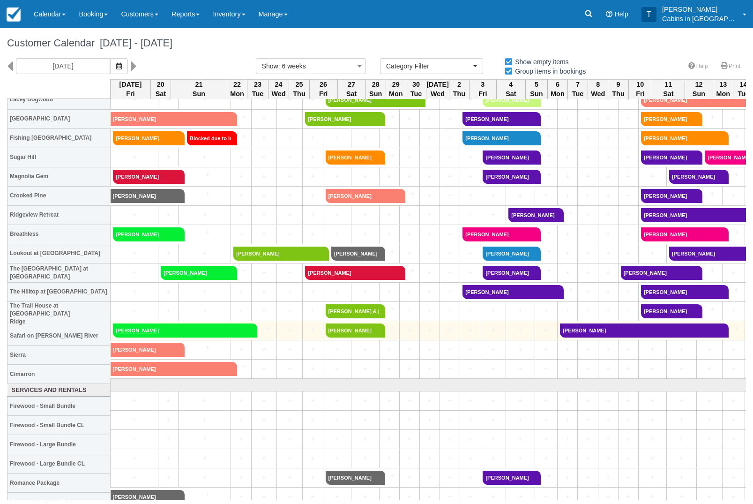
click at [221, 324] on link "Sherill Wise" at bounding box center [182, 331] width 138 height 14
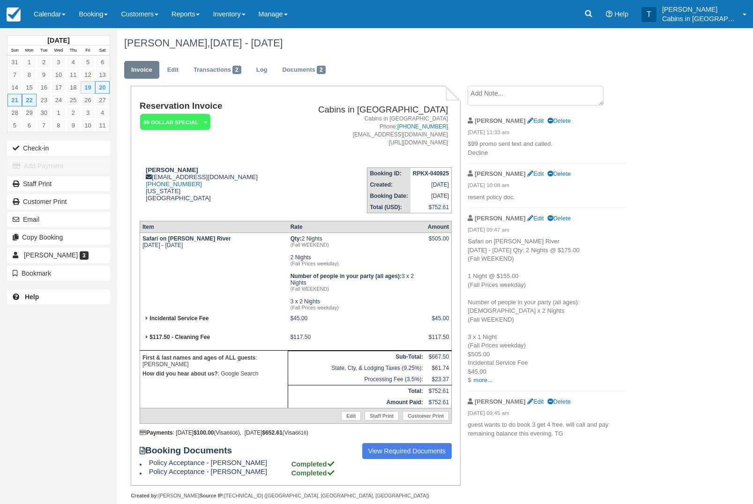
click at [198, 117] on em "99 Dollar Special" at bounding box center [175, 122] width 70 height 16
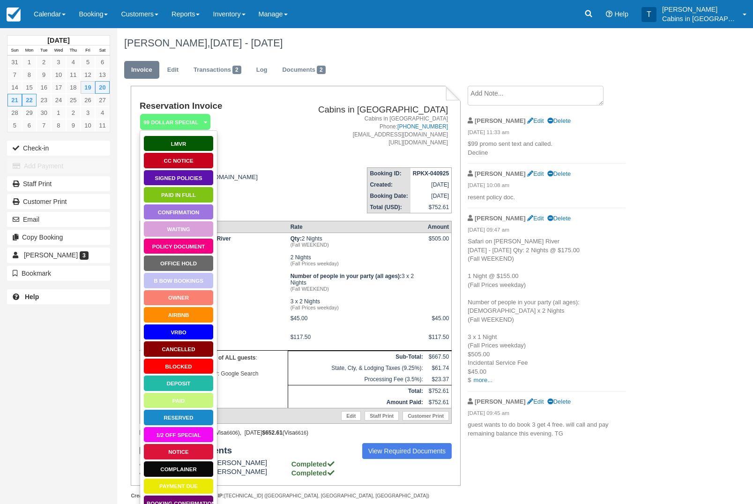
click at [191, 229] on link "Waiting" at bounding box center [178, 229] width 70 height 16
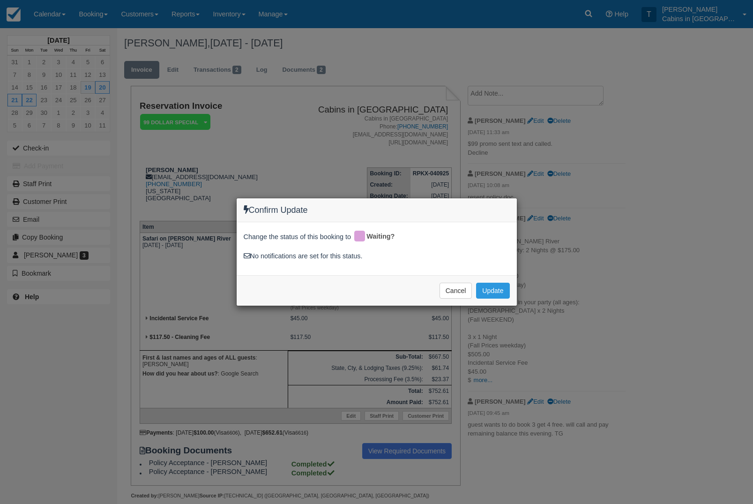
click at [684, 187] on div "Confirm Update Change the status of this booking to Waiting? No notifications a…" at bounding box center [376, 252] width 753 height 504
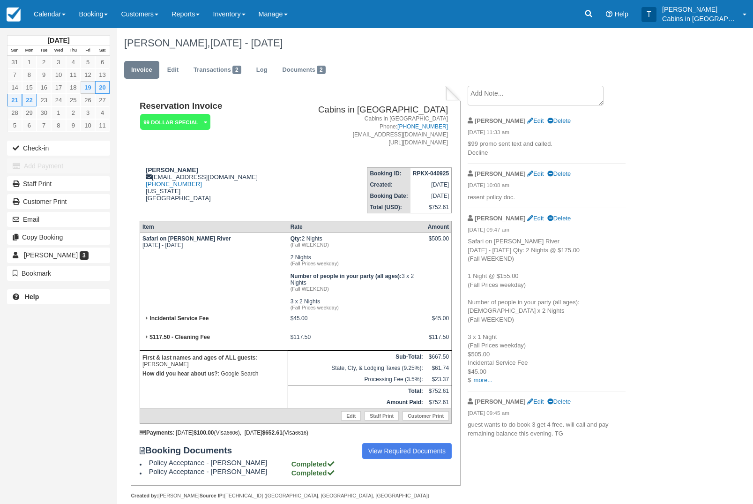
click at [537, 94] on textarea at bounding box center [536, 96] width 136 height 20
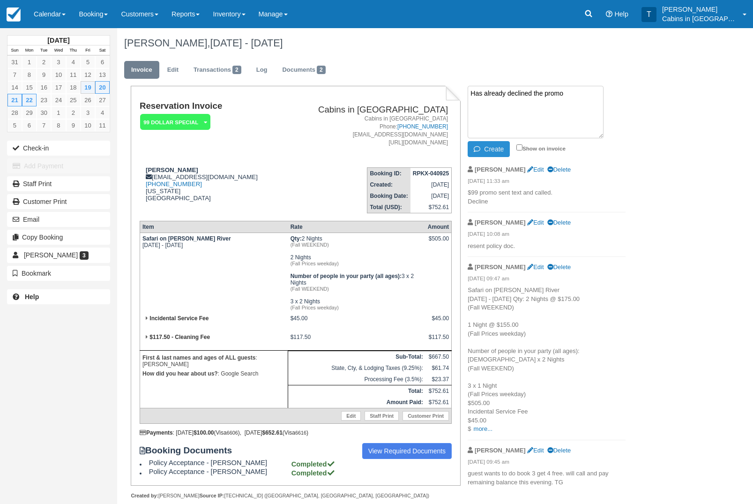
type textarea "Has already declined the promo"
click at [504, 149] on button "Create" at bounding box center [489, 149] width 42 height 16
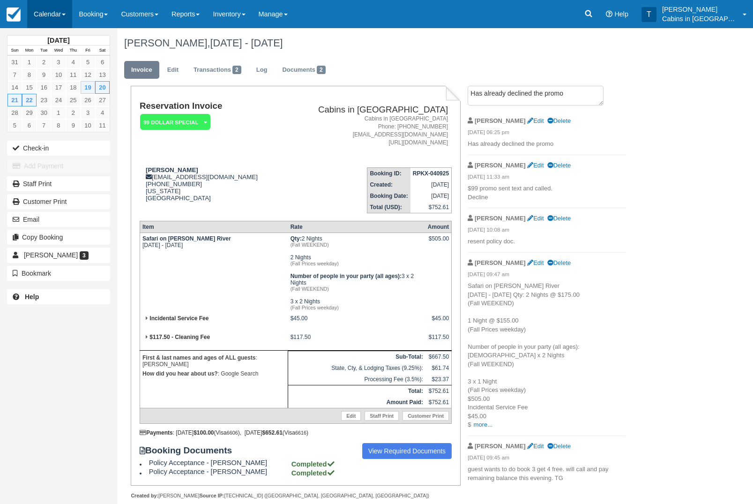
click at [60, 17] on link "Calendar" at bounding box center [49, 14] width 45 height 28
click at [87, 60] on link "Customer" at bounding box center [65, 60] width 74 height 20
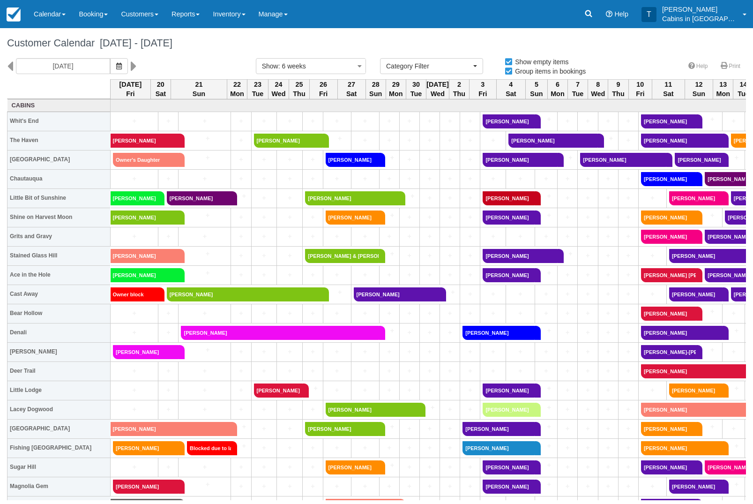
select select
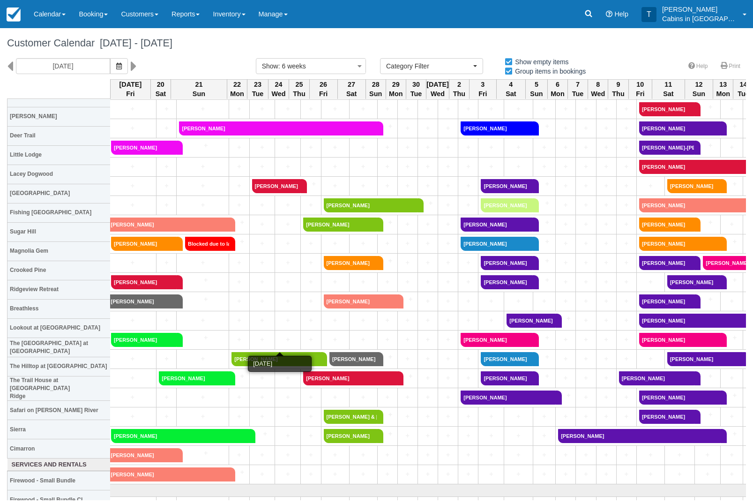
scroll to position [204, 2]
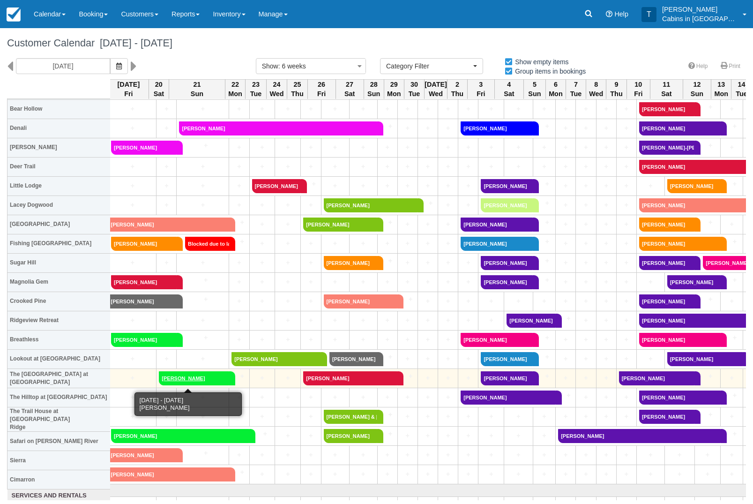
click at [209, 379] on link "[PERSON_NAME]" at bounding box center [194, 378] width 70 height 14
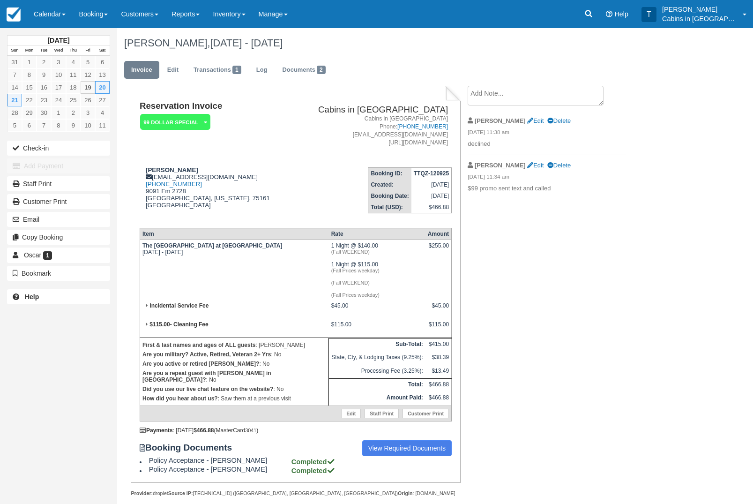
click at [549, 100] on textarea at bounding box center [536, 96] width 136 height 20
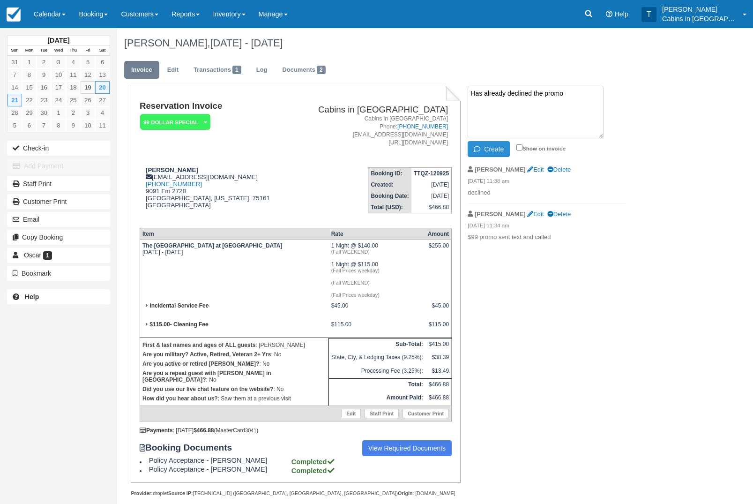
type textarea "Has already declined the promo"
click at [497, 150] on button "Create" at bounding box center [489, 149] width 42 height 16
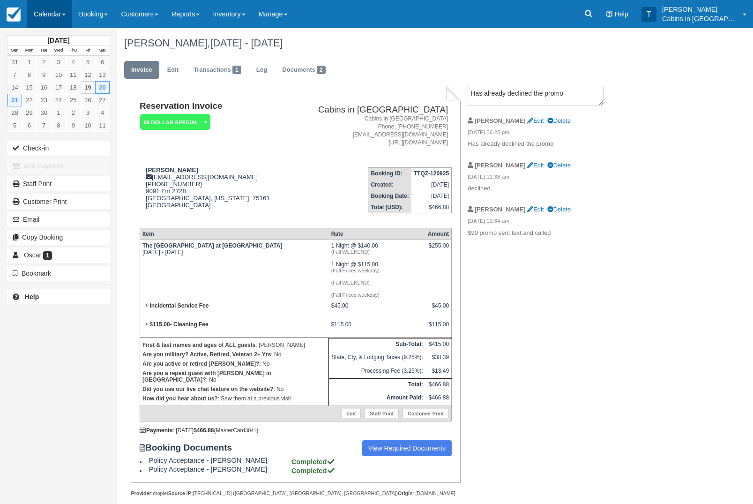
click at [60, 14] on link "Calendar" at bounding box center [49, 14] width 45 height 28
click at [83, 56] on link "Customer" at bounding box center [65, 60] width 74 height 20
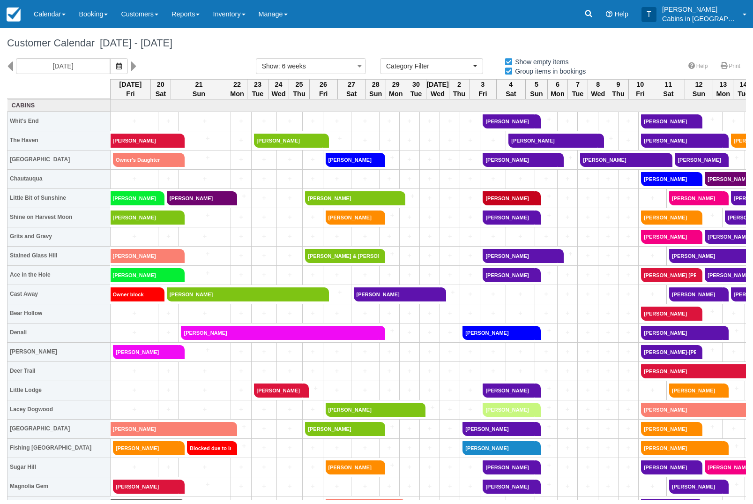
select select
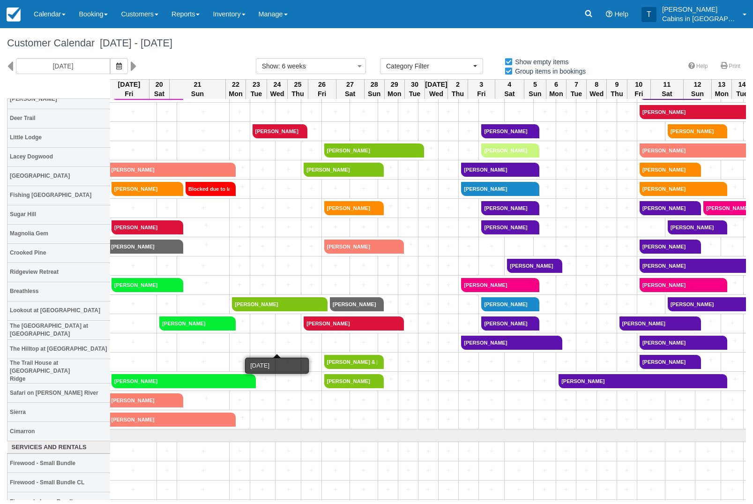
scroll to position [247, 1]
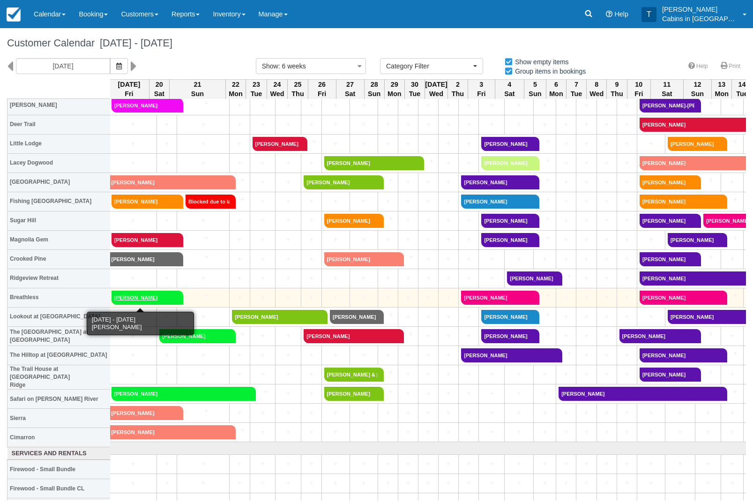
click at [164, 297] on link "Christopher Bryant" at bounding box center [145, 298] width 66 height 14
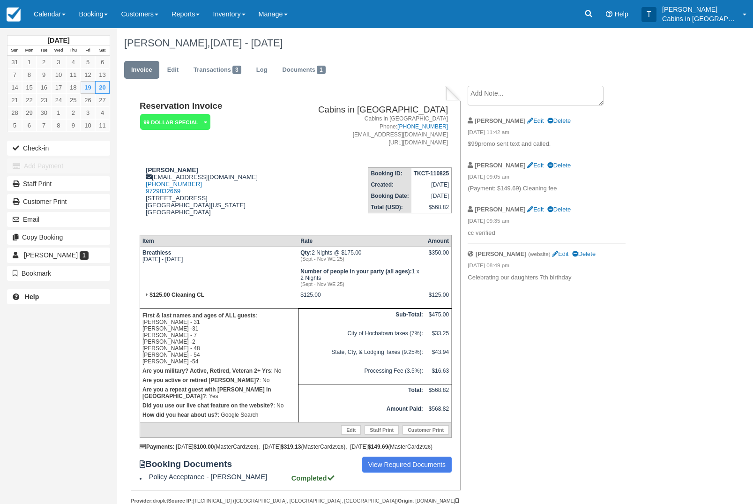
click at [201, 122] on em "99 Dollar Special" at bounding box center [175, 122] width 70 height 16
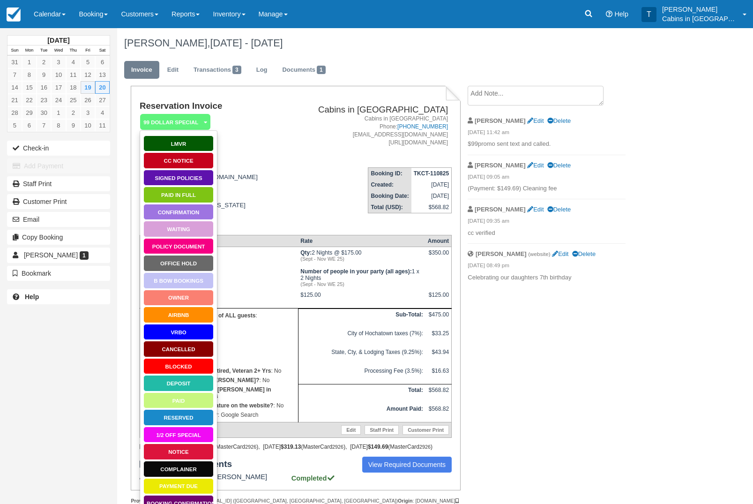
click at [196, 232] on link "Waiting" at bounding box center [178, 229] width 70 height 16
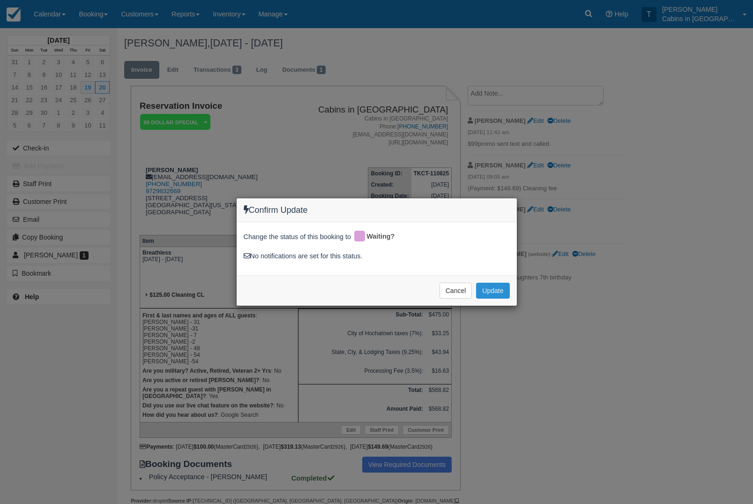
click at [508, 288] on button "Update" at bounding box center [492, 291] width 33 height 16
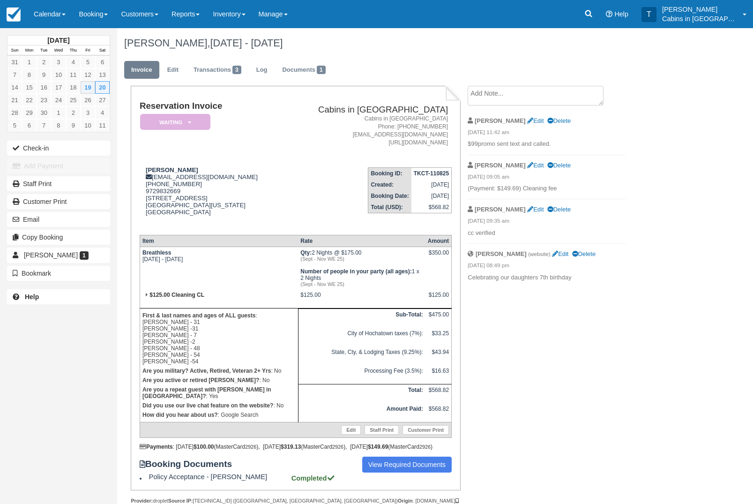
click at [197, 124] on em "Waiting" at bounding box center [175, 122] width 70 height 16
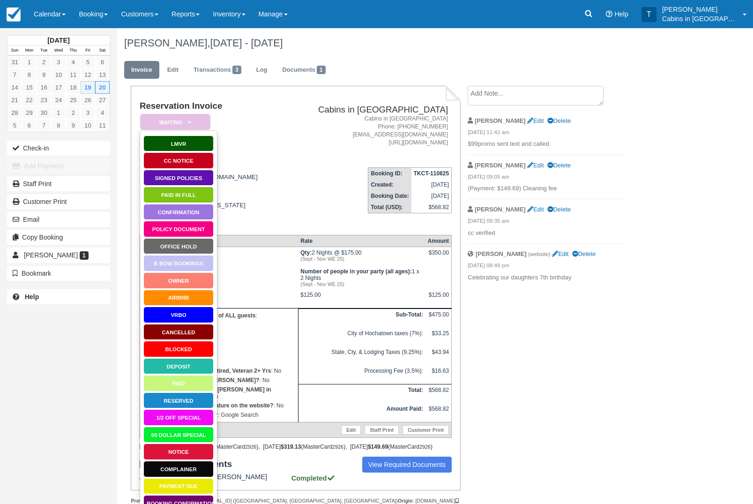
click at [191, 437] on link "99 Dollar Special" at bounding box center [178, 435] width 70 height 16
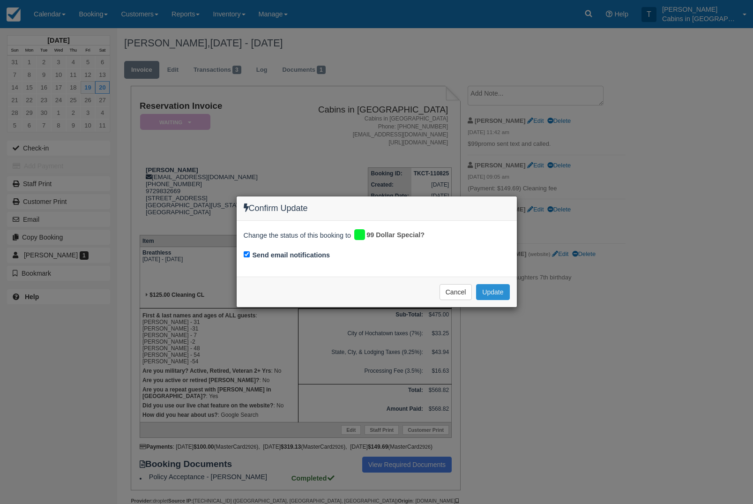
click at [499, 293] on button "Update" at bounding box center [492, 292] width 33 height 16
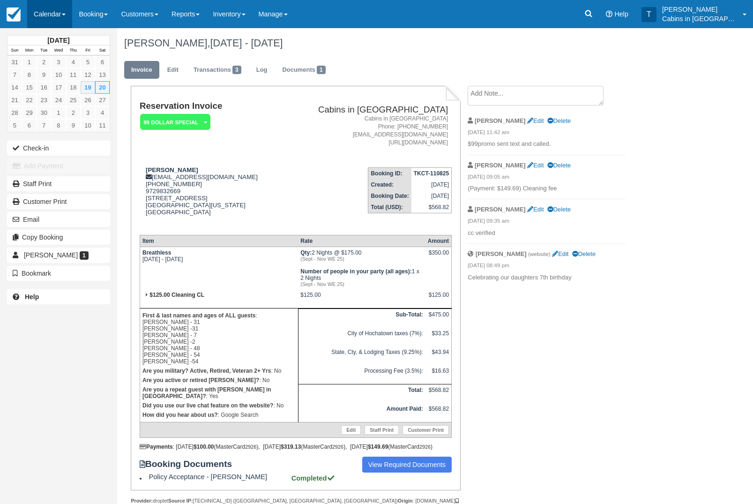
click at [58, 21] on link "Calendar" at bounding box center [49, 14] width 45 height 28
click at [540, 103] on div at bounding box center [376, 252] width 753 height 504
click at [540, 105] on textarea at bounding box center [536, 96] width 136 height 20
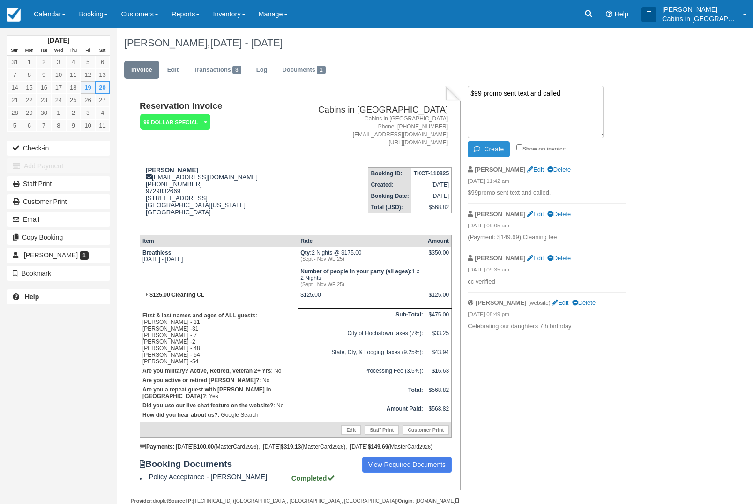
type textarea "$99 promo sent text and called"
click at [505, 152] on button "Create" at bounding box center [489, 149] width 42 height 16
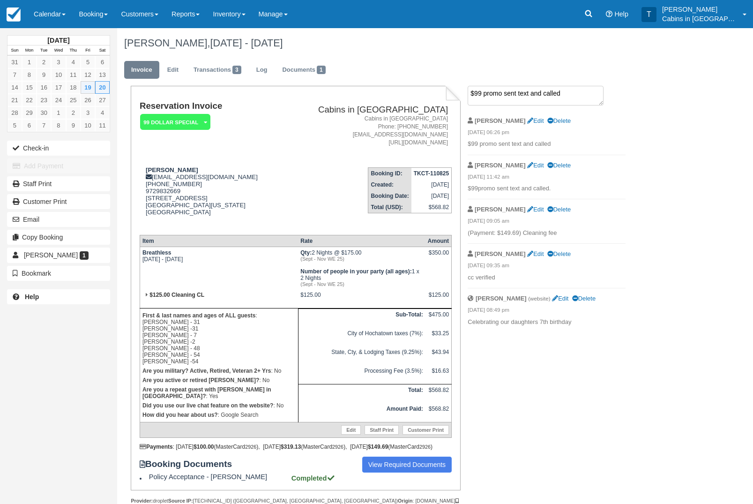
click at [549, 99] on textarea "$99 promo sent text and called" at bounding box center [536, 96] width 136 height 20
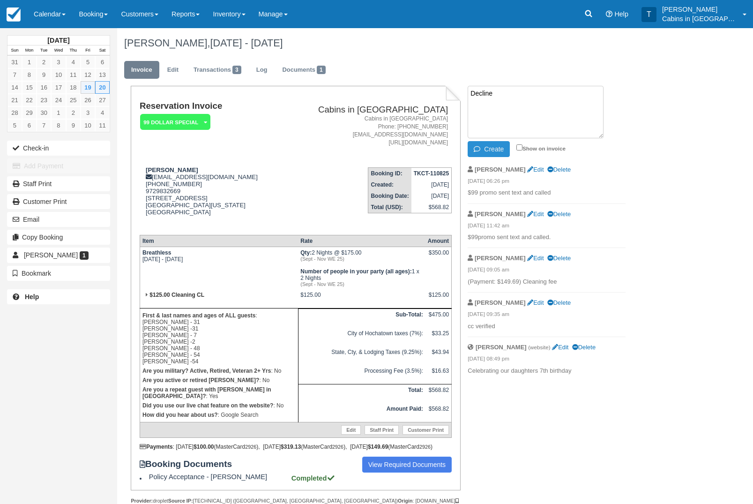
type textarea "Decline"
click at [499, 148] on button "Create" at bounding box center [489, 149] width 42 height 16
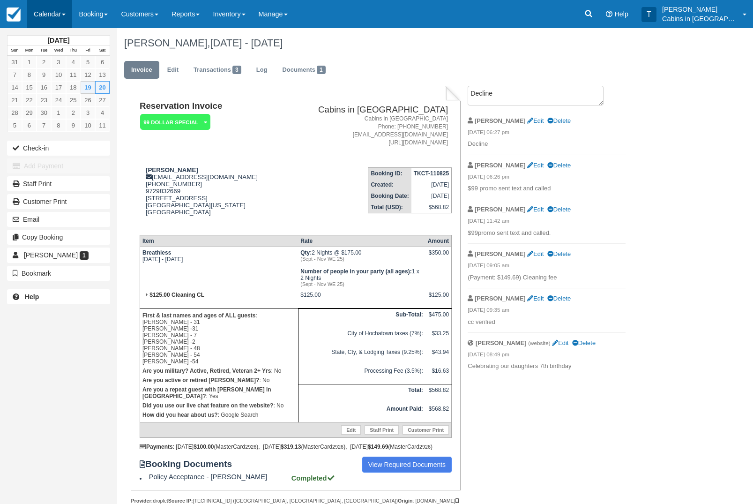
click at [64, 10] on link "Calendar" at bounding box center [49, 14] width 45 height 28
click at [85, 64] on link "Customer" at bounding box center [65, 60] width 74 height 20
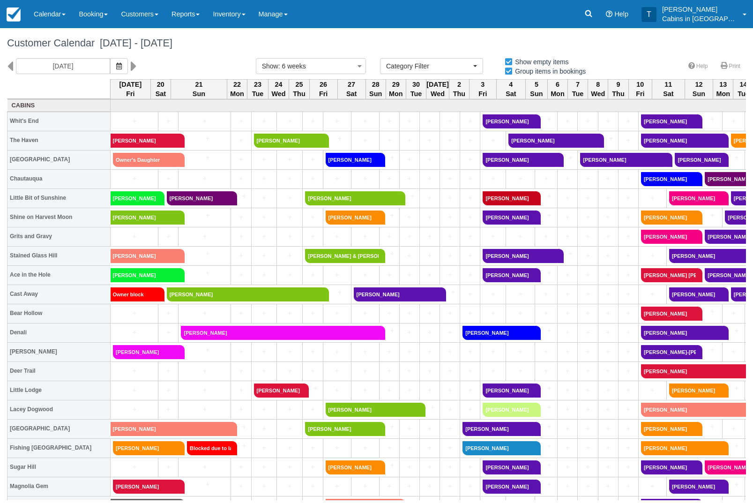
select select
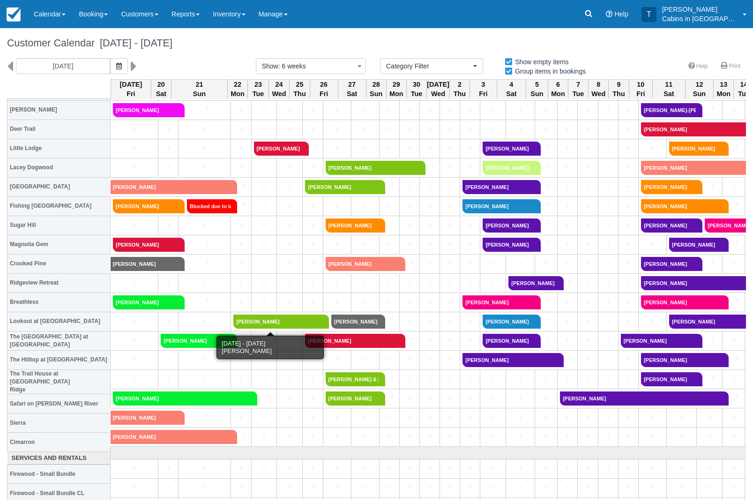
scroll to position [242, 0]
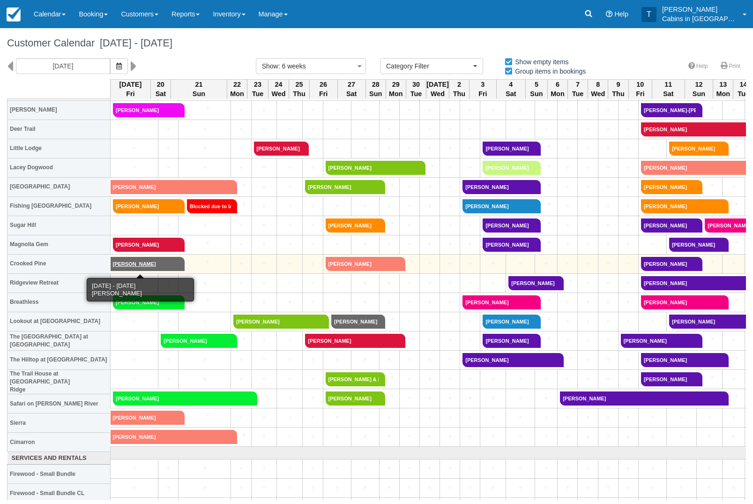
click at [157, 268] on link "[PERSON_NAME]" at bounding box center [145, 264] width 68 height 14
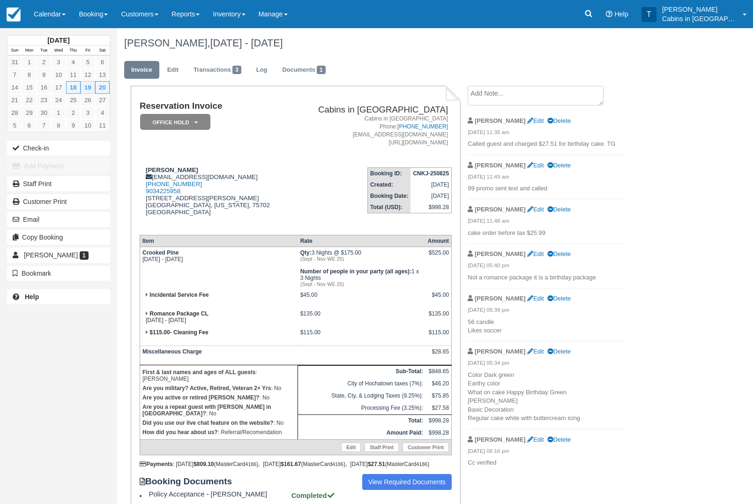
click at [203, 120] on em "Office Hold" at bounding box center [175, 122] width 70 height 16
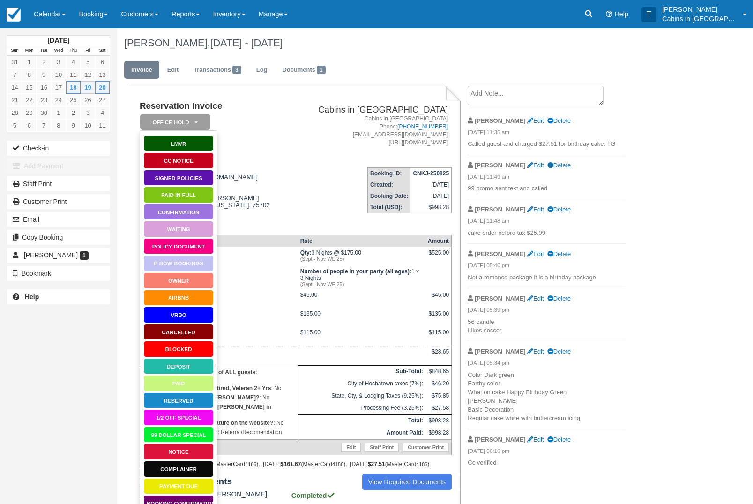
click at [188, 436] on link "99 Dollar Special" at bounding box center [178, 435] width 70 height 16
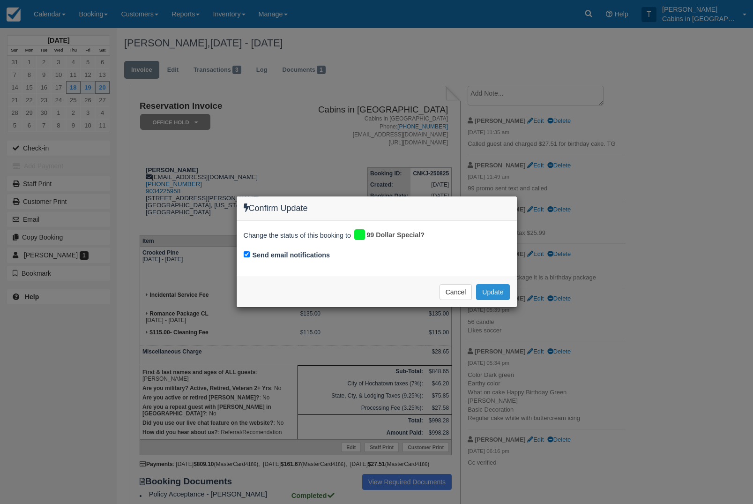
click at [505, 289] on button "Update" at bounding box center [492, 292] width 33 height 16
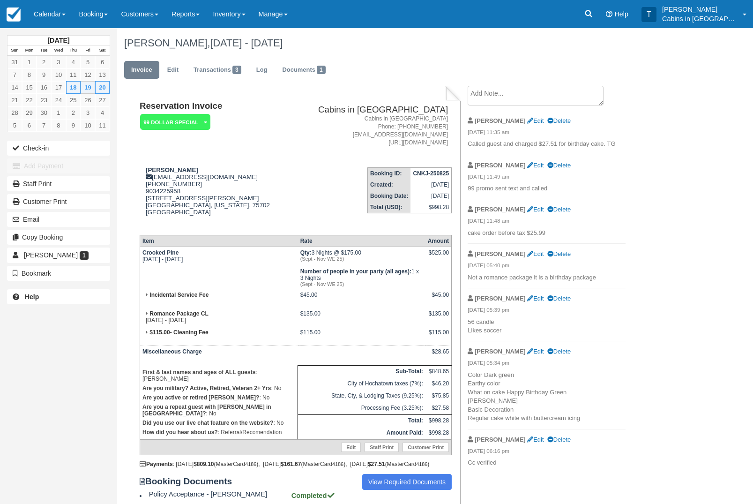
click at [183, 123] on em "99 Dollar Special" at bounding box center [175, 122] width 70 height 16
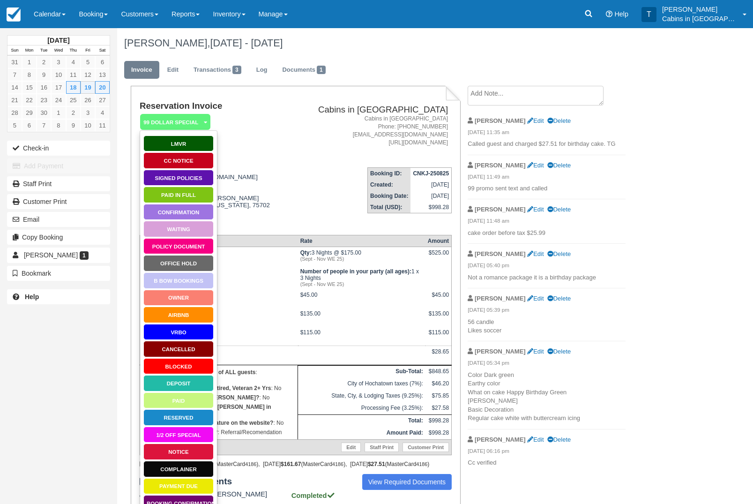
click at [207, 263] on link "Office Hold" at bounding box center [178, 263] width 70 height 16
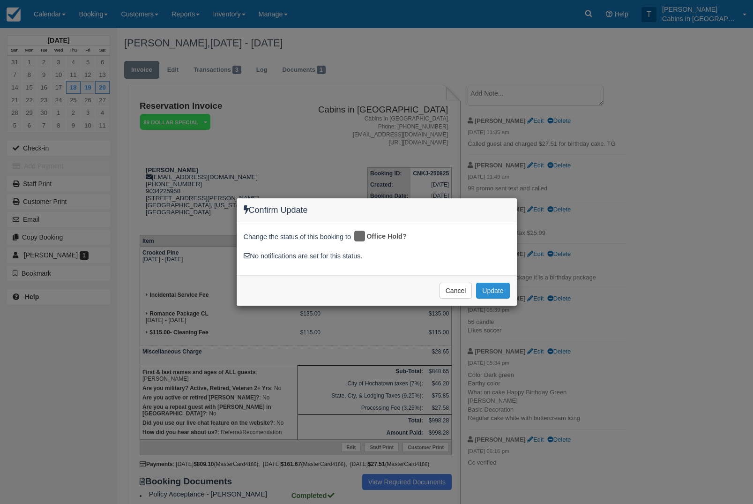
click at [501, 297] on button "Update" at bounding box center [492, 291] width 33 height 16
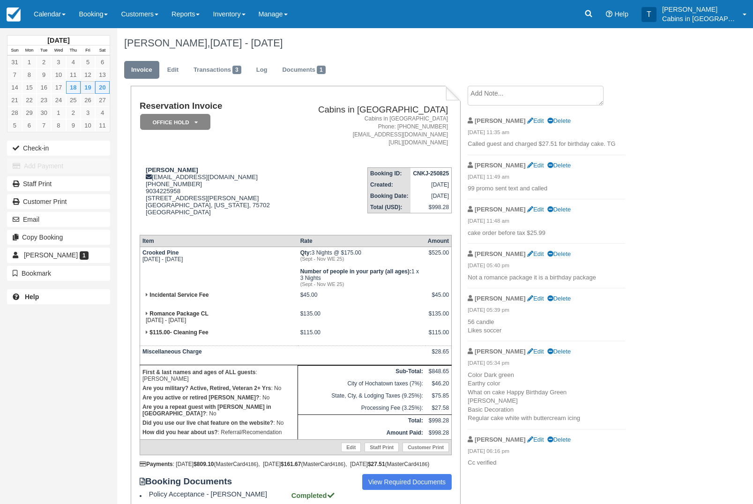
click at [554, 101] on textarea at bounding box center [536, 96] width 136 height 20
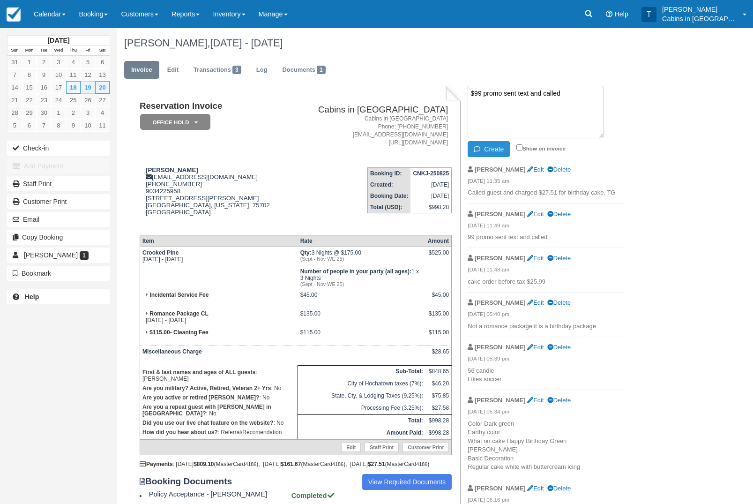
type textarea "$99 promo sent text and called"
click at [498, 148] on button "Create" at bounding box center [489, 149] width 42 height 16
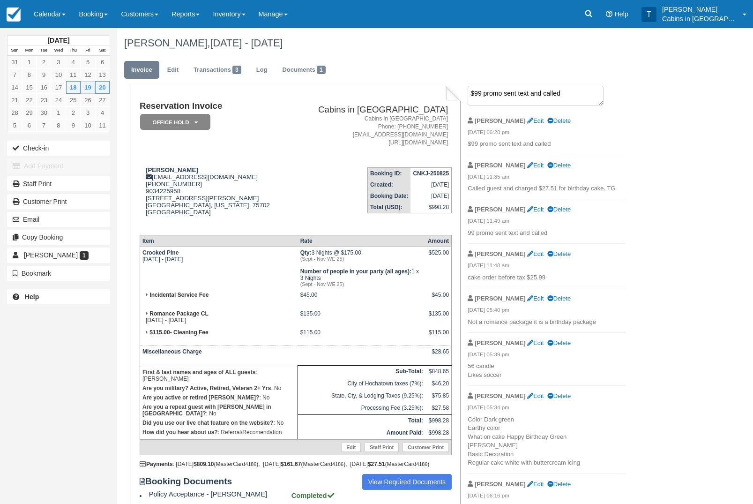
click at [528, 97] on textarea "$99 promo sent text and called" at bounding box center [536, 96] width 136 height 20
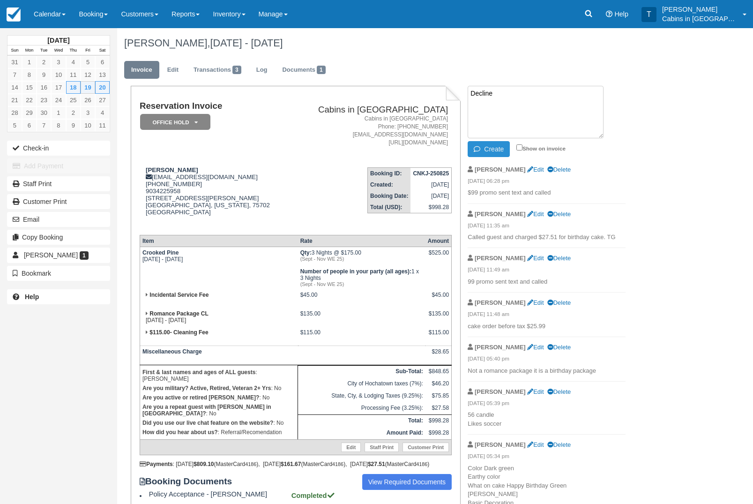
type textarea "Decline"
click at [497, 152] on button "Create" at bounding box center [489, 149] width 42 height 16
